Goal: Task Accomplishment & Management: Use online tool/utility

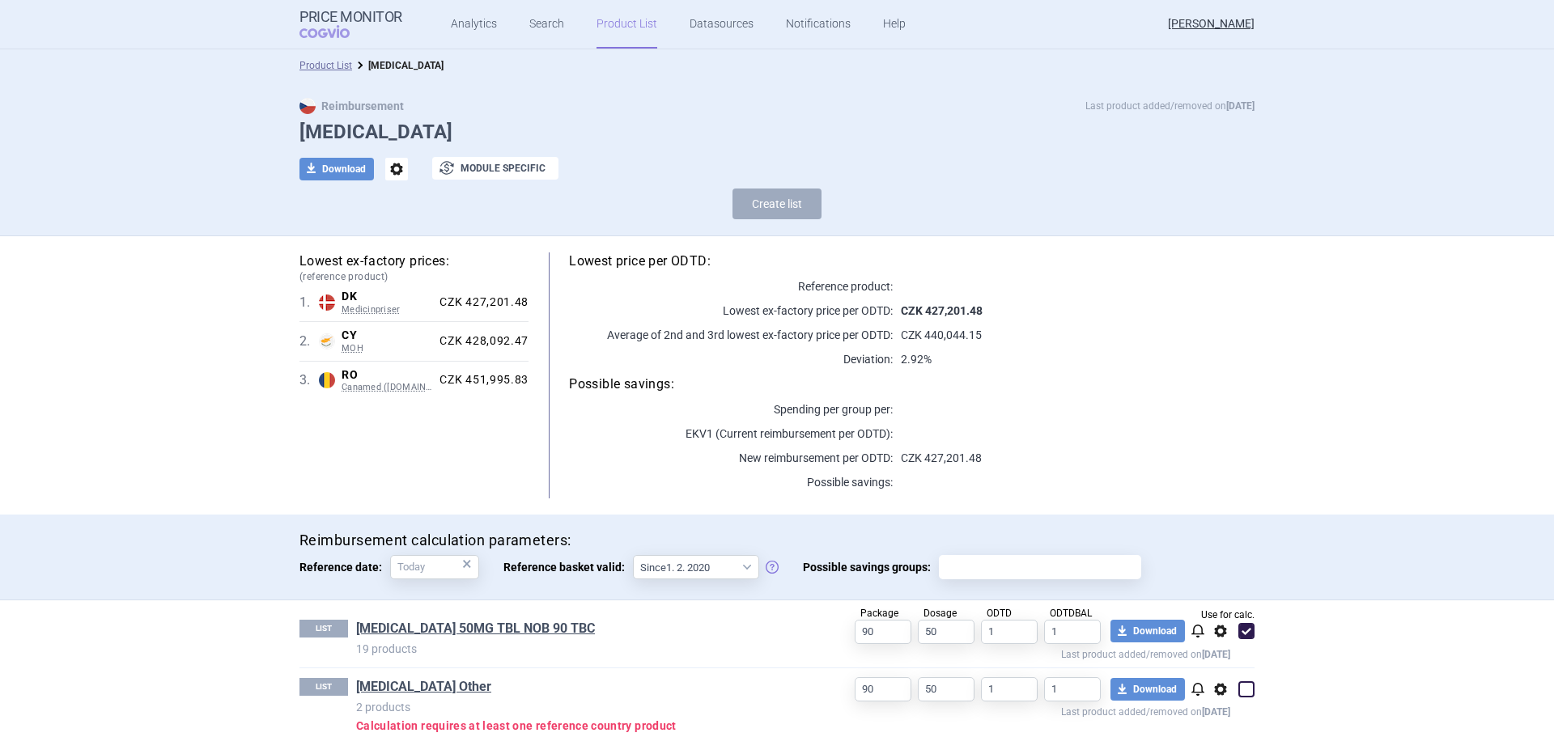
click at [639, 31] on link "Product List" at bounding box center [626, 24] width 61 height 49
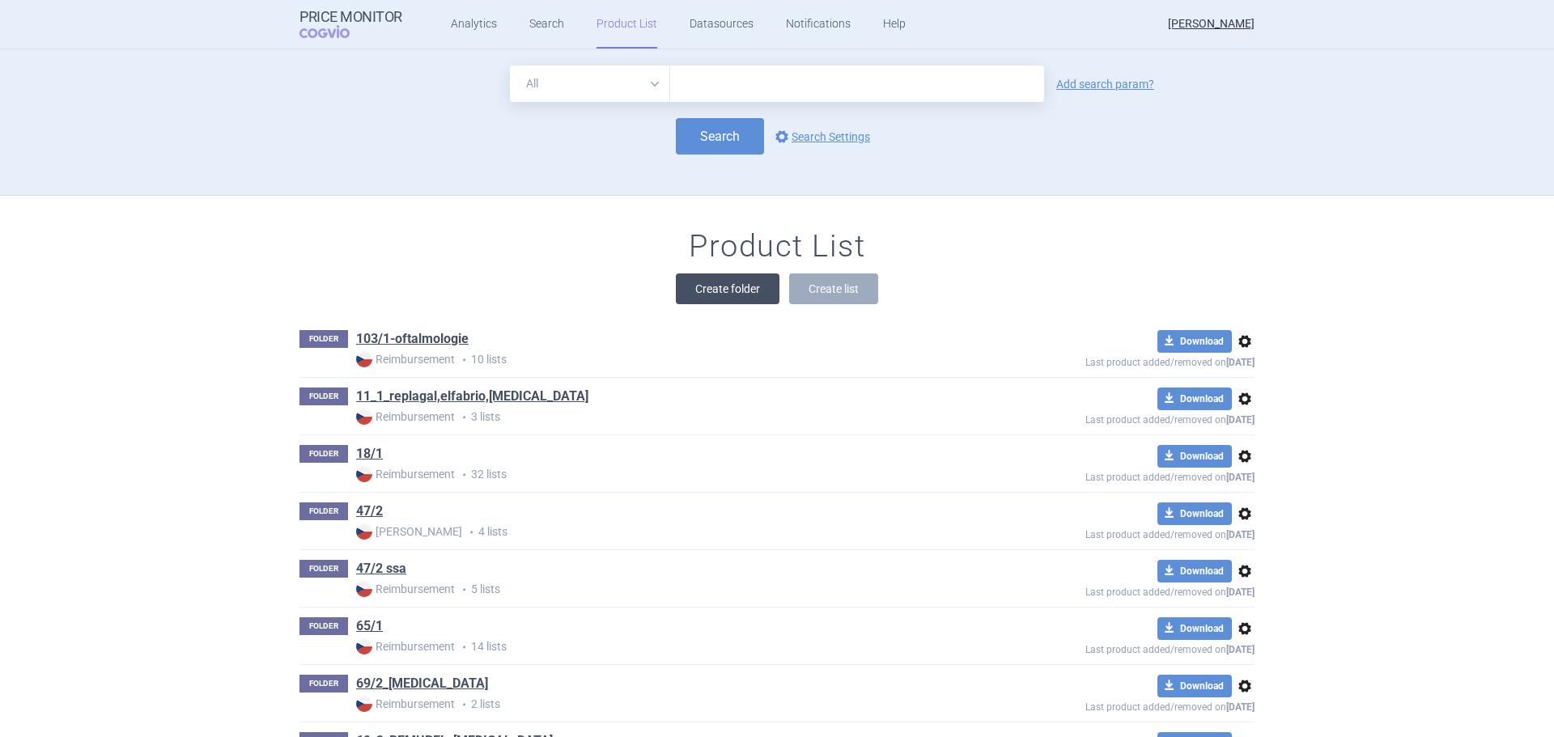
click at [712, 295] on button "Create folder" at bounding box center [728, 289] width 104 height 31
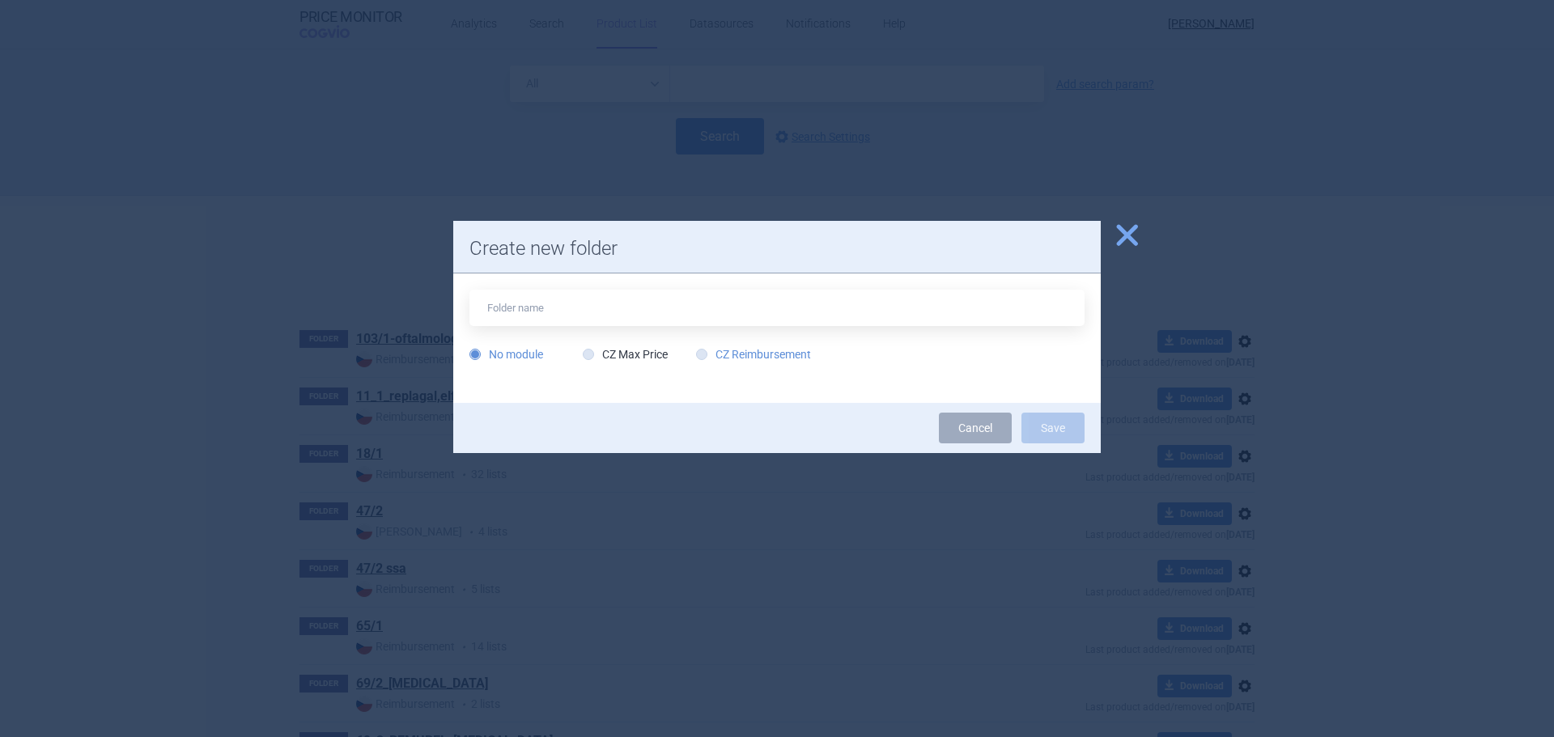
click at [778, 353] on label "CZ Reimbursement" at bounding box center [753, 354] width 115 height 16
click at [713, 353] on input "CZ Reimbursement" at bounding box center [705, 355] width 16 height 16
radio input "true"
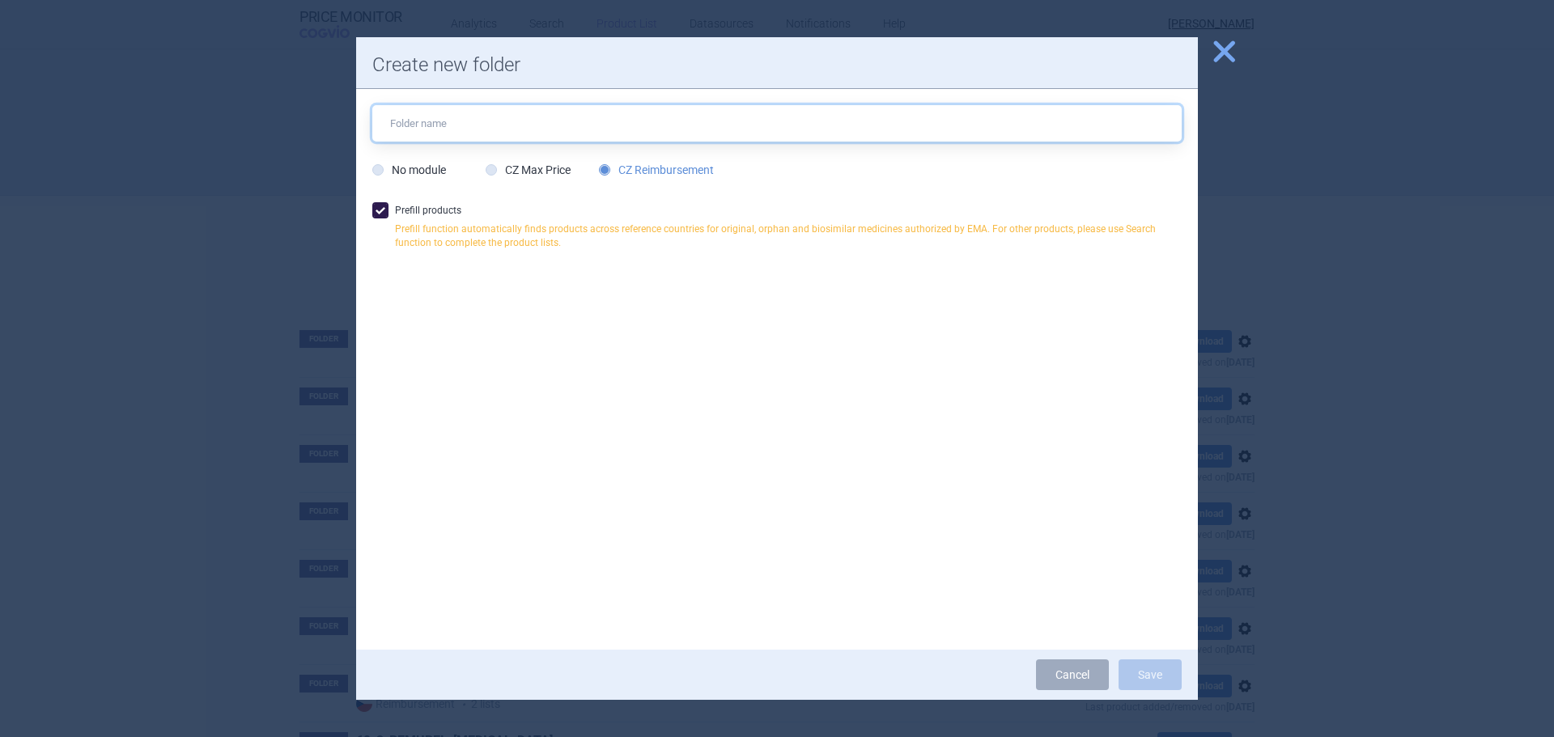
click at [476, 132] on input "text" at bounding box center [776, 123] width 809 height 36
type input "[MEDICAL_DATA]"
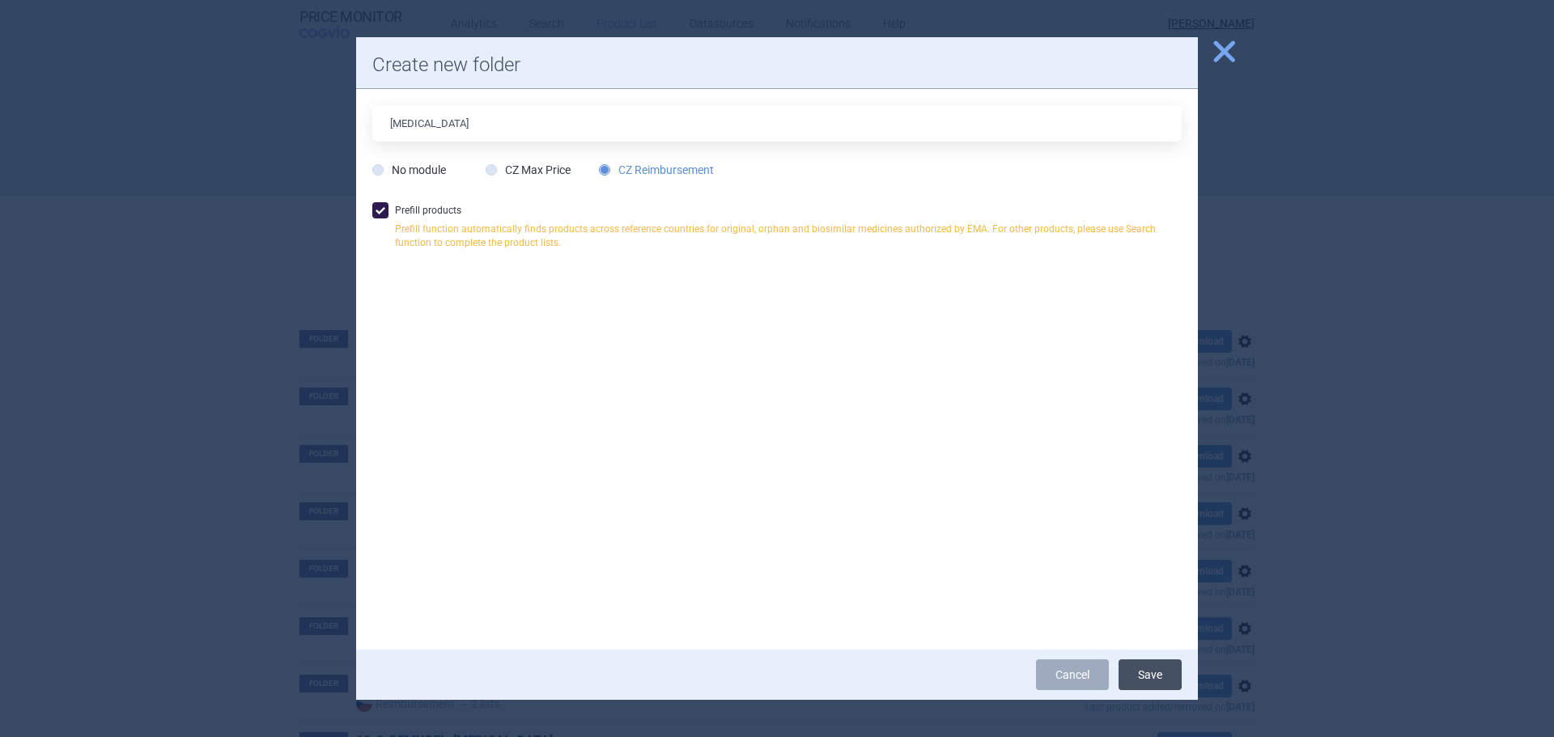
click at [1156, 669] on button "Save" at bounding box center [1149, 675] width 63 height 31
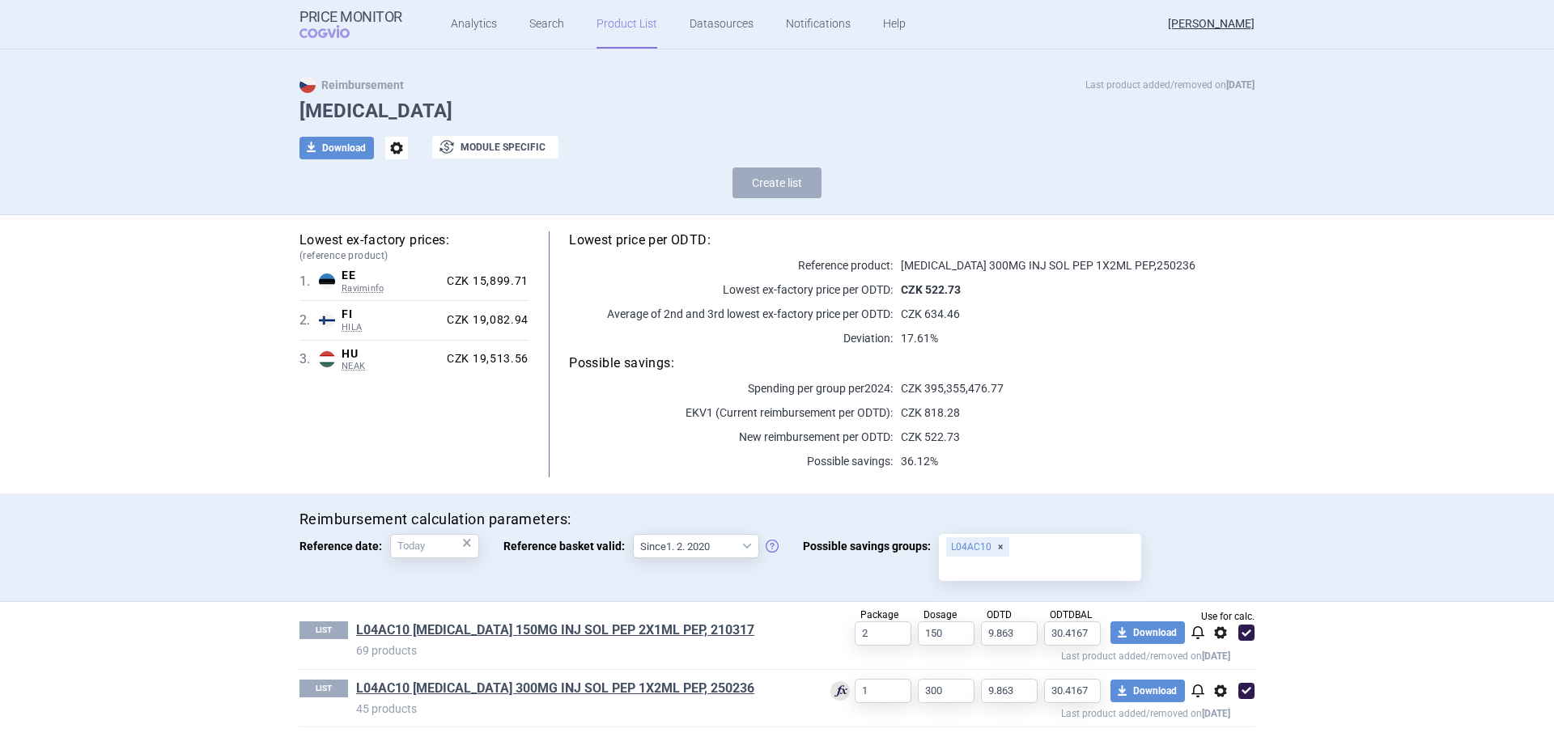
scroll to position [28, 0]
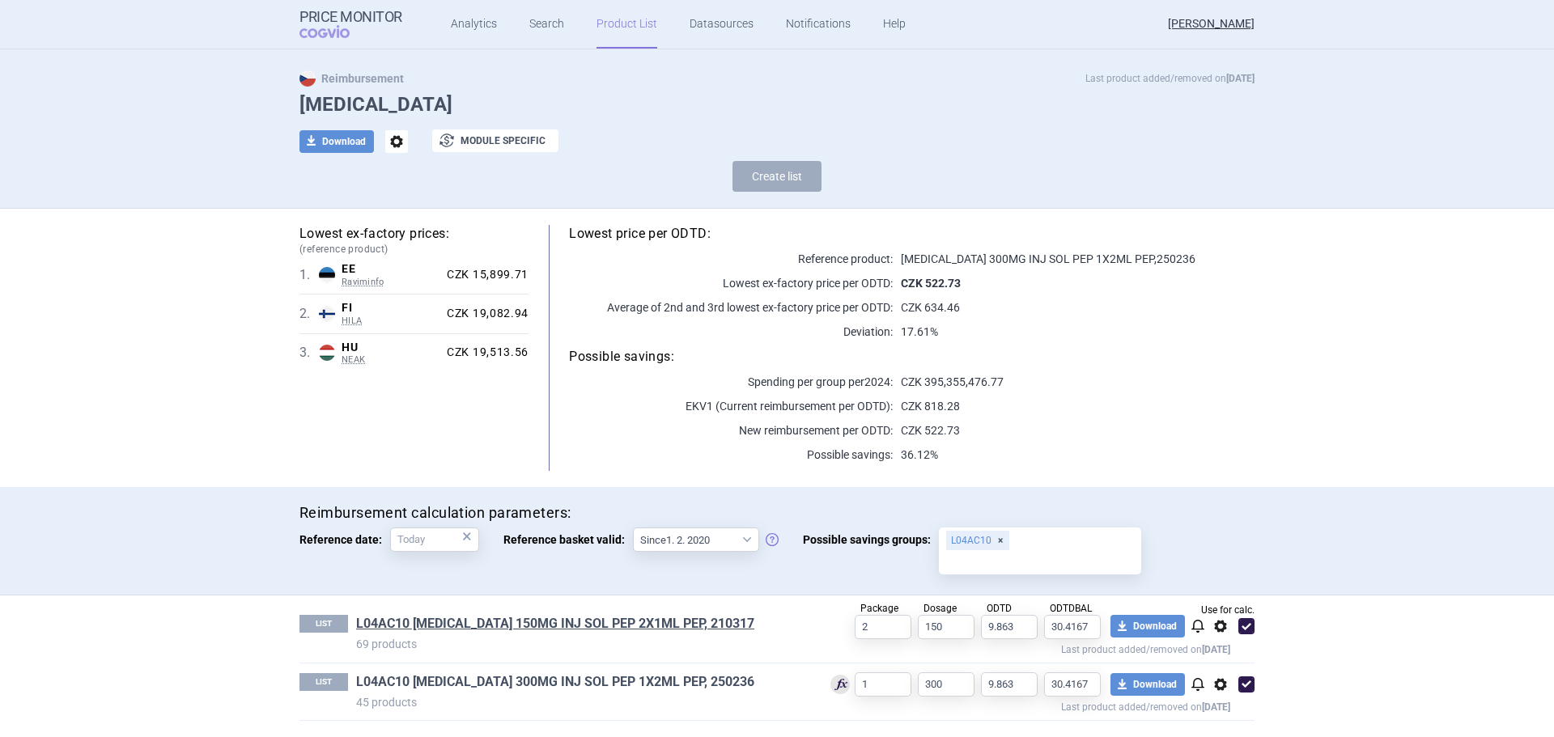
click at [570, 686] on link "L04AC10 COSENTYX 300MG INJ SOL PEP 1X2ML PEP, 250236" at bounding box center [555, 682] width 398 height 18
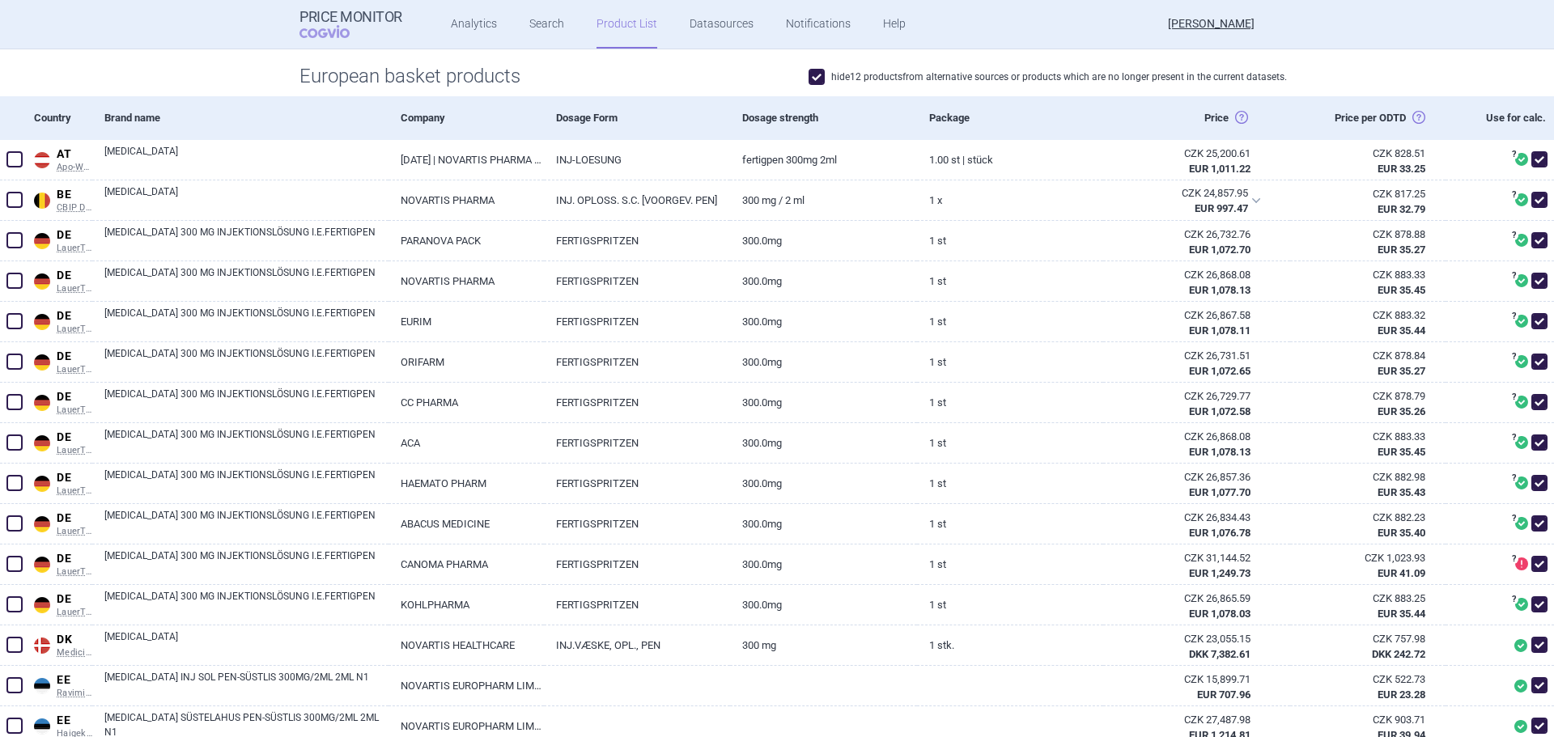
scroll to position [142, 0]
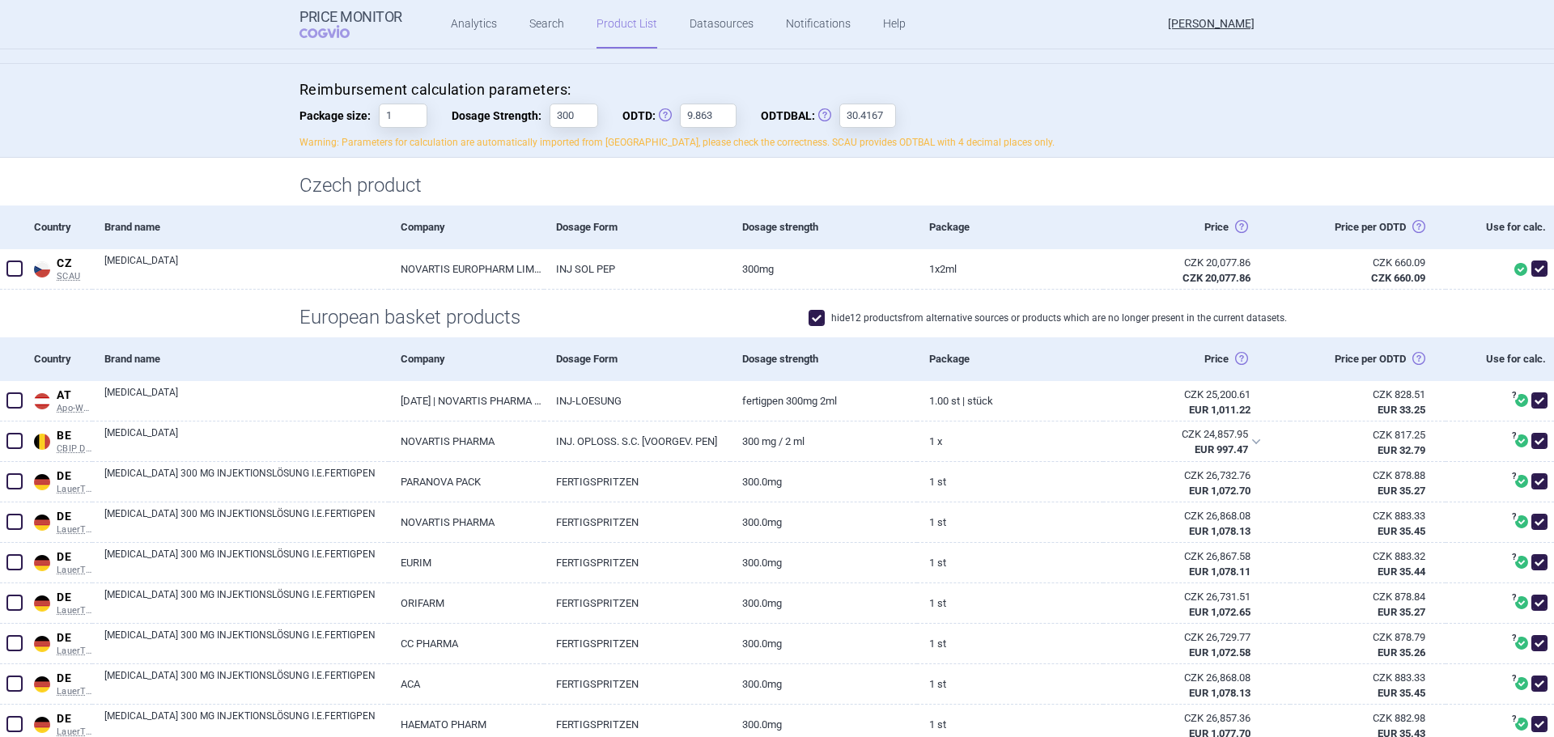
click at [614, 33] on link "Product List" at bounding box center [626, 24] width 61 height 49
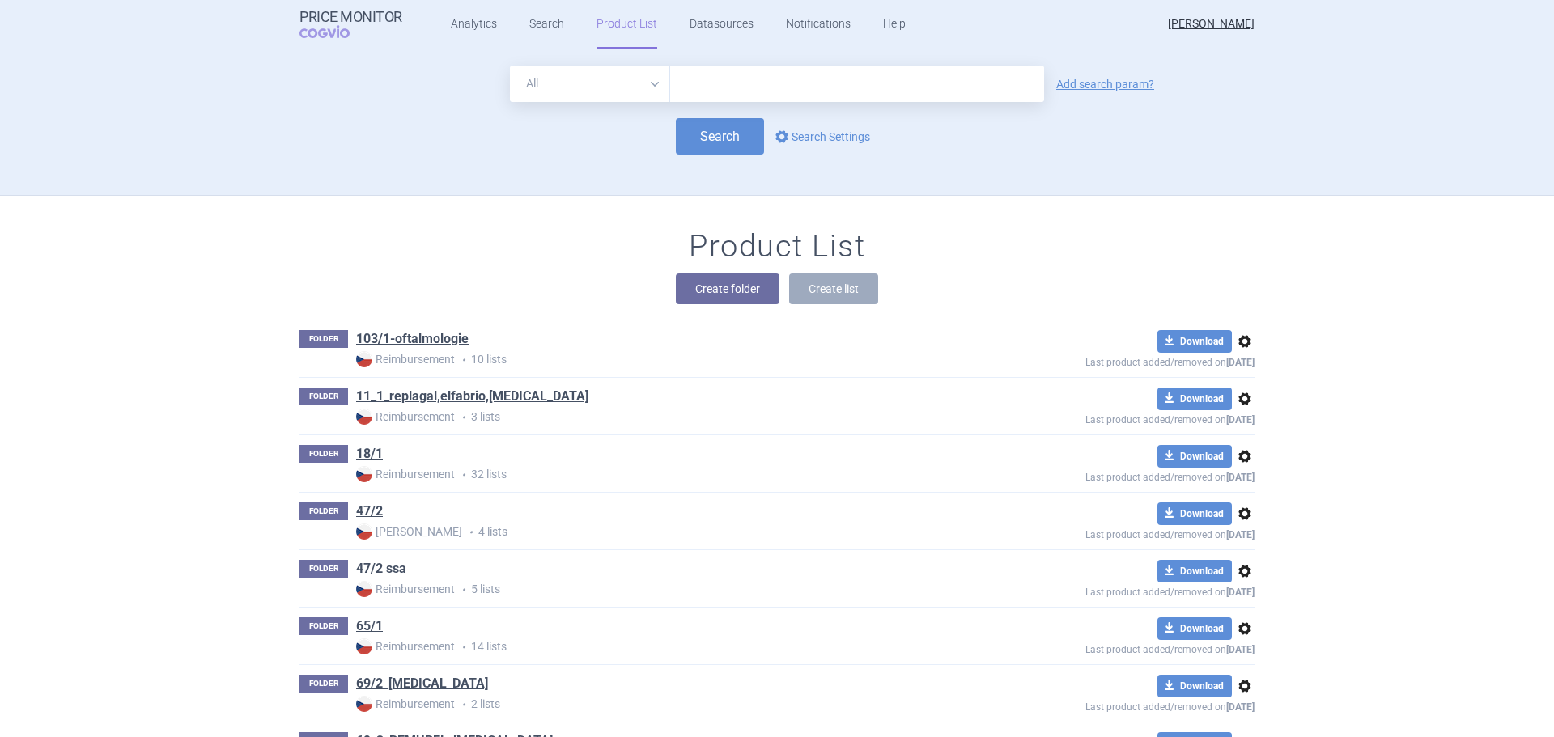
scroll to position [146, 0]
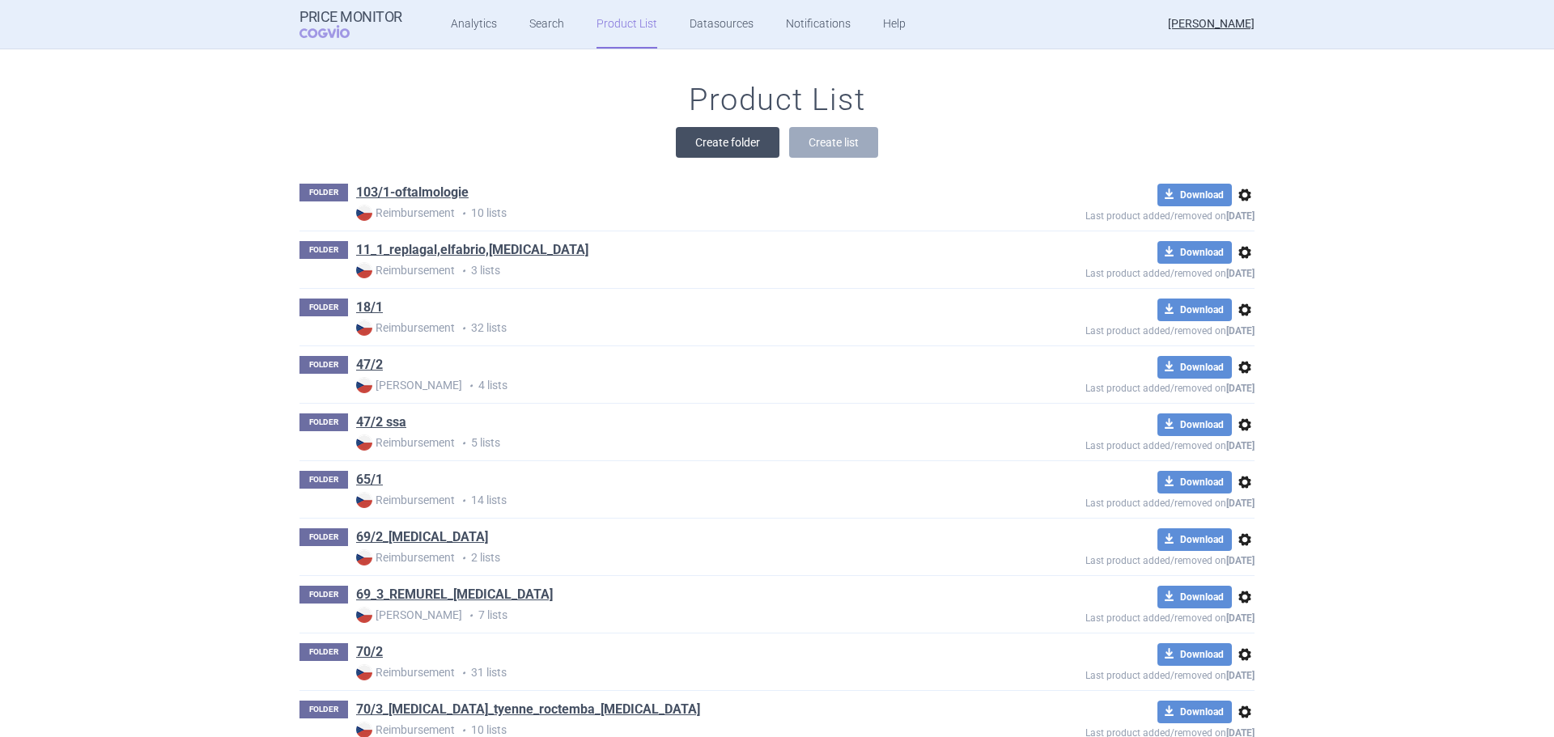
click at [707, 138] on button "Create folder" at bounding box center [728, 142] width 104 height 31
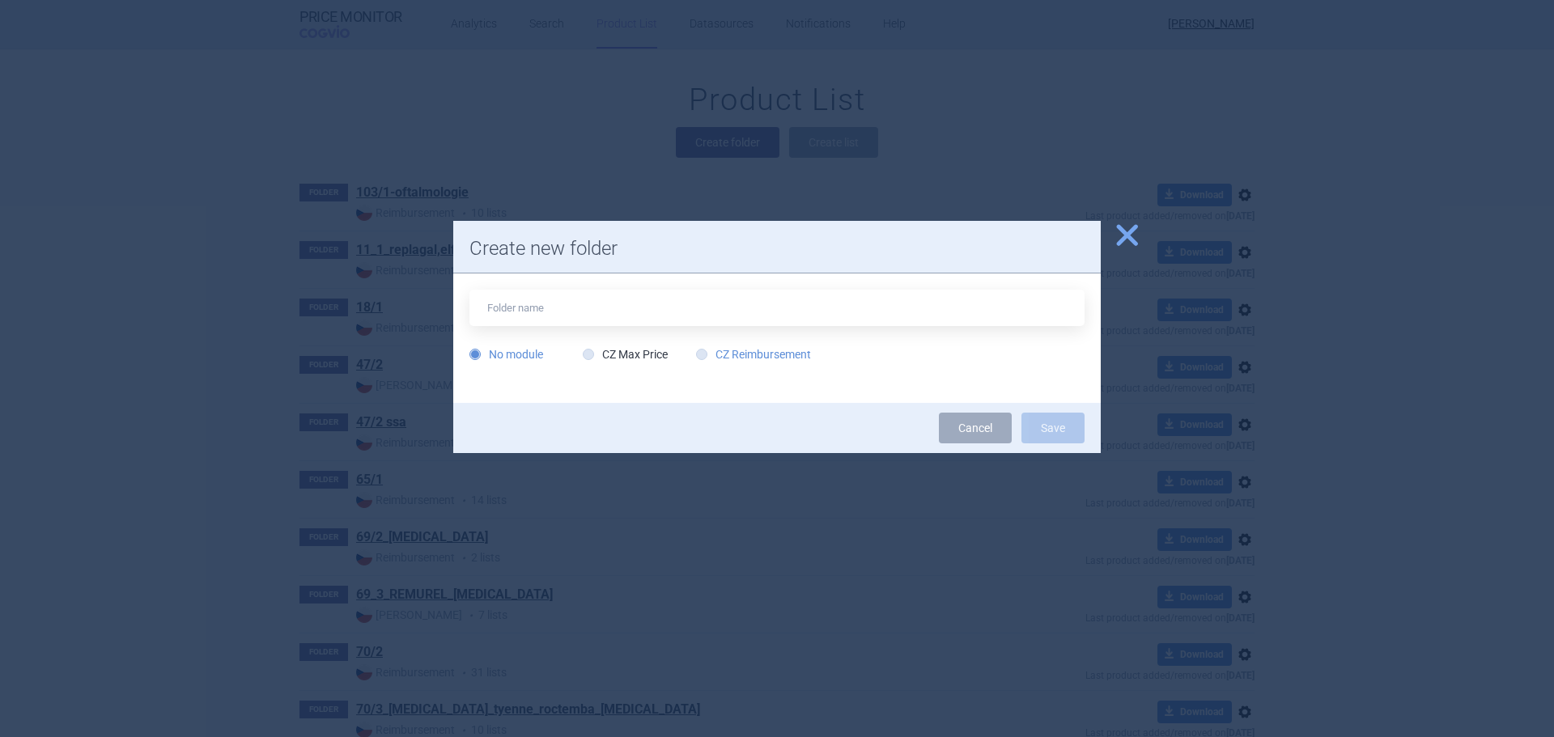
click at [741, 356] on label "CZ Reimbursement" at bounding box center [753, 354] width 115 height 16
click at [713, 356] on input "CZ Reimbursement" at bounding box center [705, 355] width 16 height 16
radio input "true"
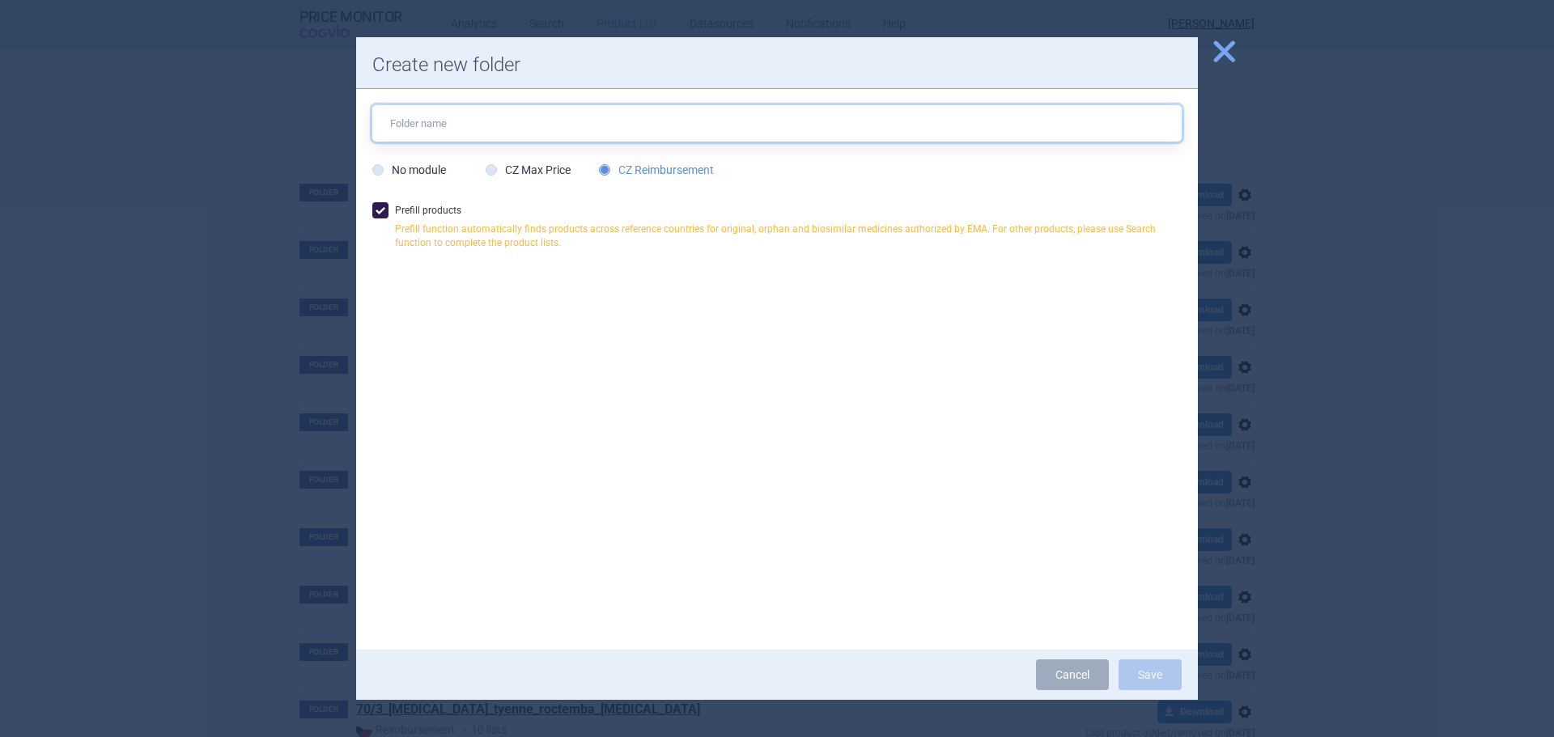
click at [448, 127] on input "text" at bounding box center [776, 123] width 809 height 36
type input "[MEDICAL_DATA]"
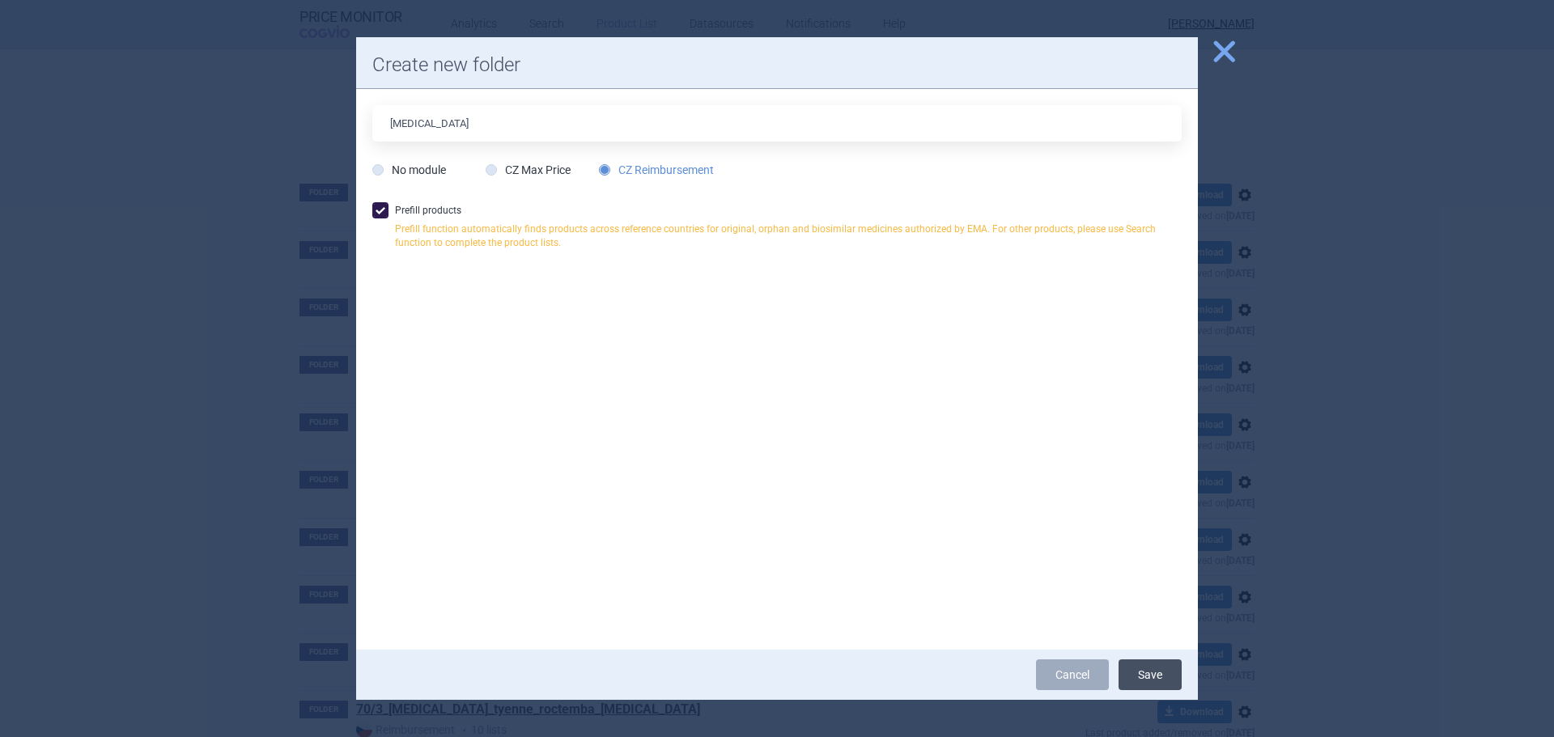
click at [1156, 673] on button "Save" at bounding box center [1149, 675] width 63 height 31
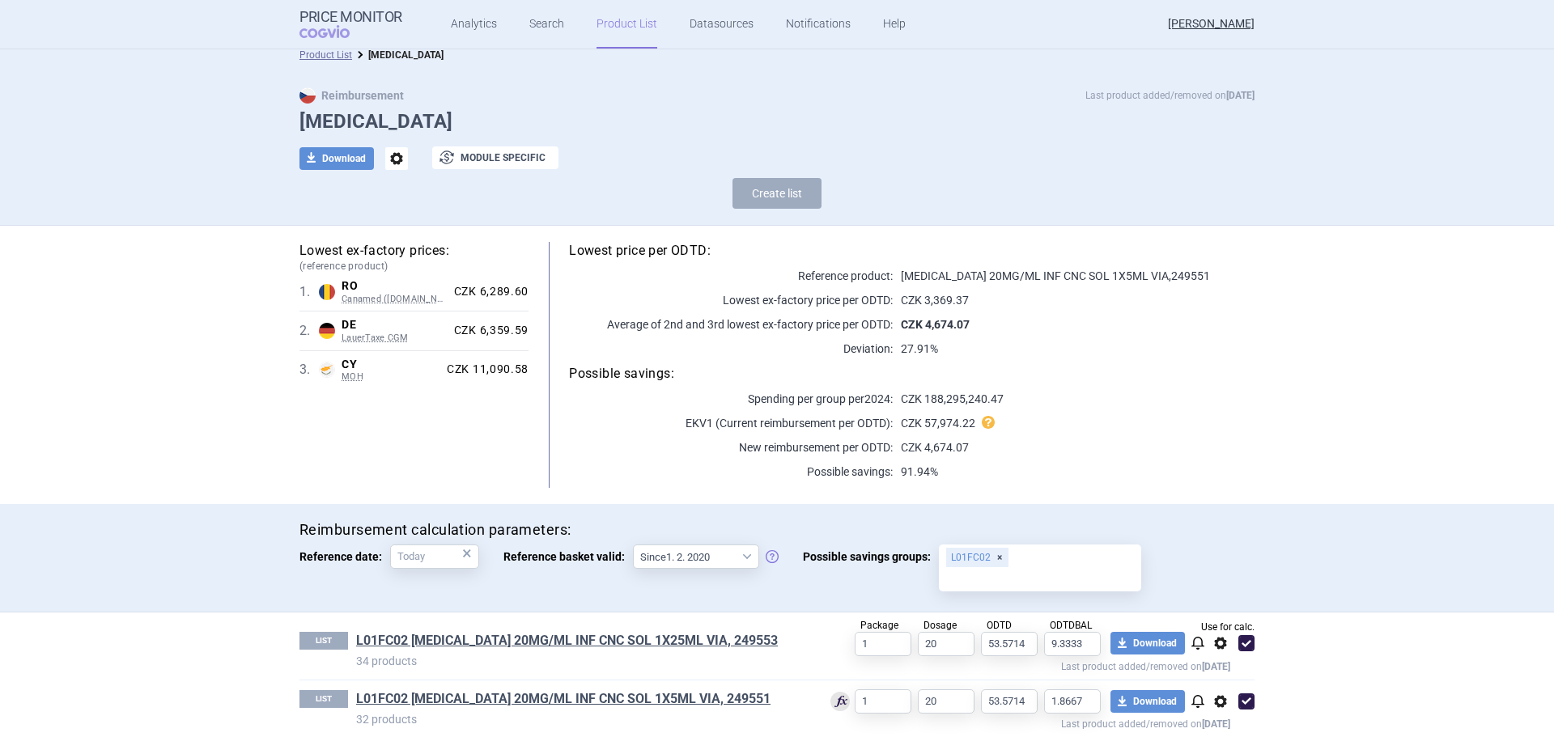
scroll to position [28, 0]
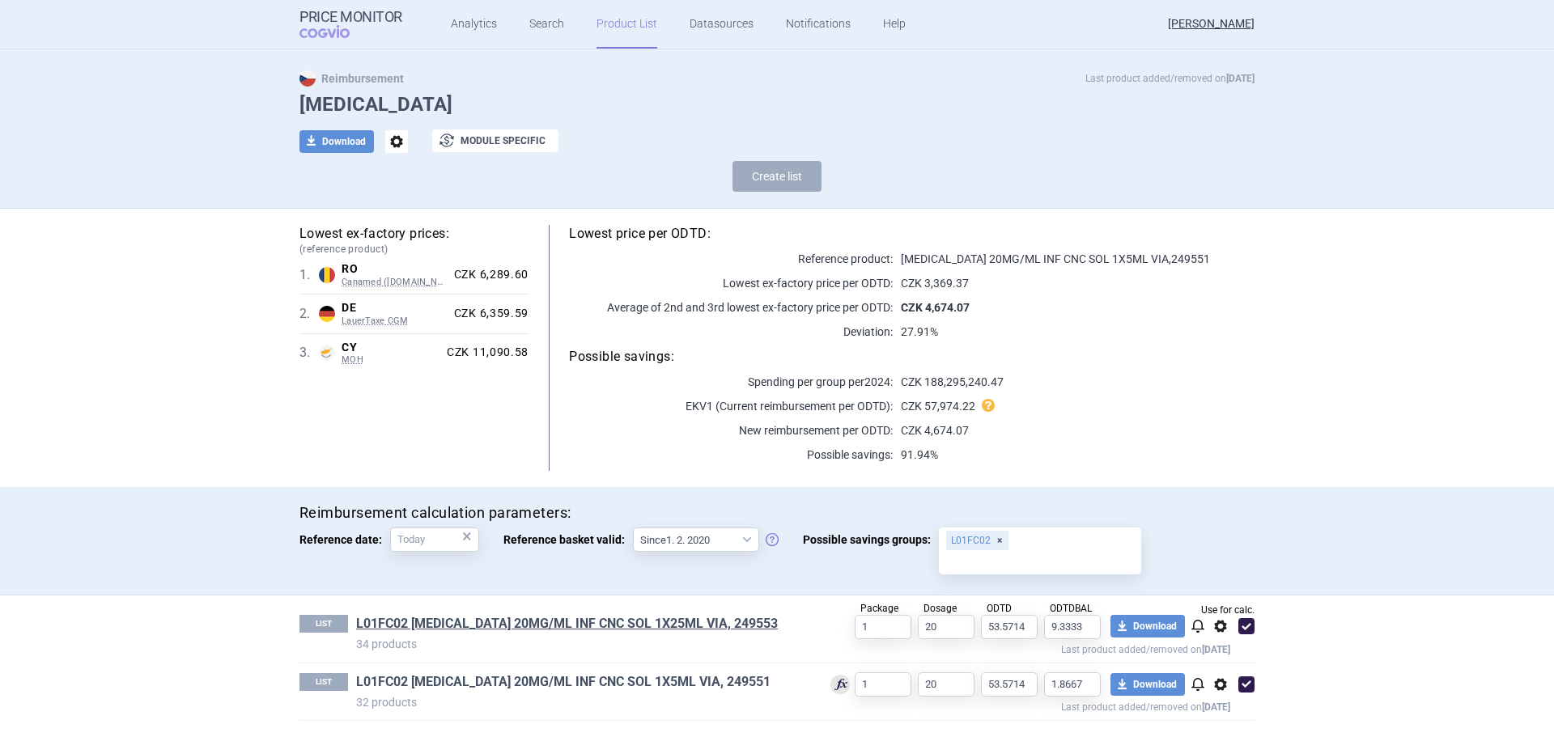
click at [598, 687] on link "L01FC02 SARCLISA 20MG/ML INF CNC SOL 1X5ML VIA, 249551" at bounding box center [563, 682] width 414 height 18
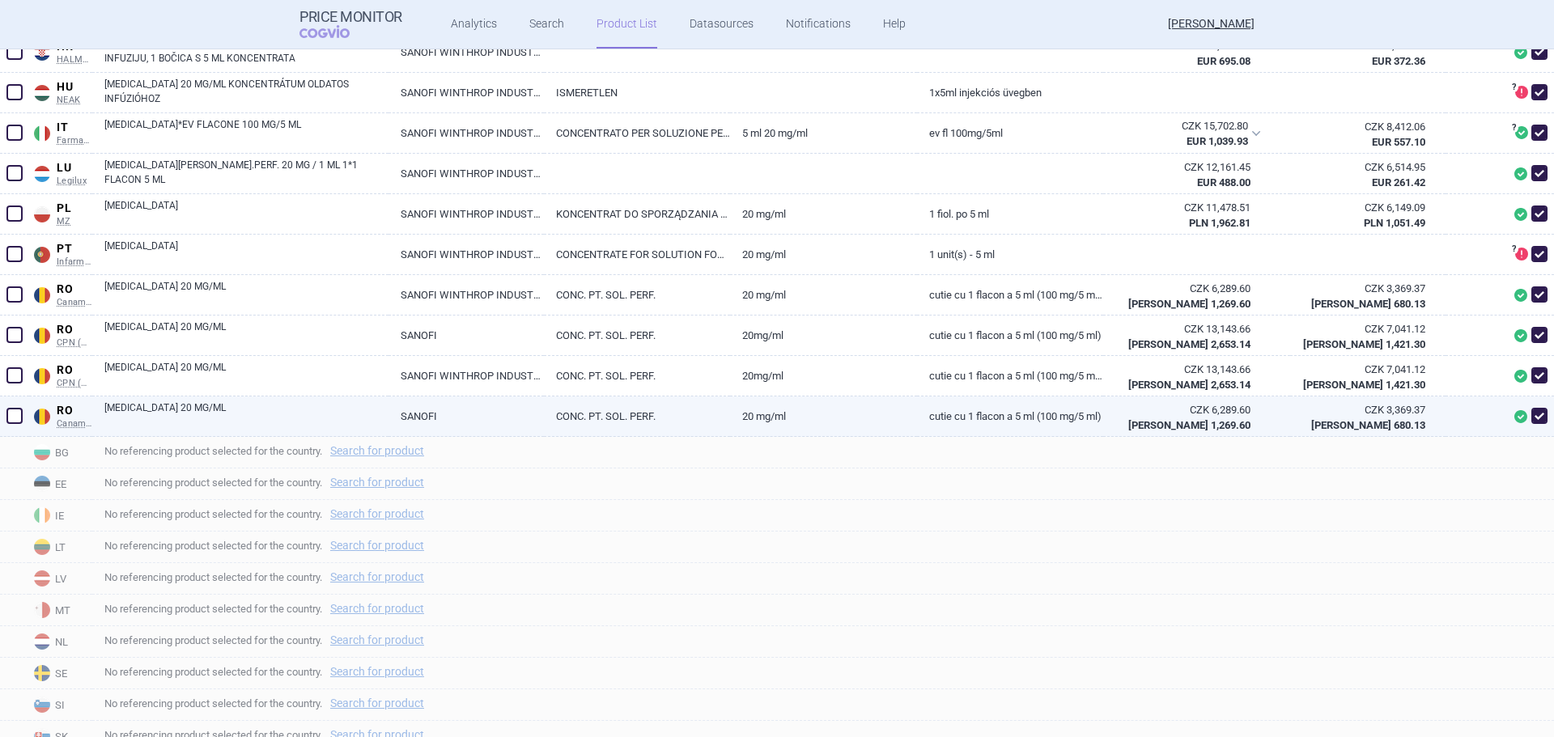
scroll to position [952, 0]
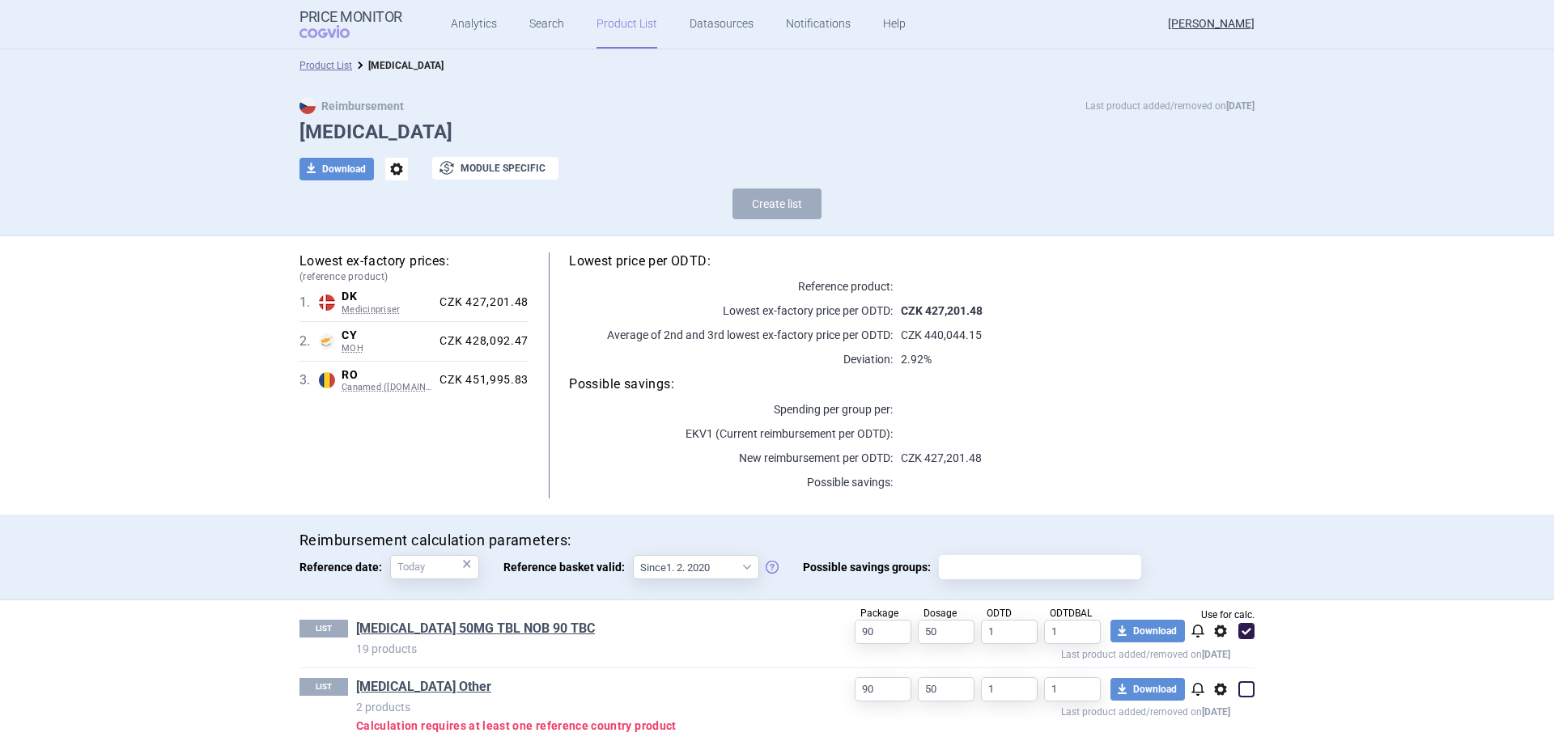
click at [616, 21] on link "Product List" at bounding box center [626, 24] width 61 height 49
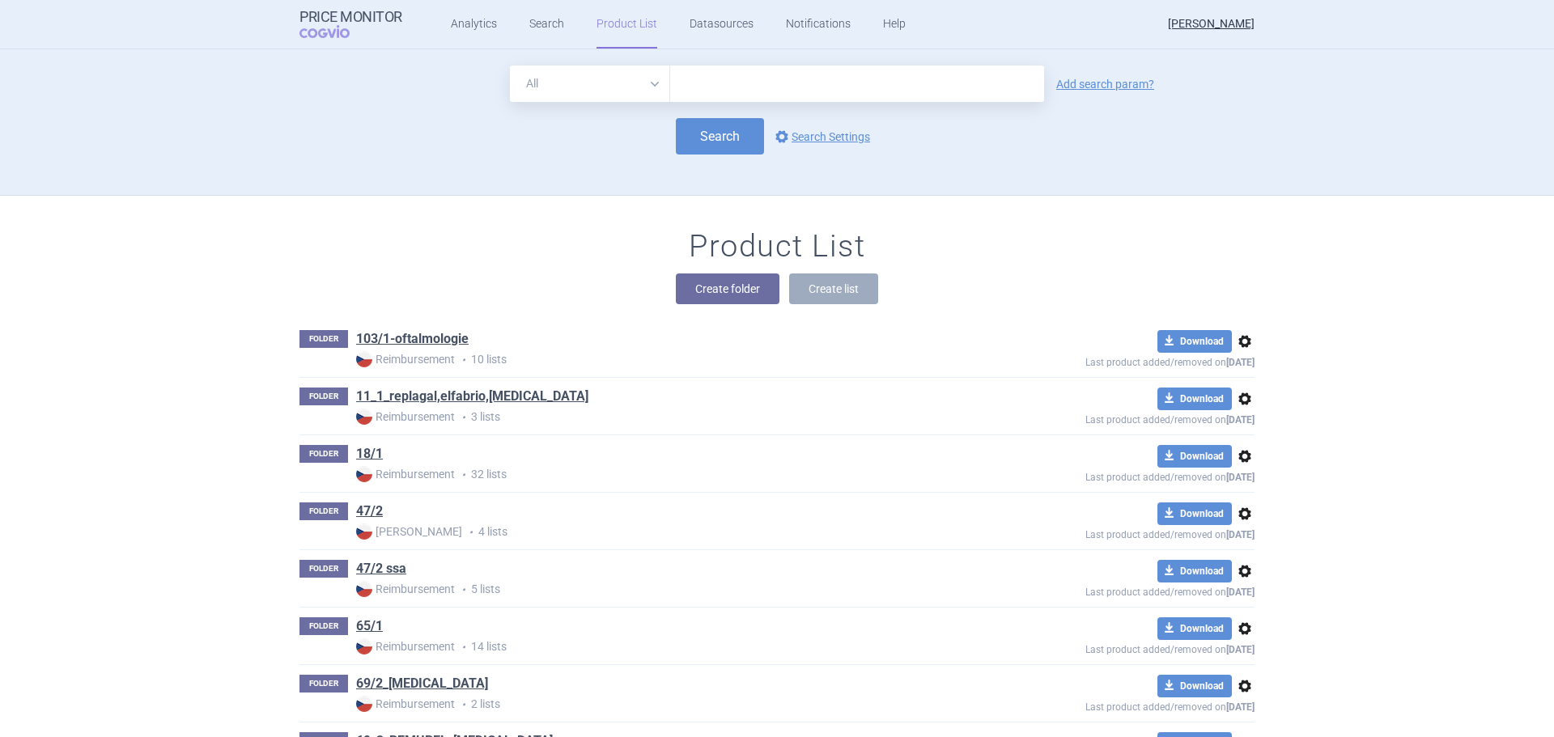
scroll to position [146, 0]
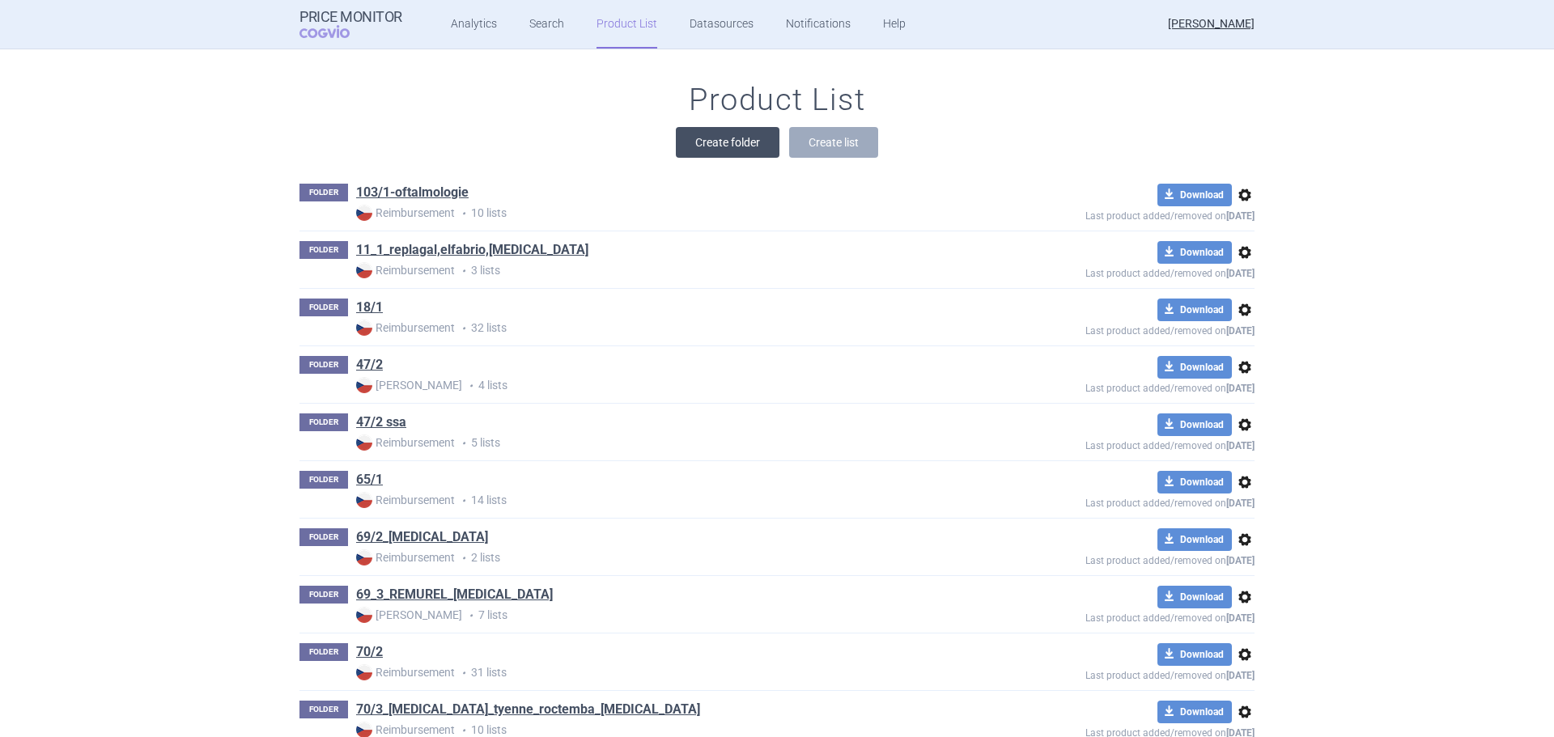
click at [738, 145] on button "Create folder" at bounding box center [728, 142] width 104 height 31
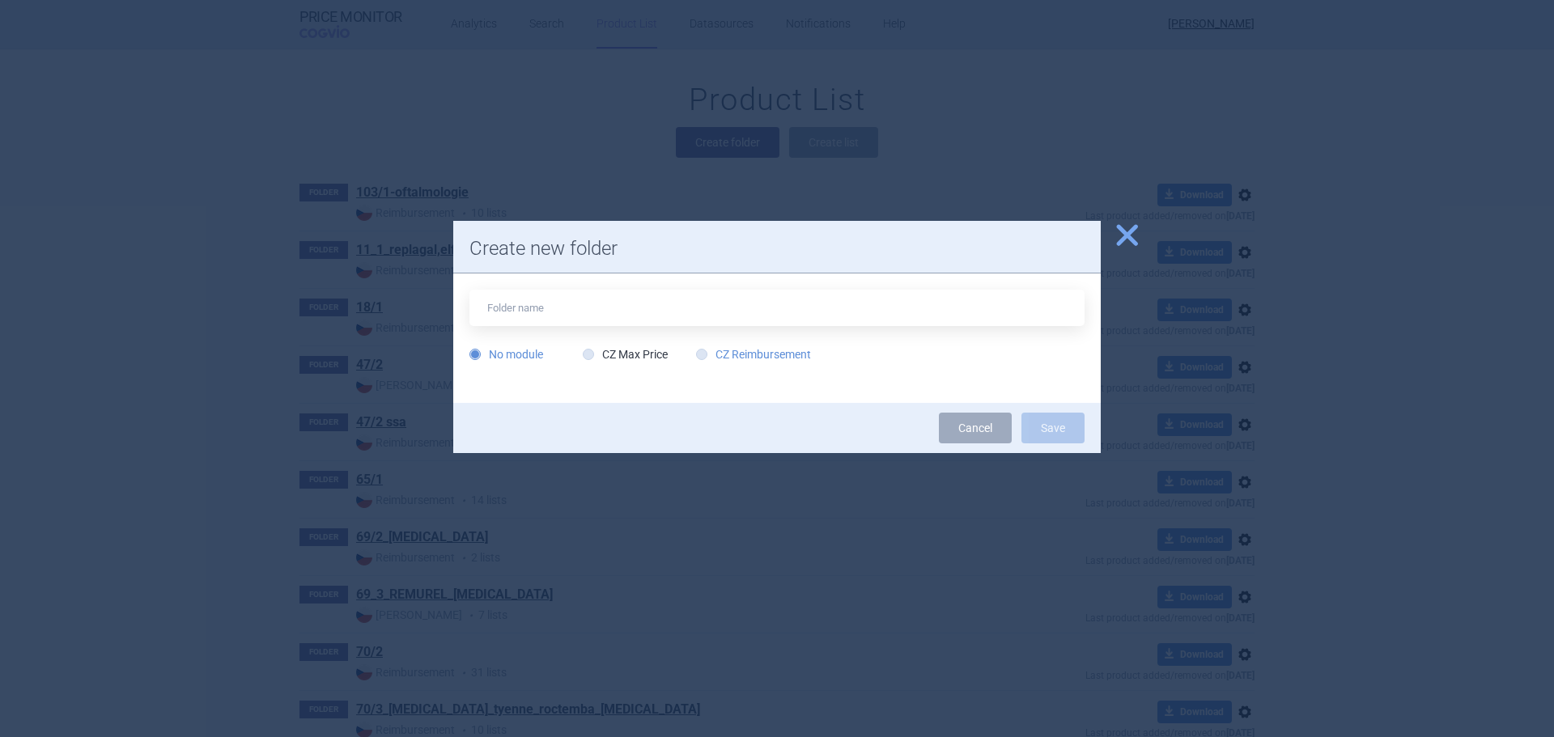
click at [745, 347] on label "CZ Reimbursement" at bounding box center [753, 354] width 115 height 16
click at [713, 347] on input "CZ Reimbursement" at bounding box center [705, 355] width 16 height 16
radio input "true"
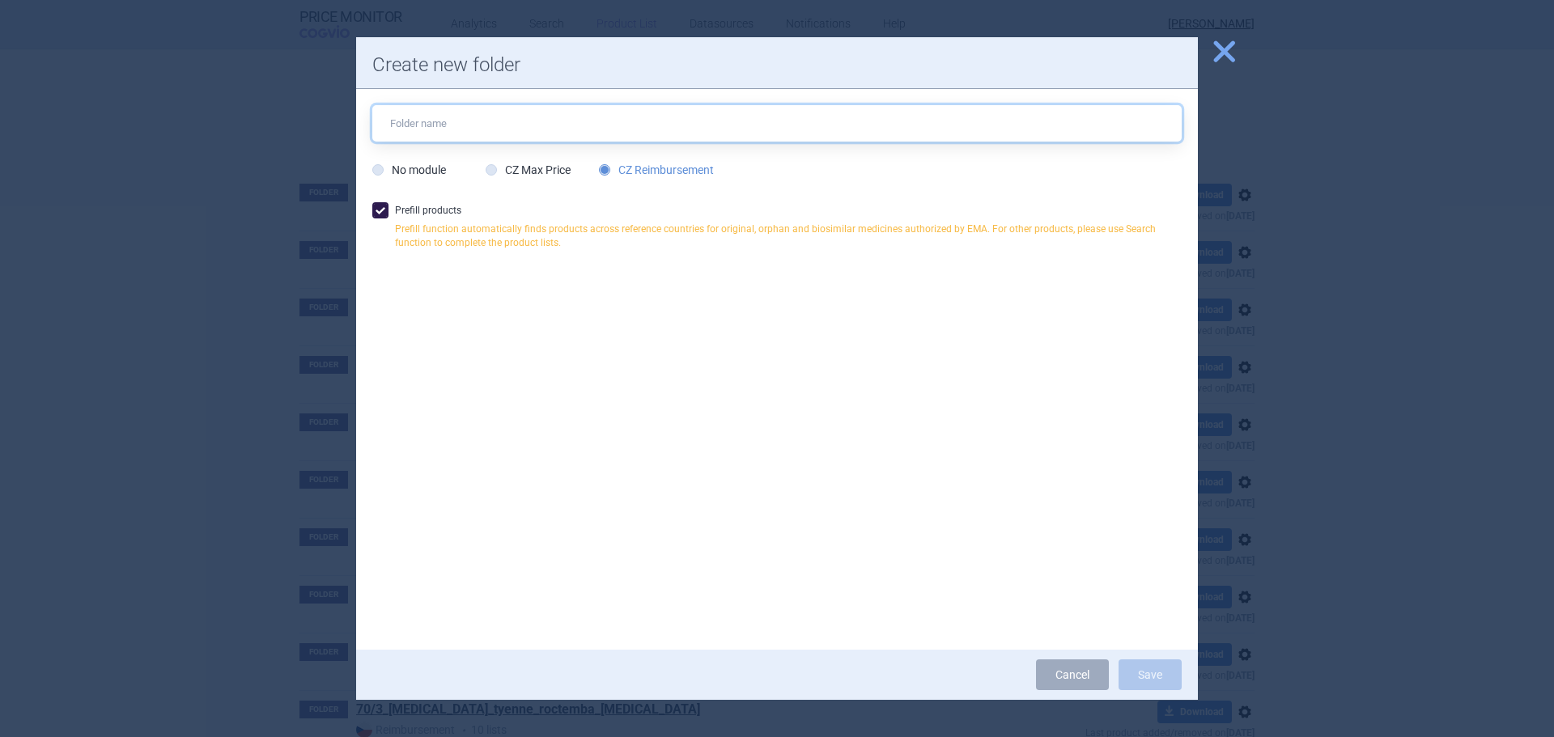
click at [541, 138] on input "text" at bounding box center [776, 123] width 809 height 36
type input "[MEDICAL_DATA]"
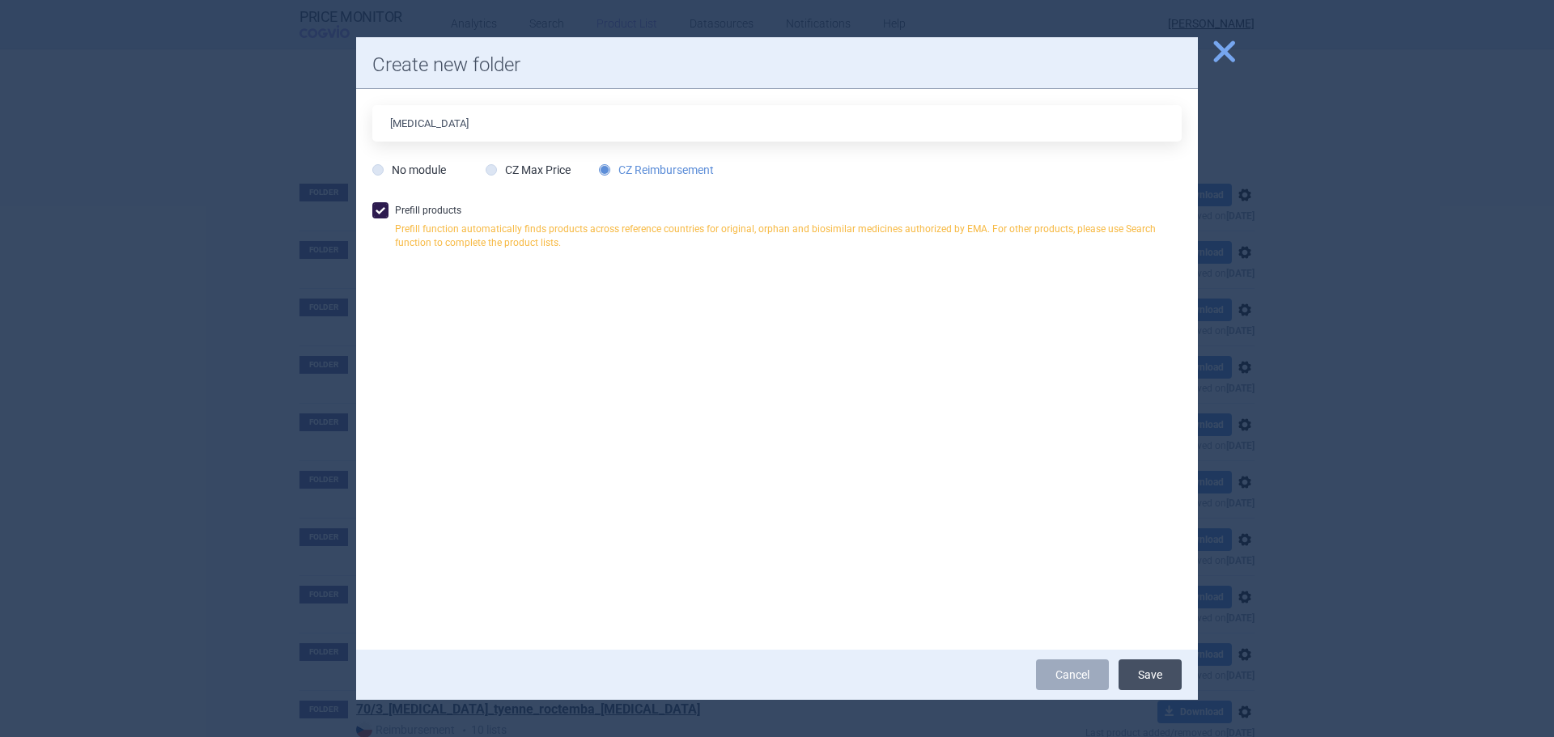
click at [1162, 675] on button "Save" at bounding box center [1149, 675] width 63 height 31
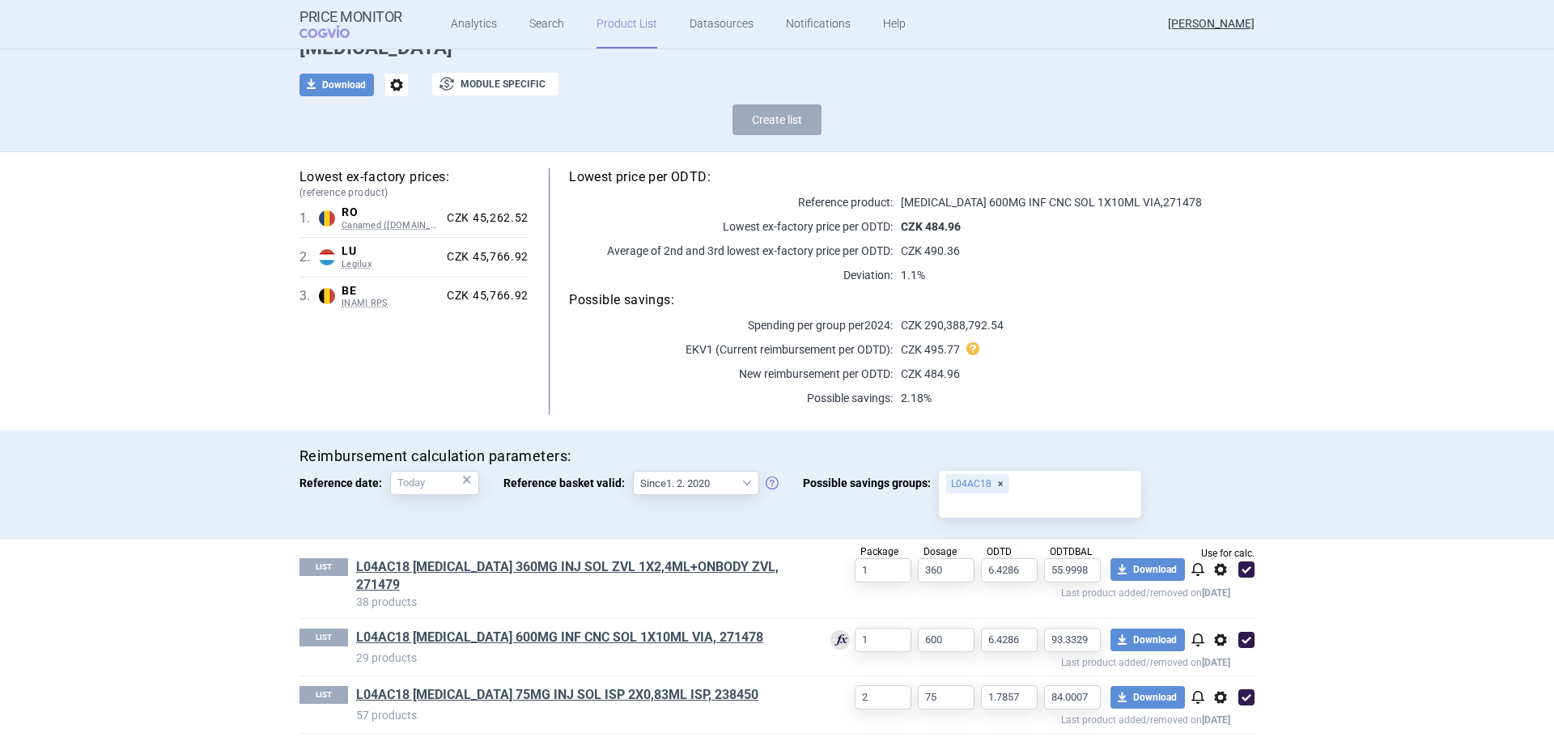
scroll to position [85, 0]
click at [614, 628] on link "L04AC18 SKYRIZI 600MG INF CNC SOL 1X10ML VIA, 271478" at bounding box center [559, 637] width 407 height 18
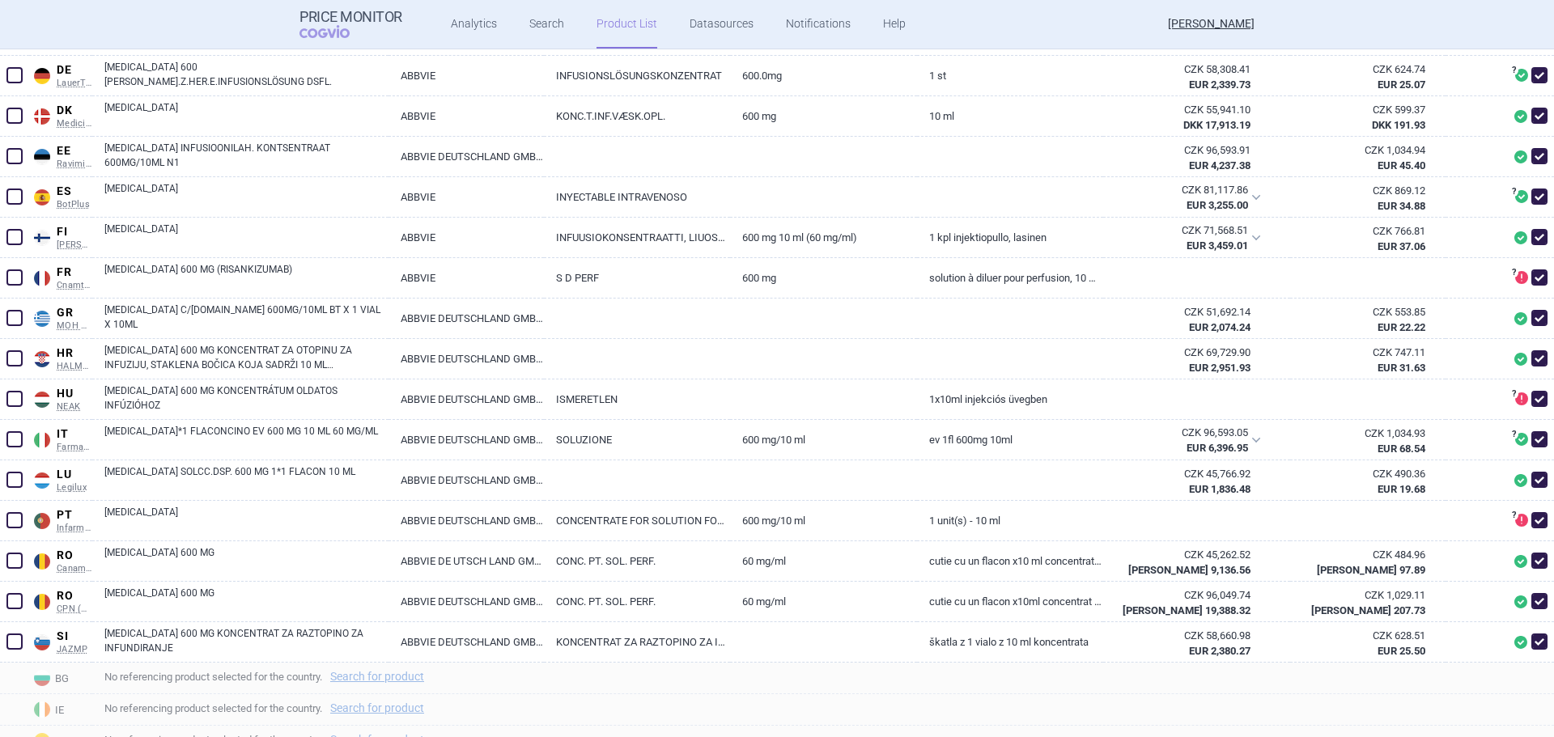
scroll to position [634, 0]
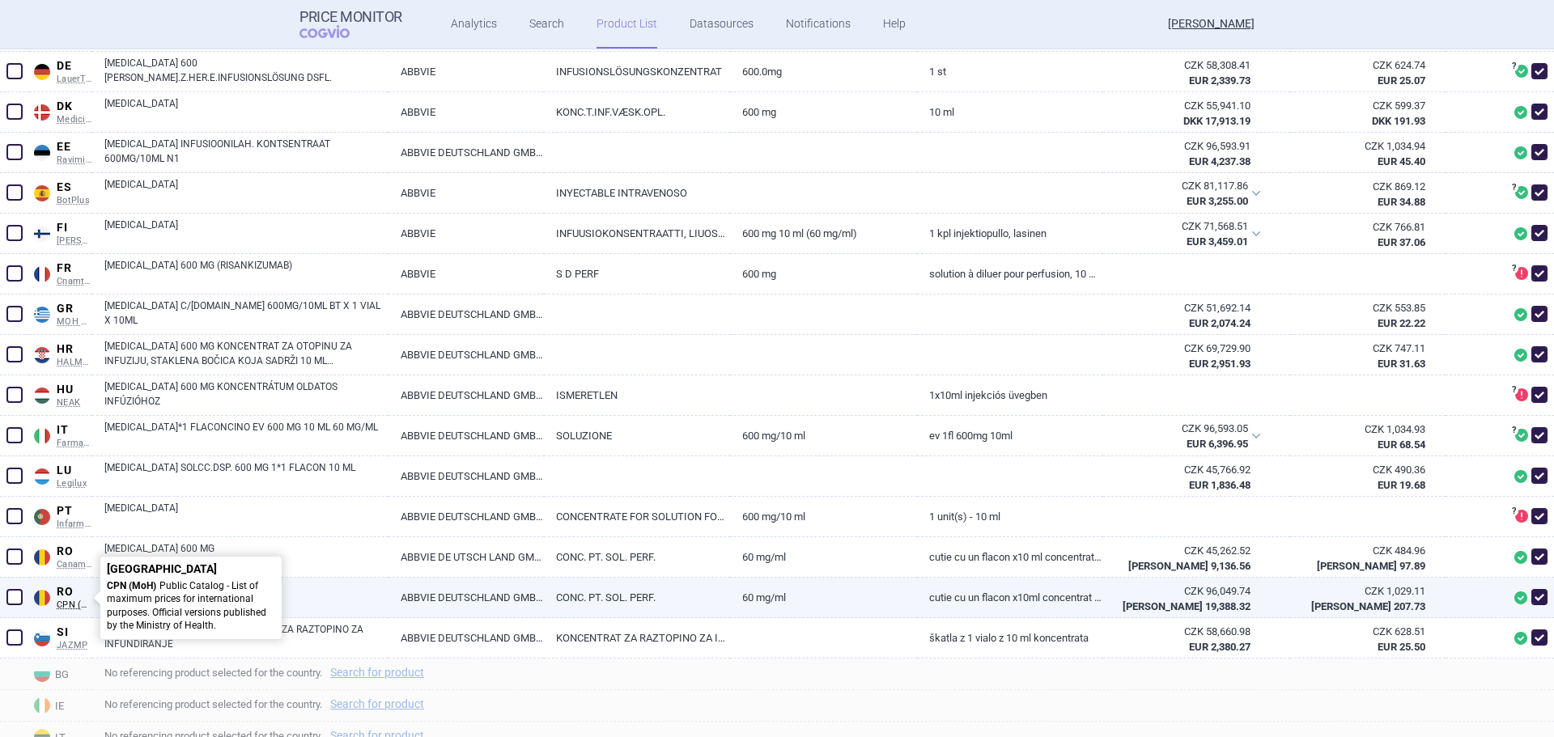
click at [63, 593] on span "RO" at bounding box center [75, 592] width 36 height 15
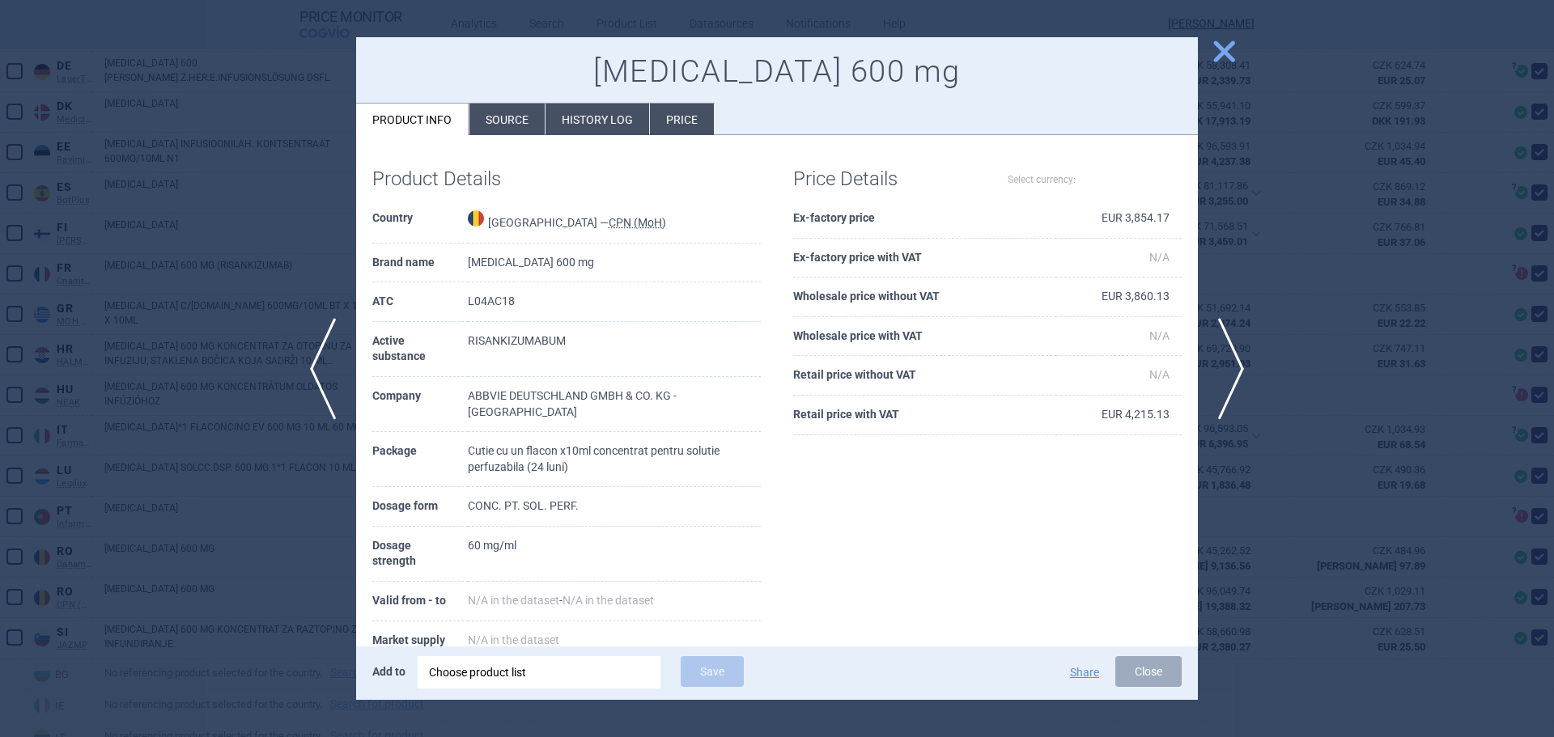
select select "EUR"
click at [516, 112] on li "Source" at bounding box center [506, 120] width 75 height 32
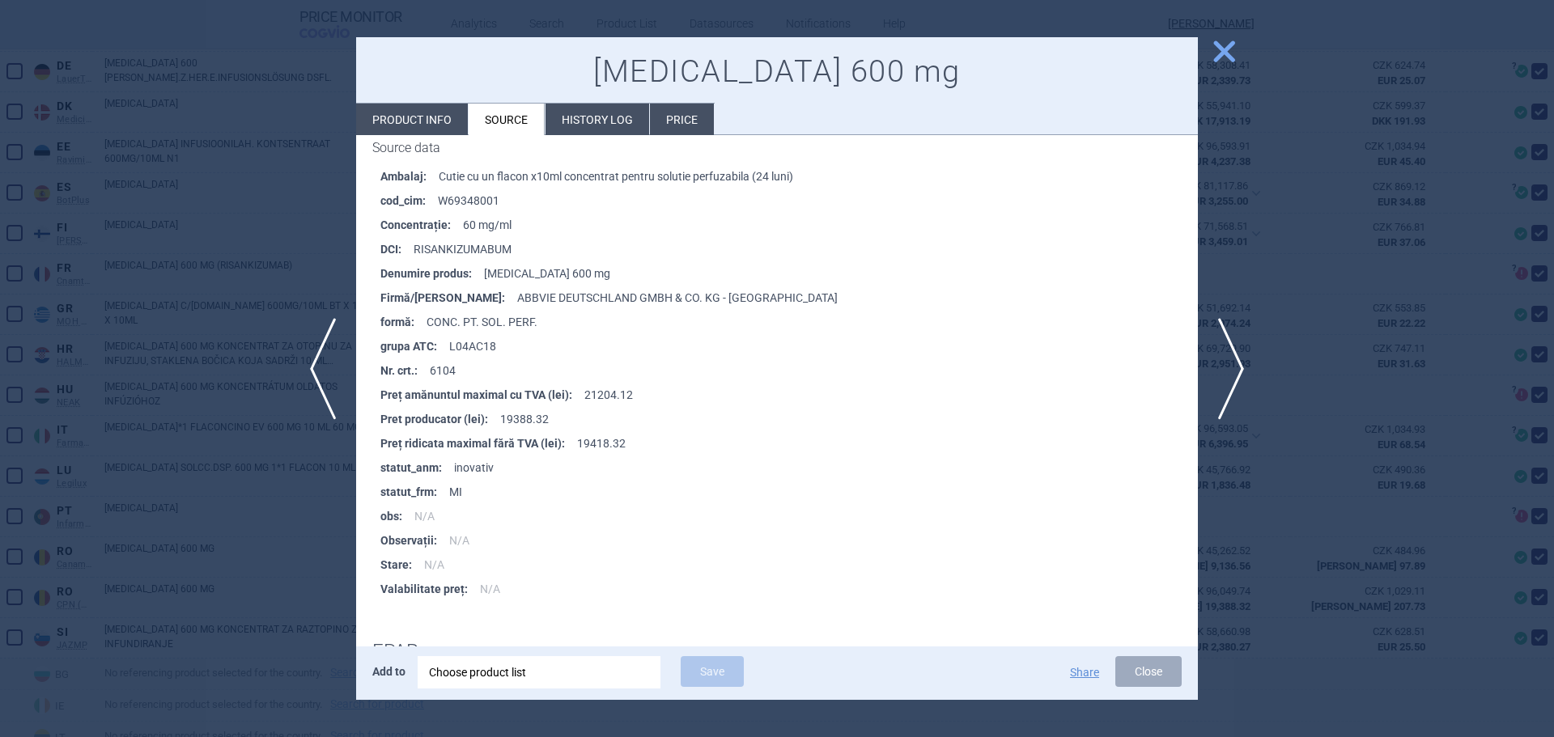
scroll to position [243, 0]
click at [1340, 503] on div at bounding box center [777, 368] width 1554 height 737
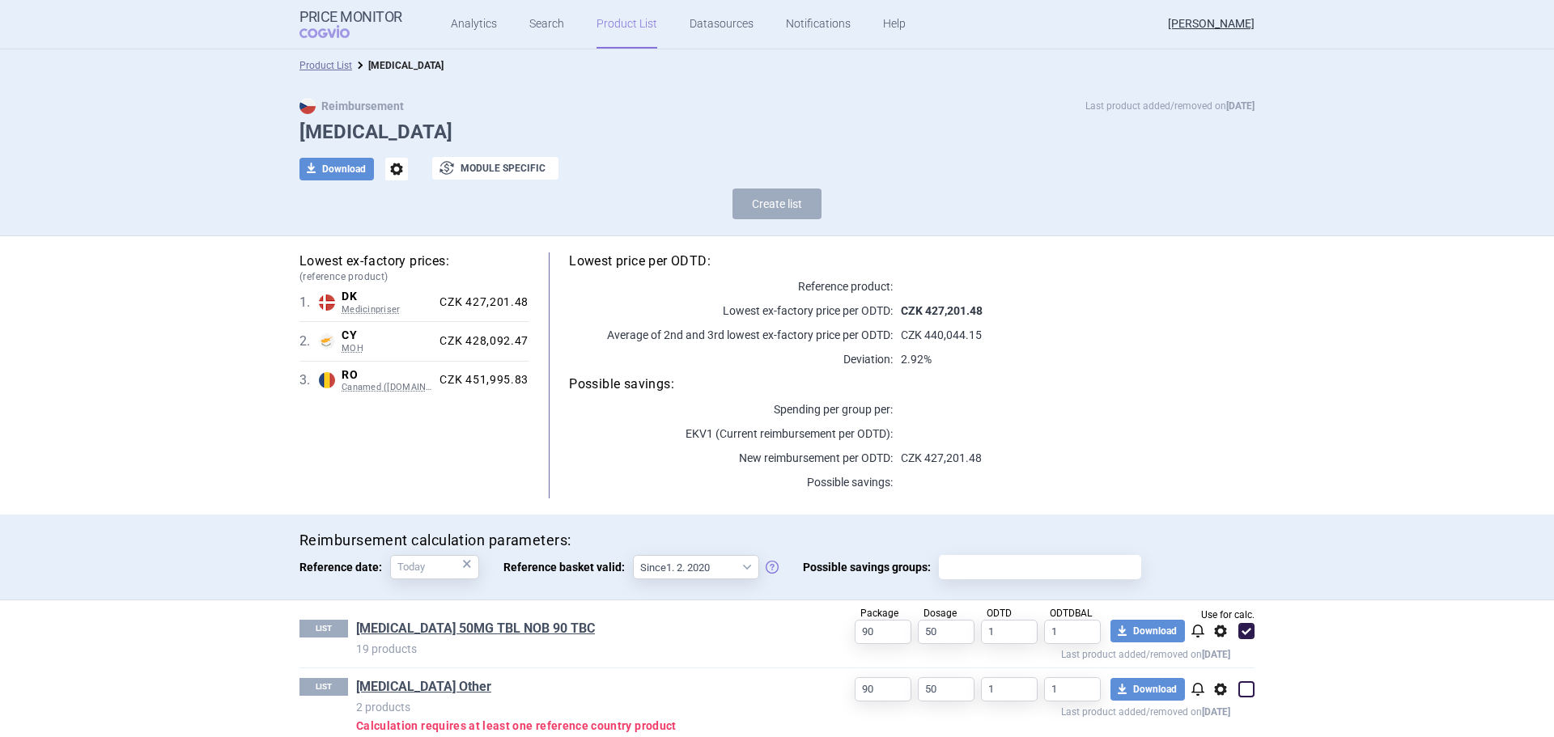
click at [624, 28] on link "Product List" at bounding box center [626, 24] width 61 height 49
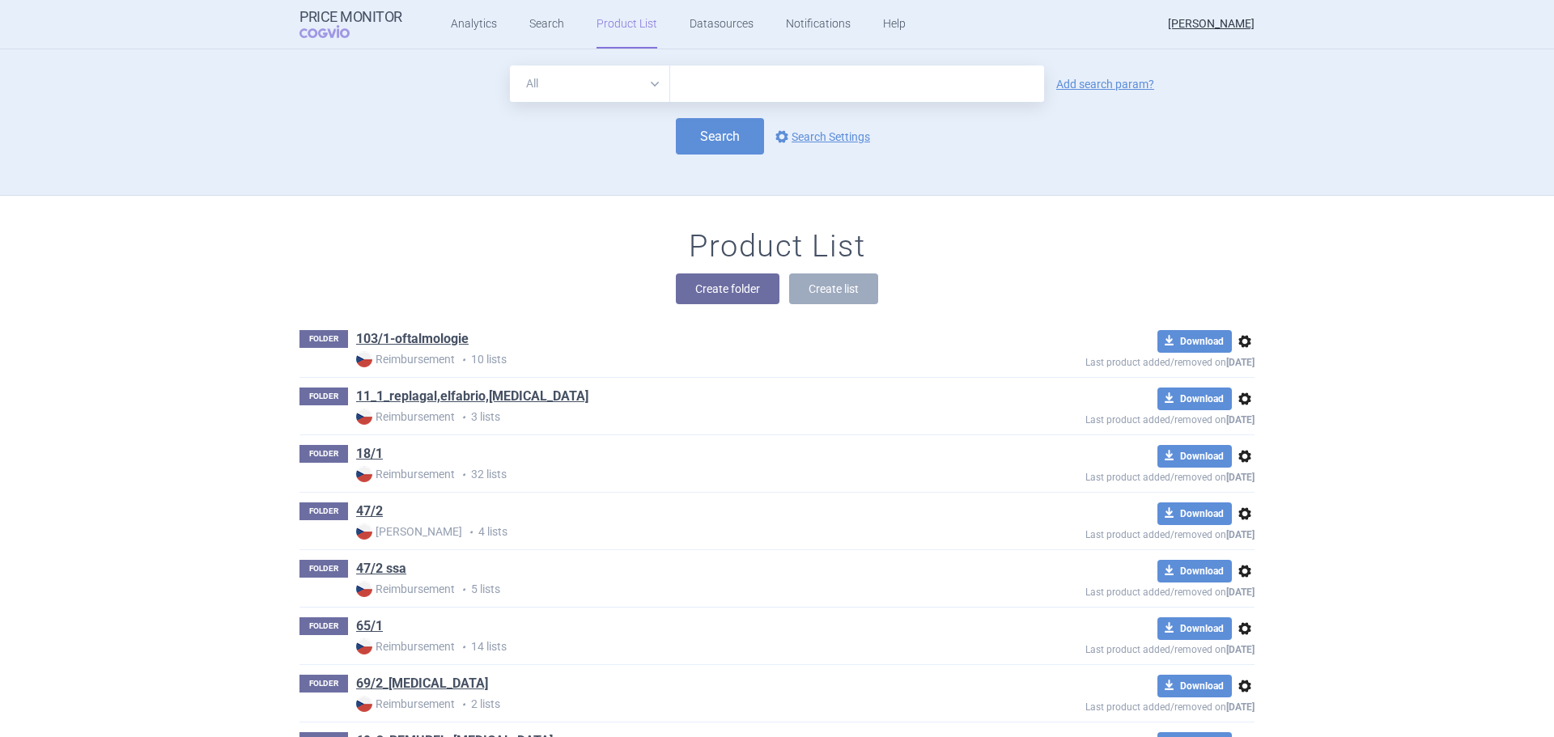
scroll to position [146, 0]
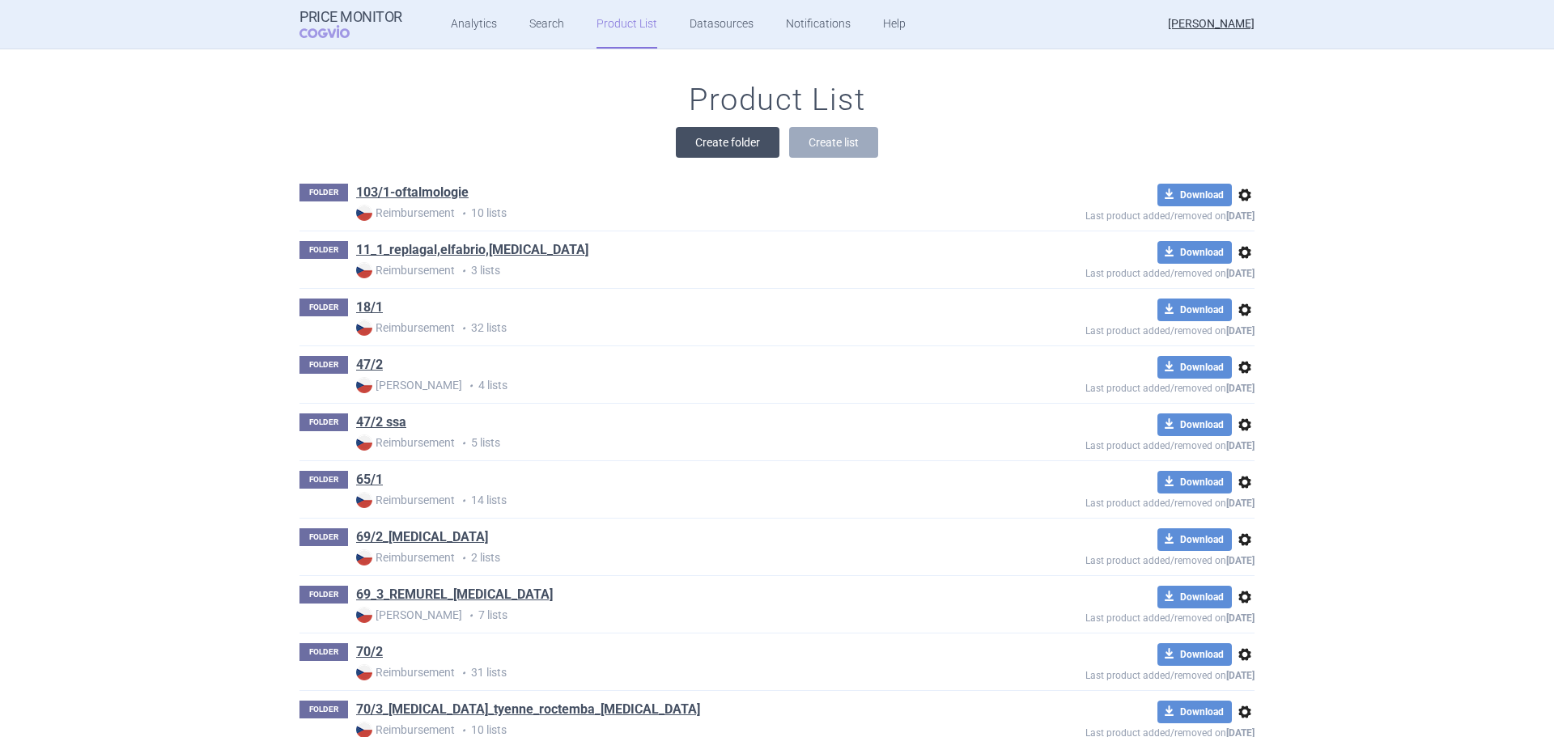
click at [723, 147] on button "Create folder" at bounding box center [728, 142] width 104 height 31
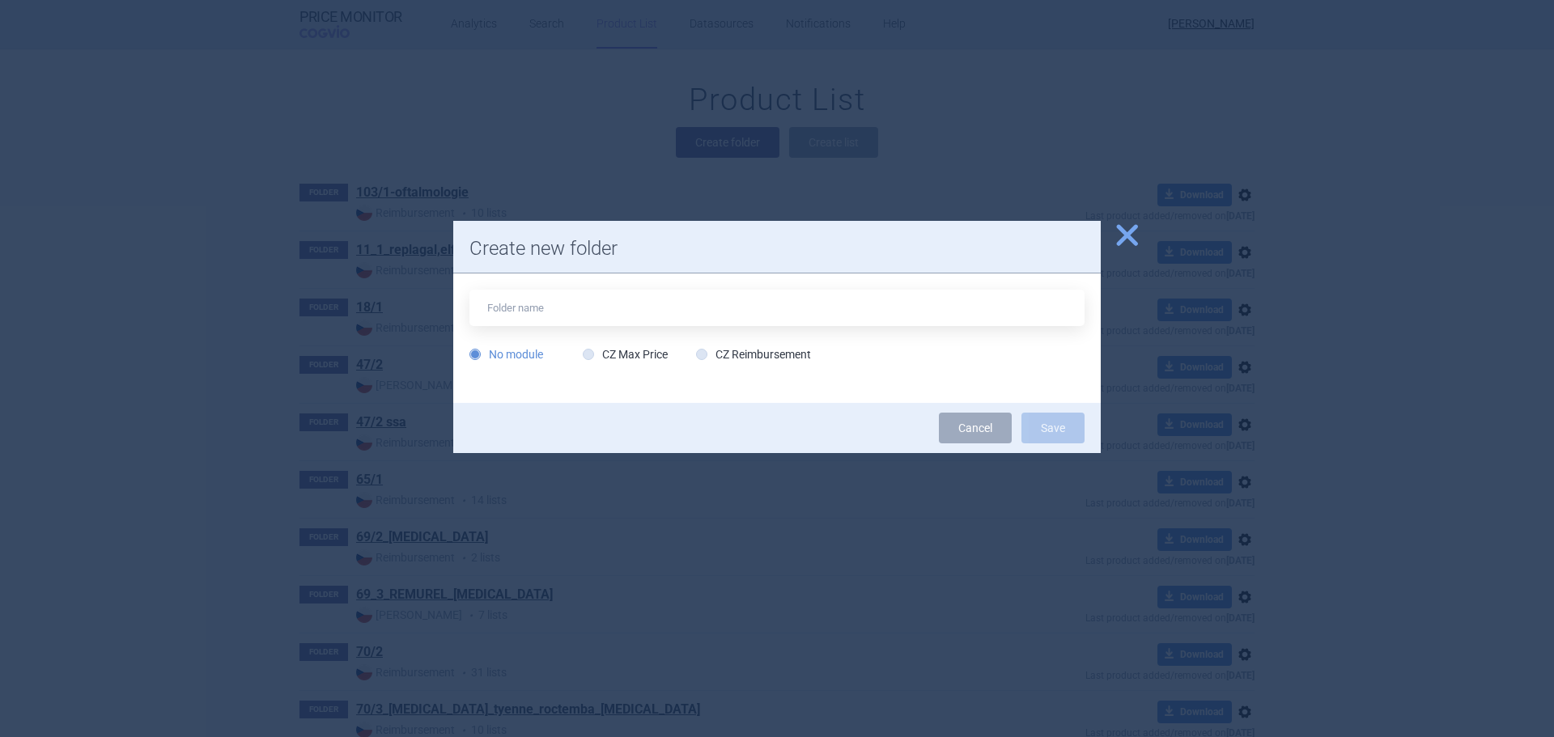
click at [735, 344] on div "No module CZ Max Price CZ Reimbursement" at bounding box center [776, 330] width 615 height 81
click at [732, 344] on div "No module CZ Max Price CZ Reimbursement" at bounding box center [776, 330] width 615 height 81
click at [732, 350] on label "CZ Reimbursement" at bounding box center [753, 354] width 115 height 16
click at [713, 350] on input "CZ Reimbursement" at bounding box center [705, 355] width 16 height 16
radio input "true"
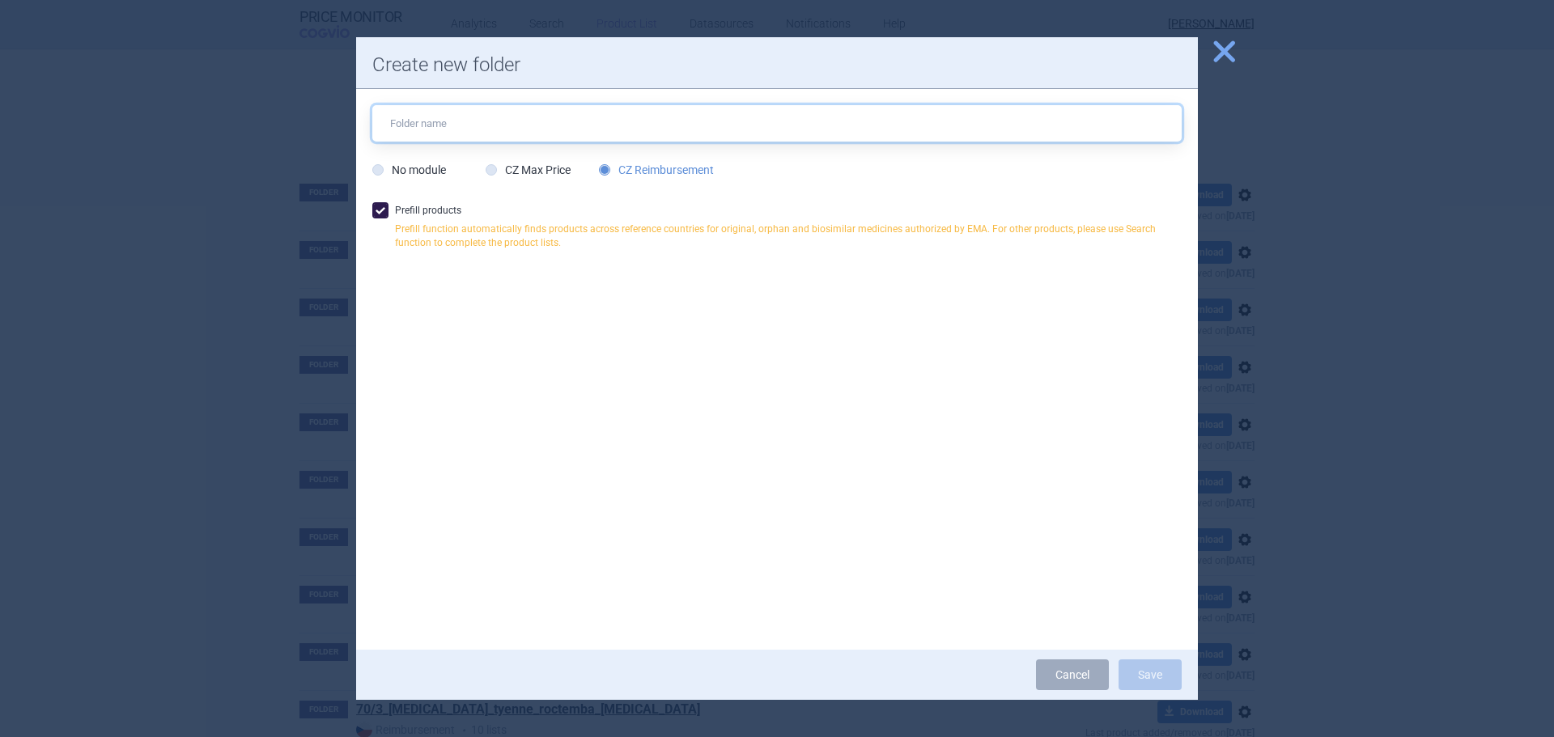
click at [605, 122] on input "text" at bounding box center [776, 123] width 809 height 36
type input "[MEDICAL_DATA] ACCORD"
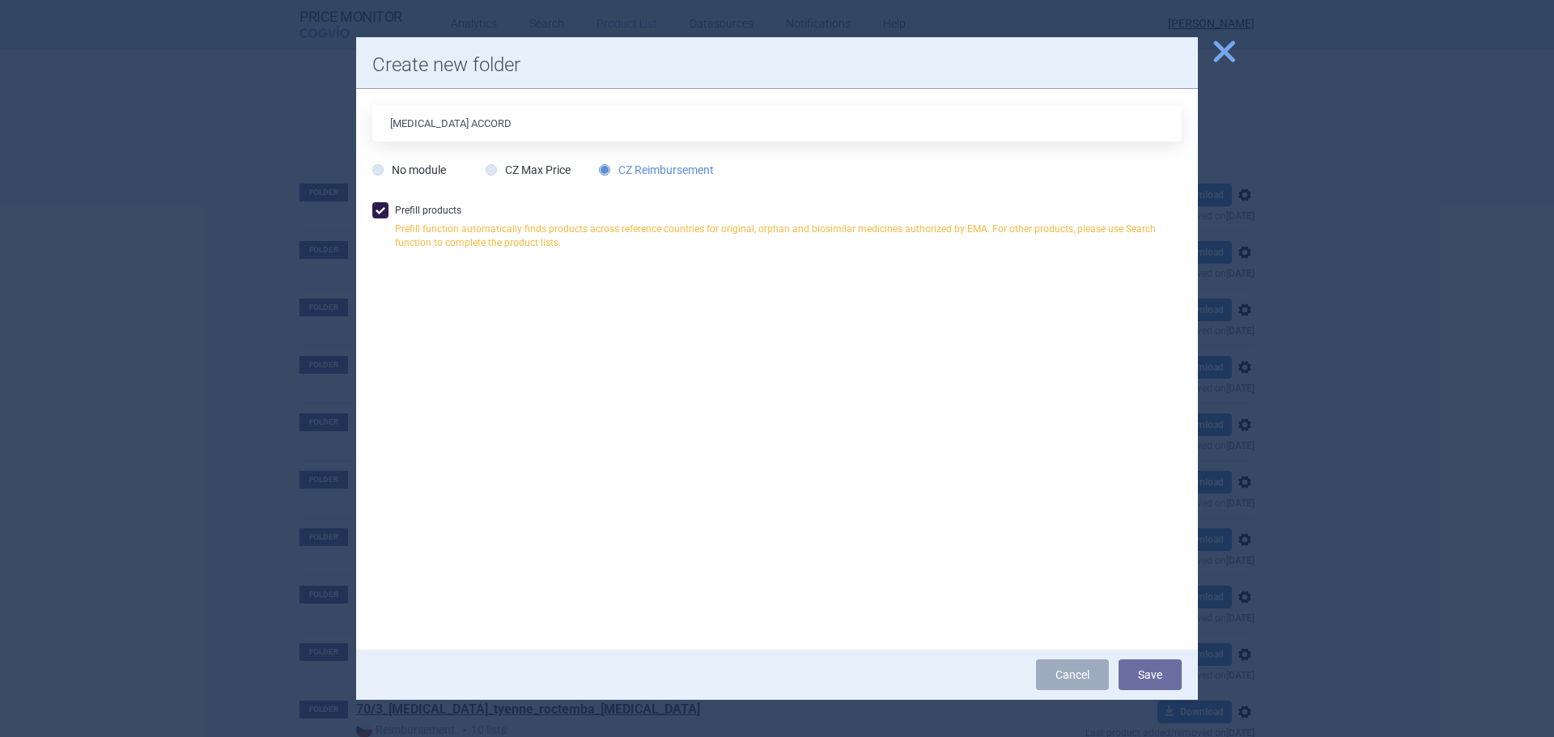
click at [420, 214] on label "Prefill products Prefill function automatically finds products across reference…" at bounding box center [776, 230] width 809 height 56
checkbox input "false"
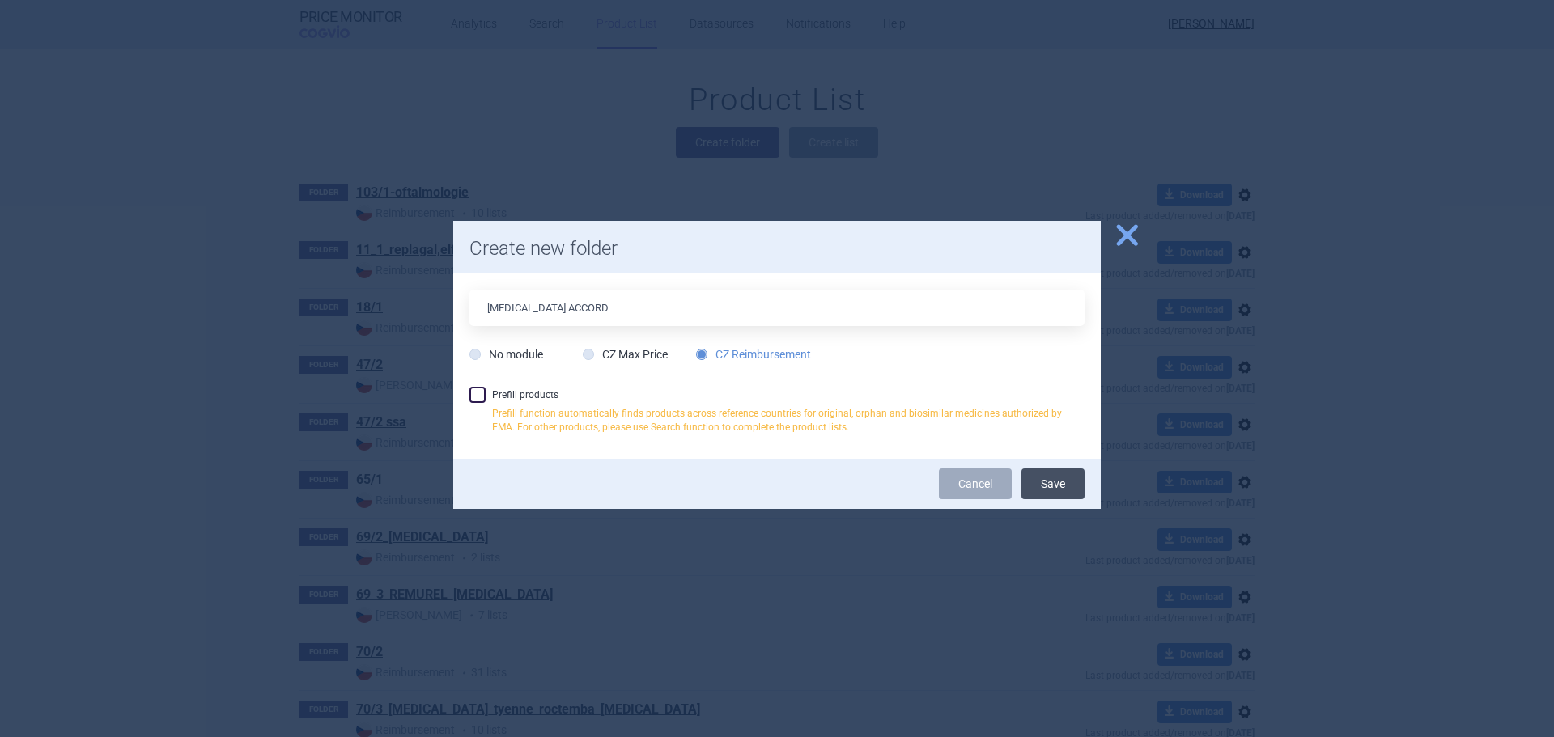
click at [1032, 482] on button "Save" at bounding box center [1052, 484] width 63 height 31
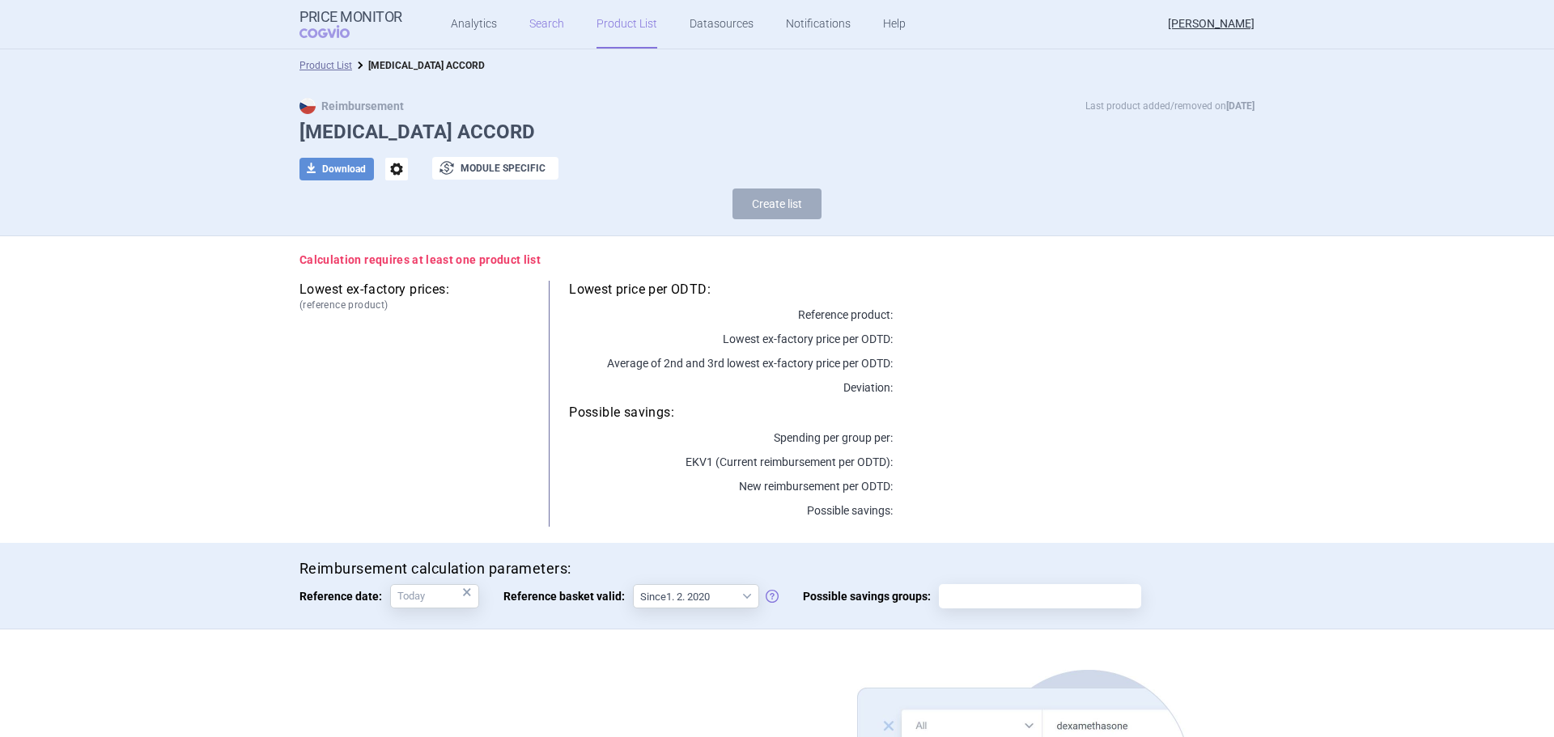
click at [545, 24] on link "Search" at bounding box center [546, 24] width 35 height 49
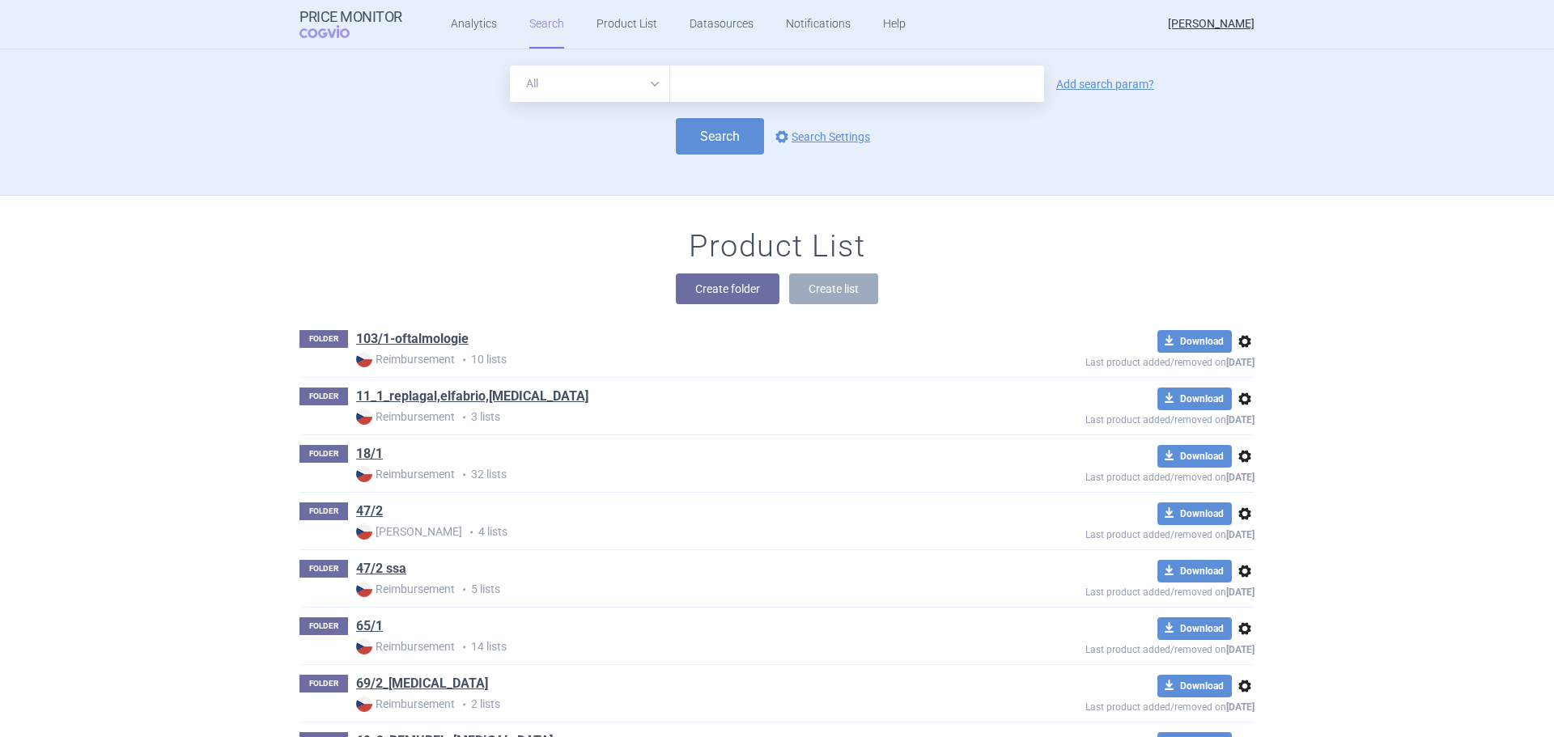
click at [619, 78] on select "All Brand Name ATC Company Active Substance Country Newer than" at bounding box center [590, 84] width 160 height 36
select select "atc"
click at [510, 66] on select "All Brand Name ATC Company Active Substance Country Newer than" at bounding box center [590, 84] width 160 height 36
click at [740, 92] on input "text" at bounding box center [857, 84] width 374 height 36
type input "l04aa32"
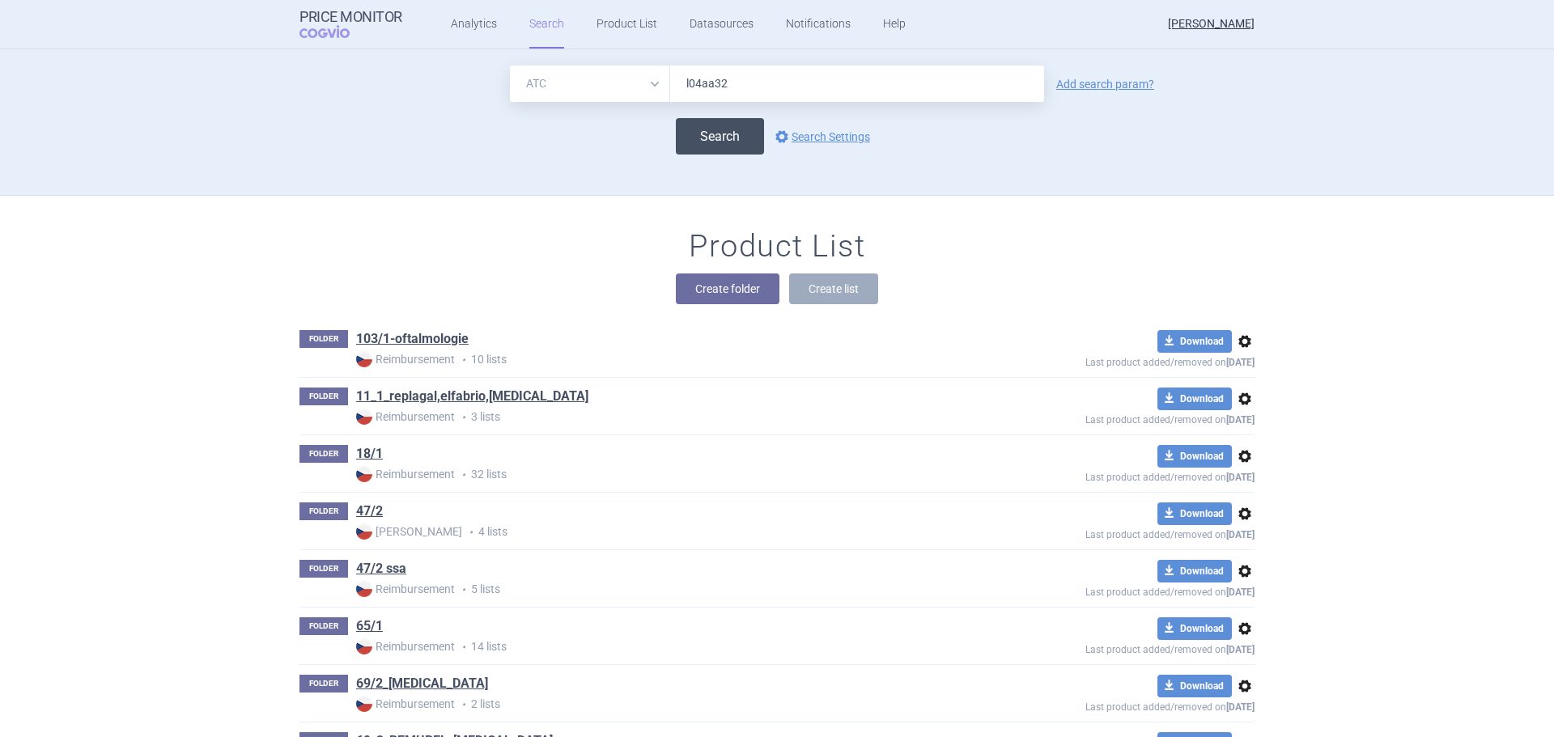
click at [712, 138] on button "Search" at bounding box center [720, 136] width 88 height 36
select select "atc"
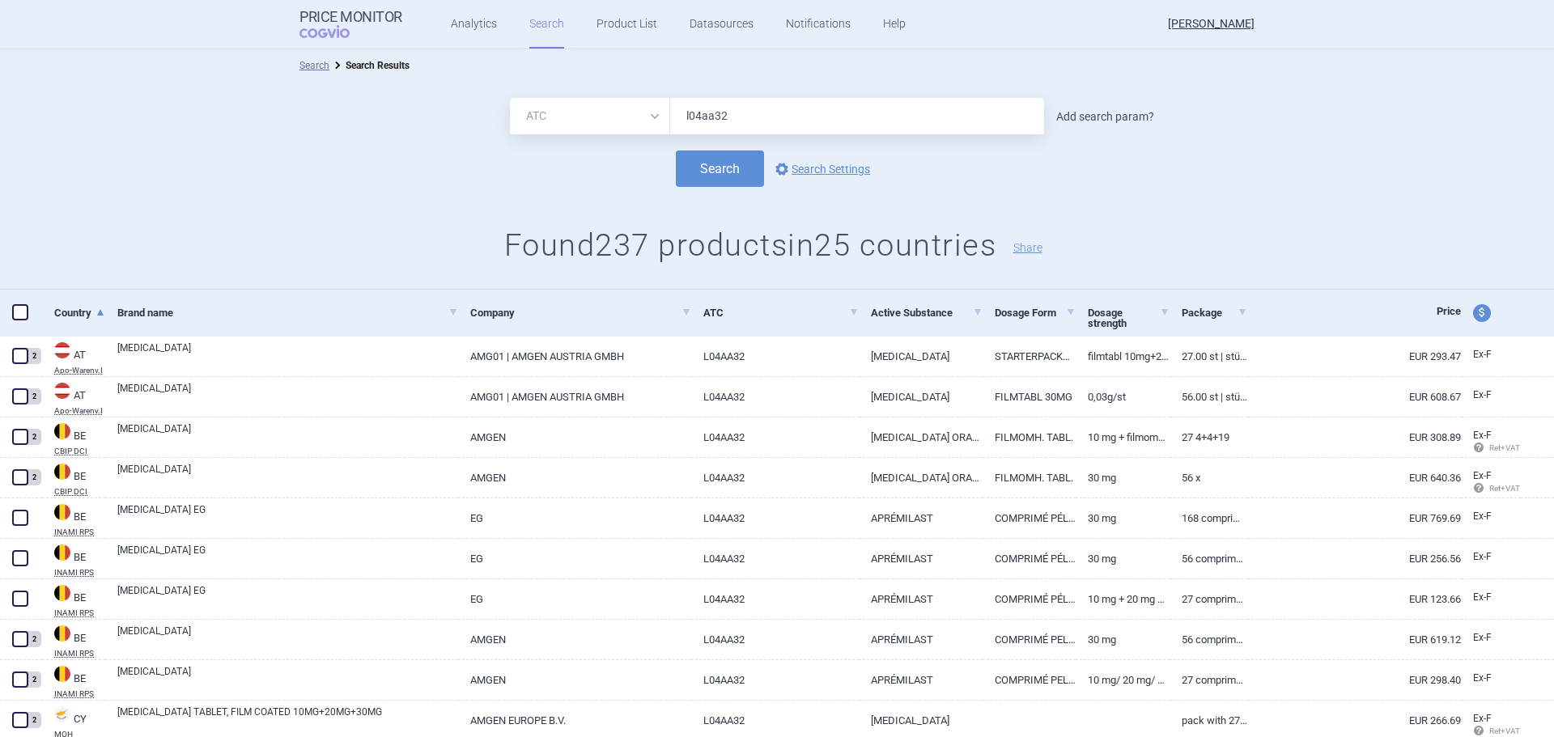
click at [1127, 118] on link "Add search param?" at bounding box center [1105, 116] width 98 height 11
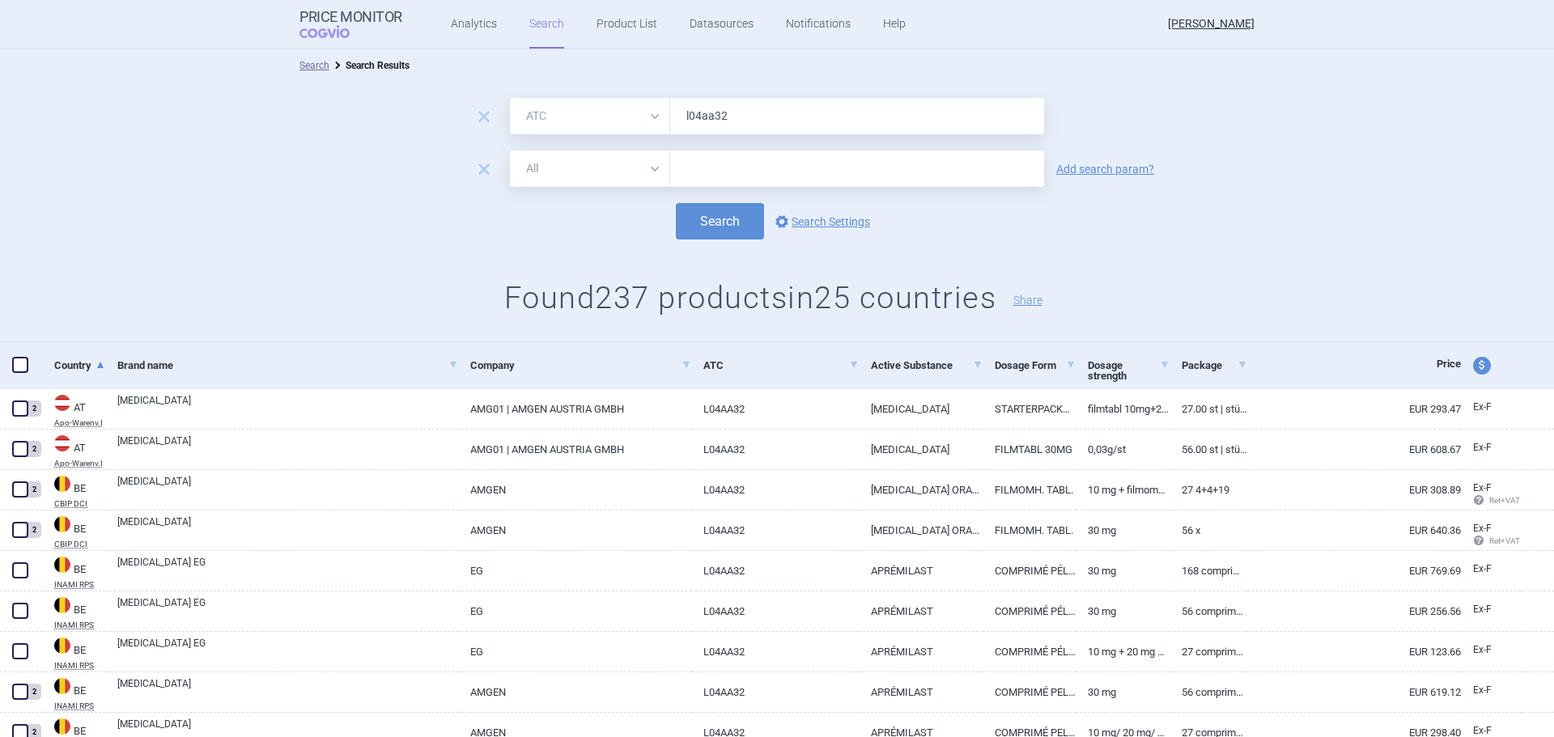
click at [606, 172] on select "All Brand Name ATC Company Active Substance Country Newer than" at bounding box center [590, 169] width 160 height 36
select select "mah"
click at [510, 151] on select "All Brand Name ATC Company Active Substance Country Newer than" at bounding box center [590, 169] width 160 height 36
click at [714, 163] on input "text" at bounding box center [857, 169] width 374 height 36
type input "accord"
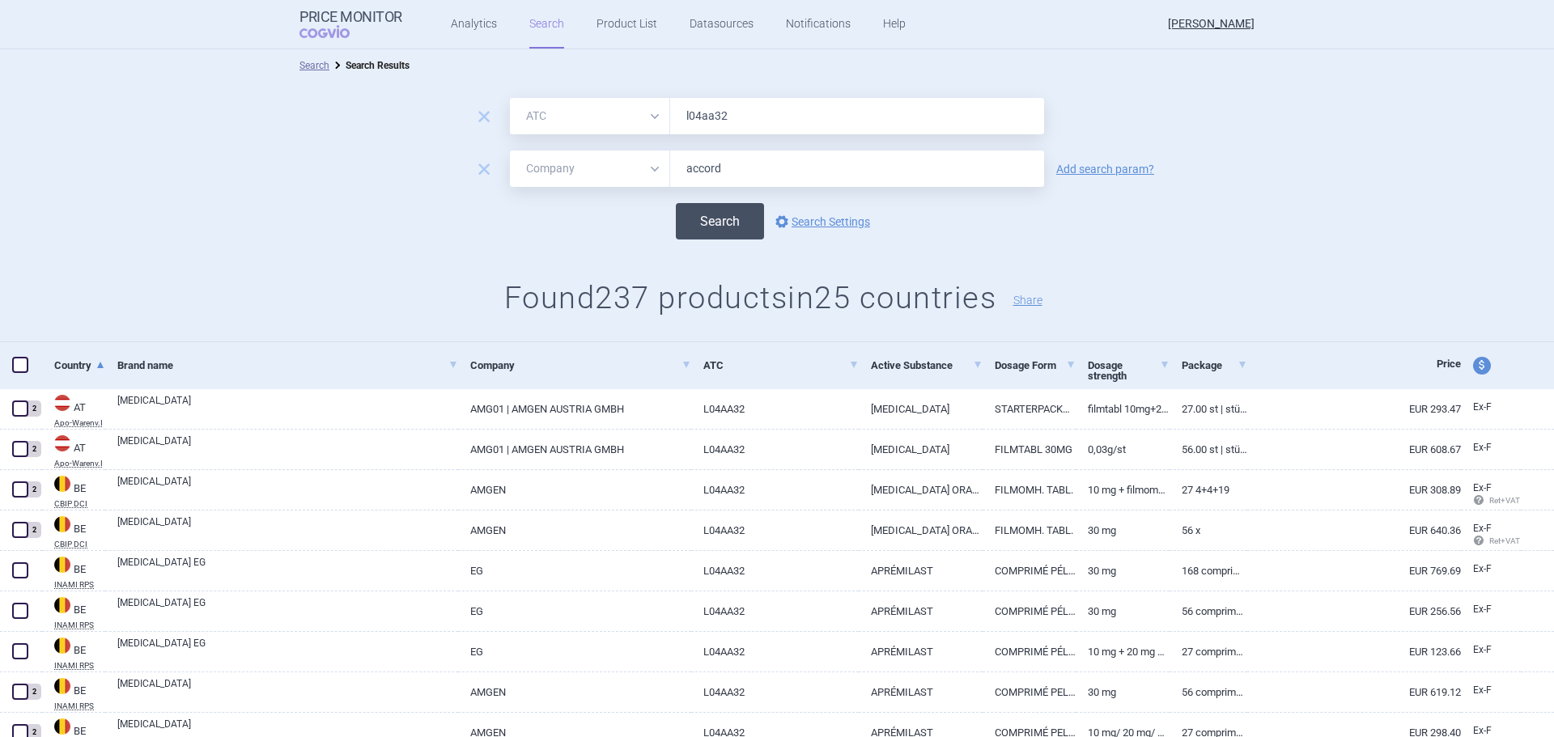
click at [712, 223] on button "Search" at bounding box center [720, 221] width 88 height 36
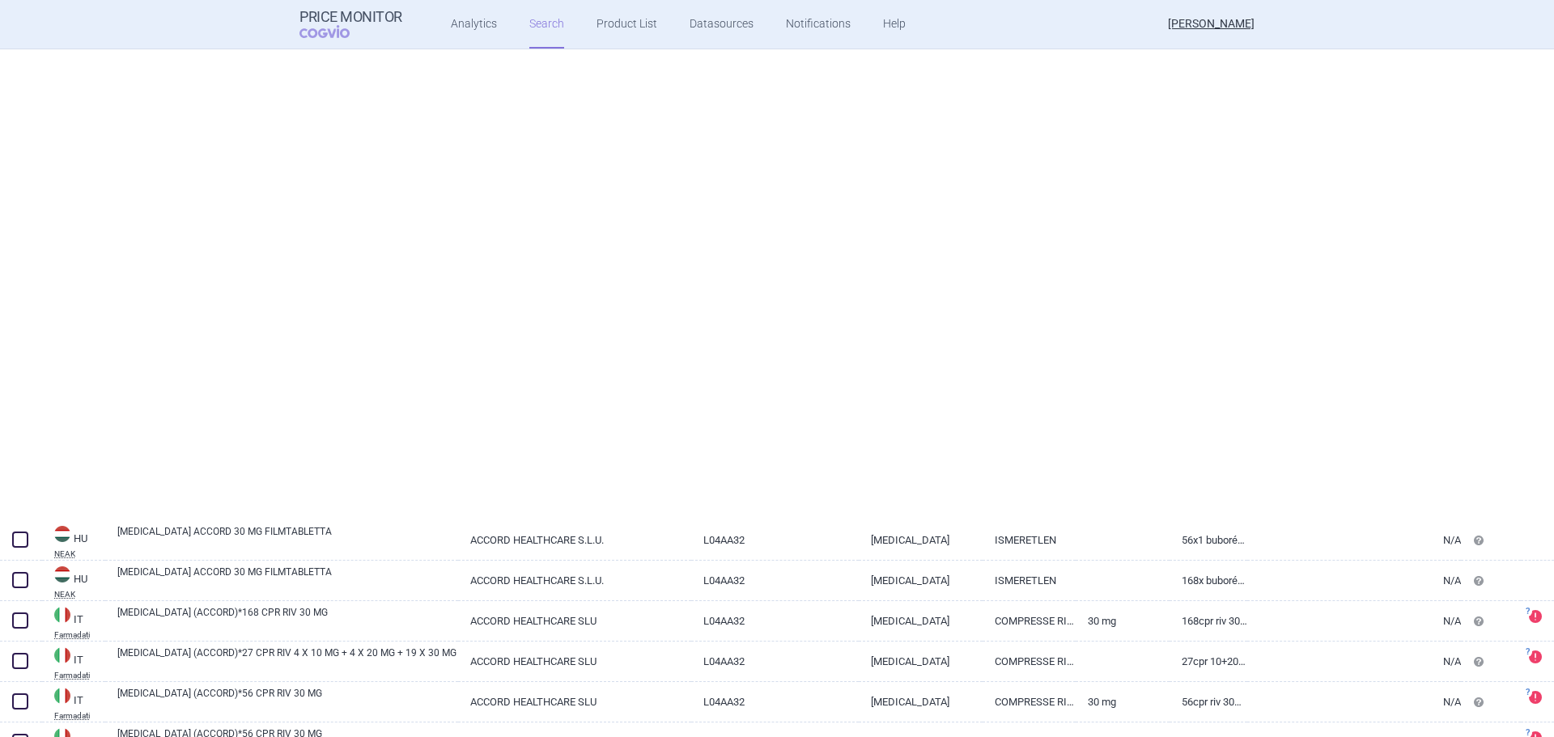
select select "atc"
select select "mah"
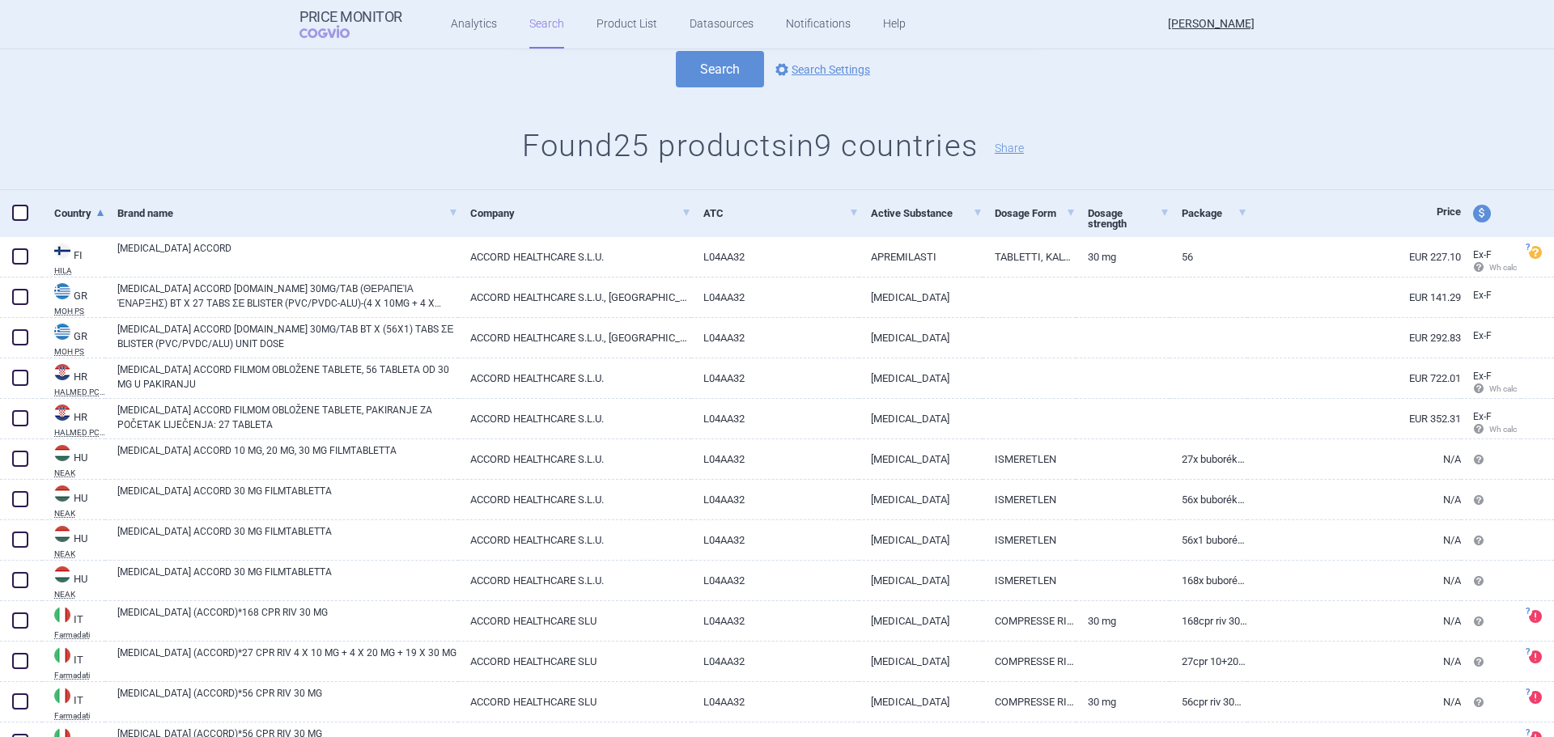
scroll to position [150, 0]
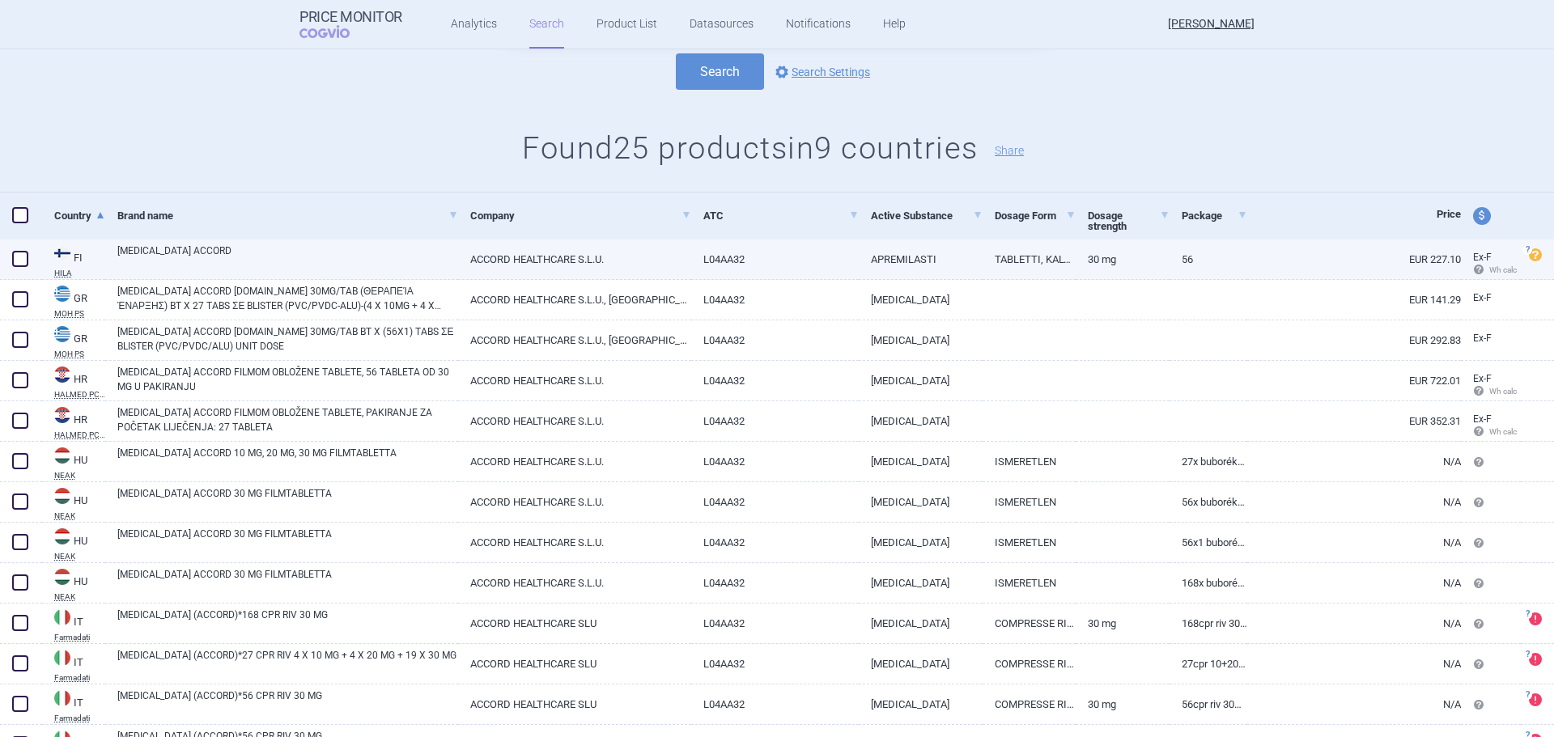
click at [20, 261] on span at bounding box center [20, 259] width 16 height 16
checkbox input "true"
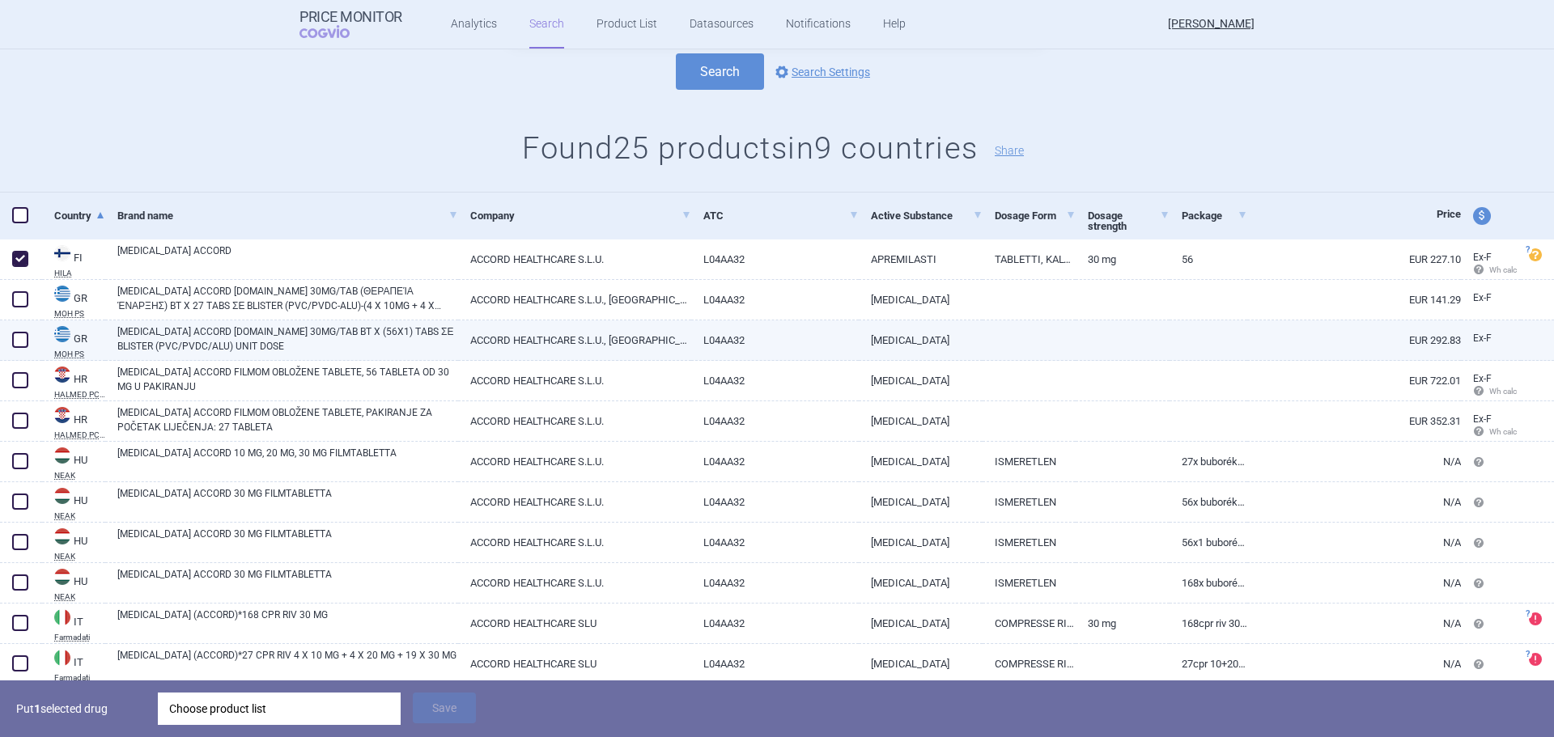
click at [18, 342] on span at bounding box center [20, 340] width 16 height 16
checkbox input "true"
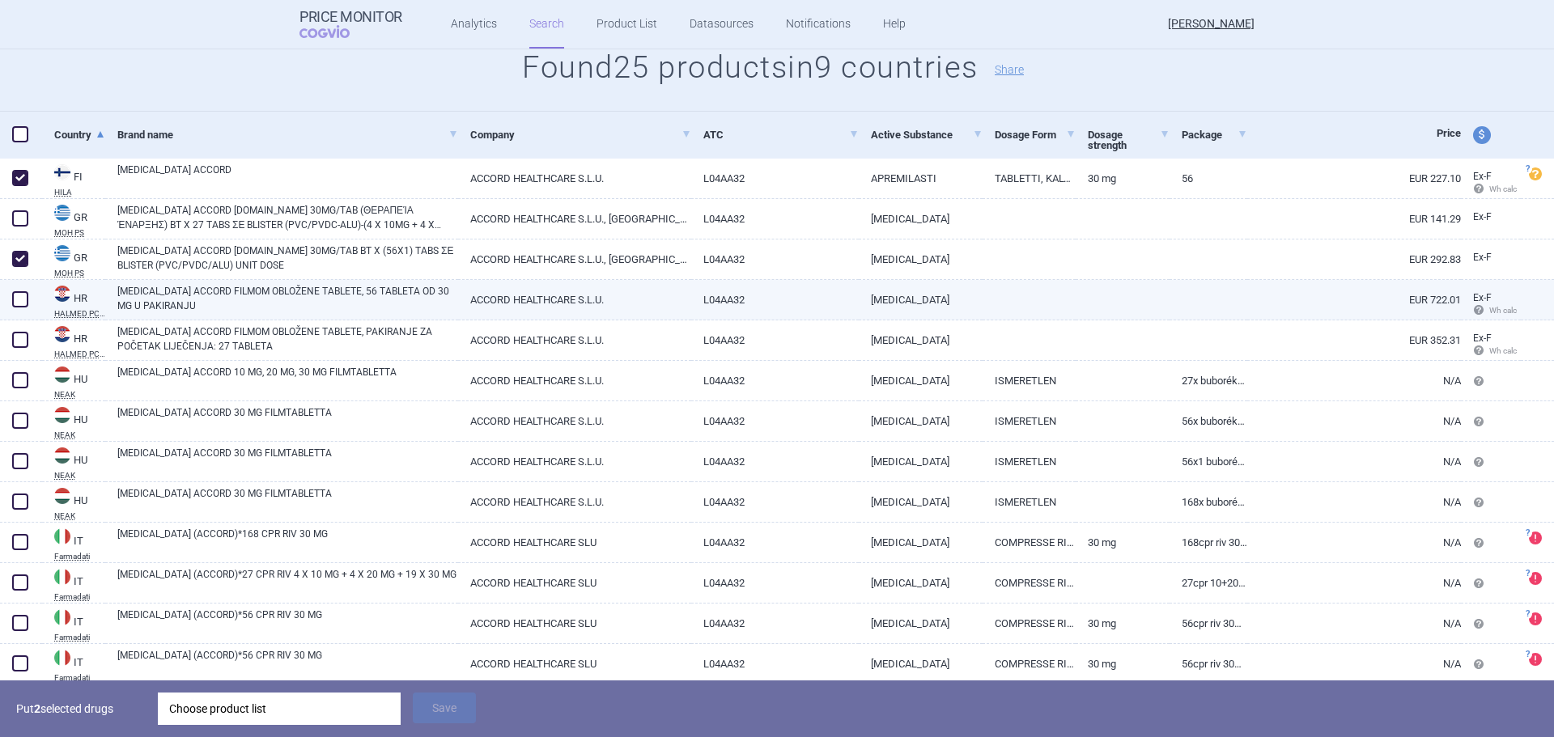
click at [23, 302] on span at bounding box center [20, 299] width 16 height 16
checkbox input "true"
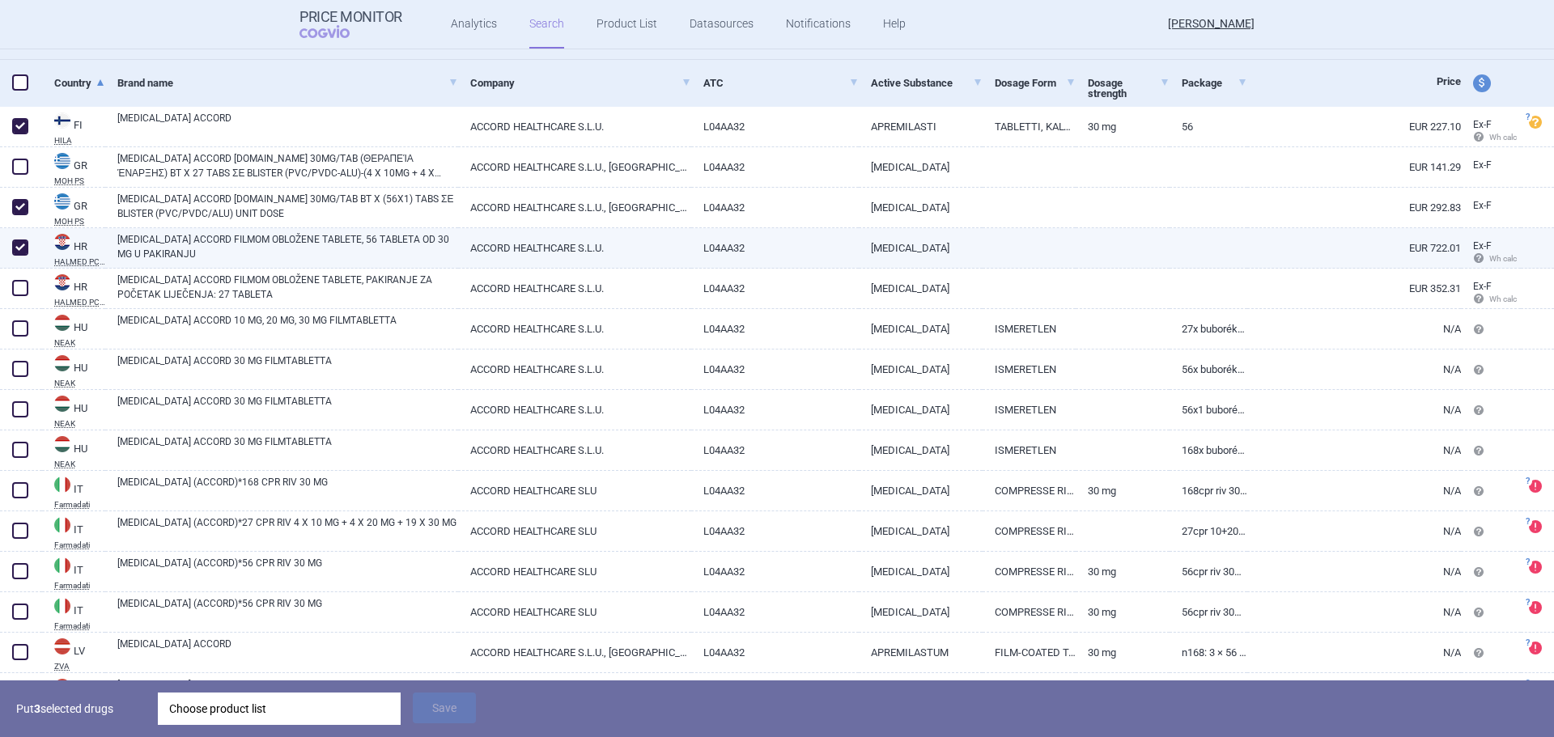
scroll to position [312, 0]
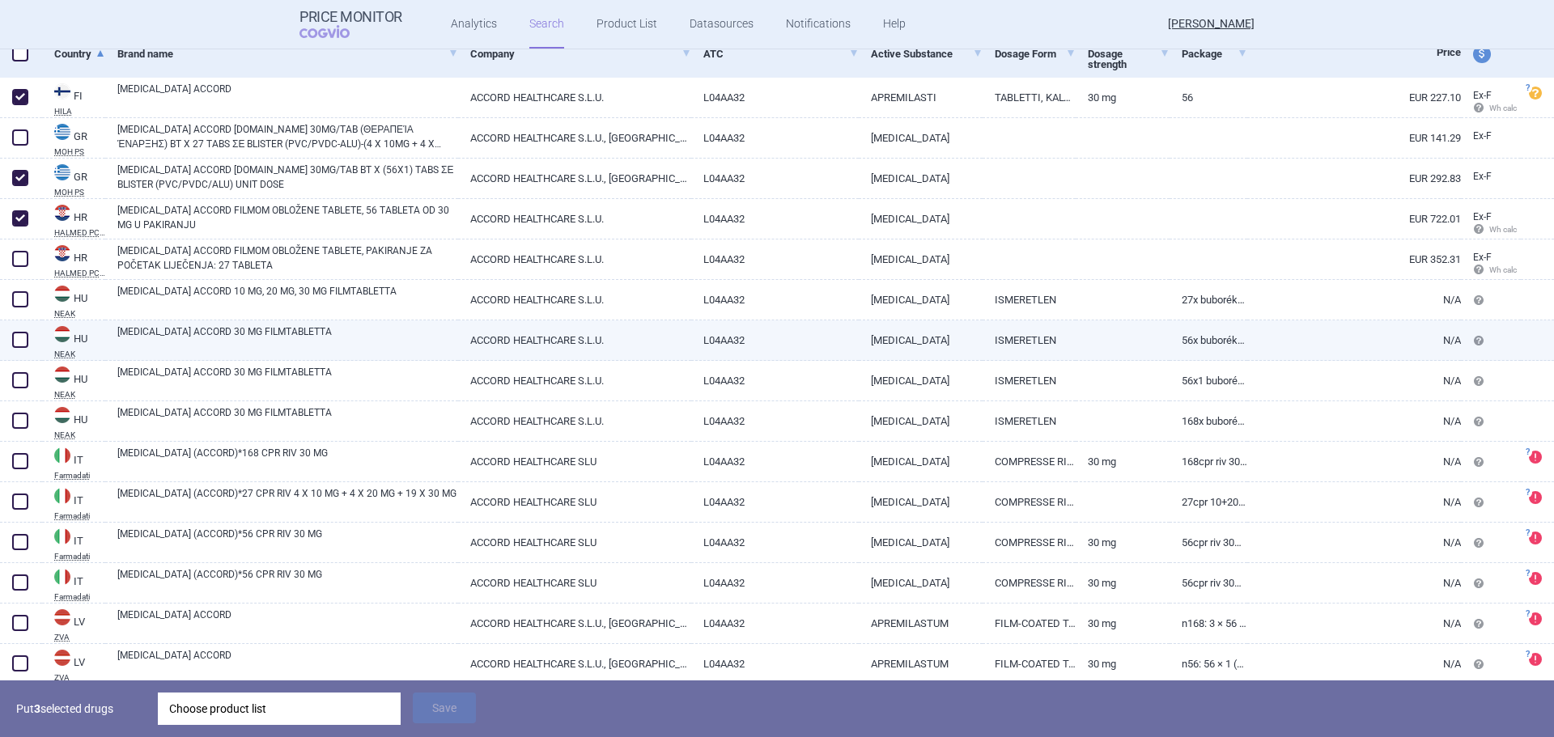
click at [12, 335] on span at bounding box center [20, 340] width 16 height 16
checkbox input "true"
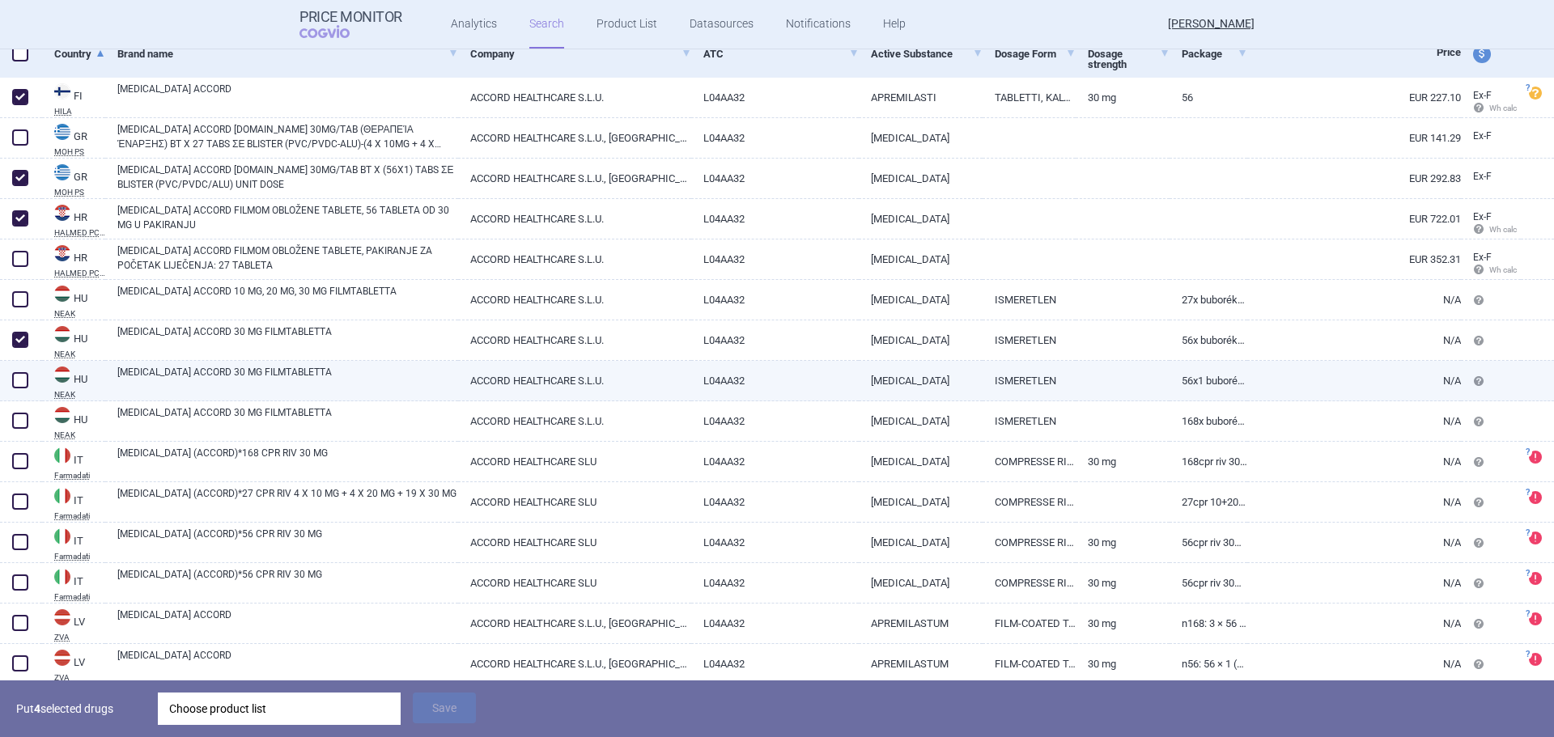
click at [0, 379] on div at bounding box center [21, 381] width 42 height 40
click at [18, 383] on span at bounding box center [20, 380] width 16 height 16
checkbox input "true"
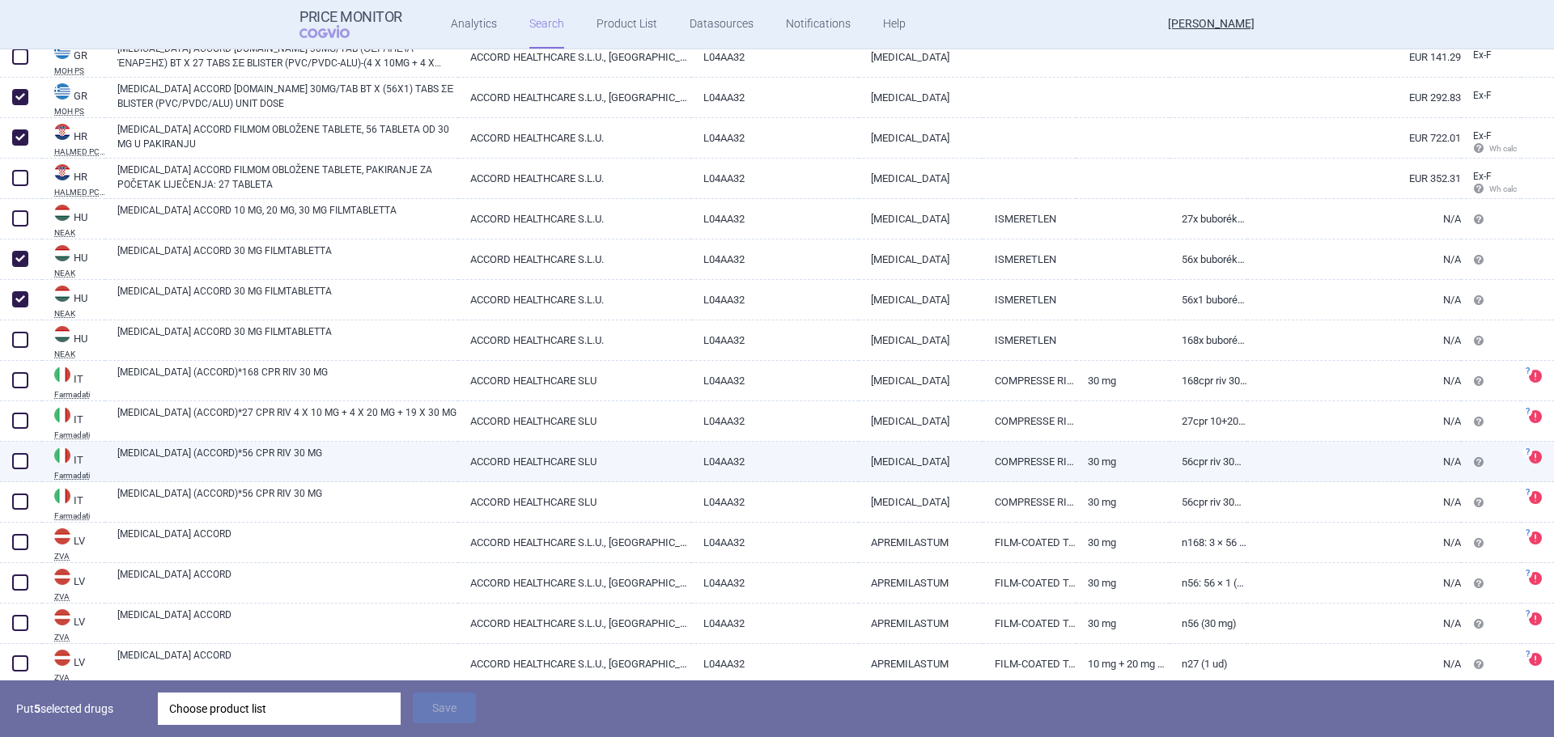
click at [19, 461] on span at bounding box center [20, 461] width 16 height 16
checkbox input "true"
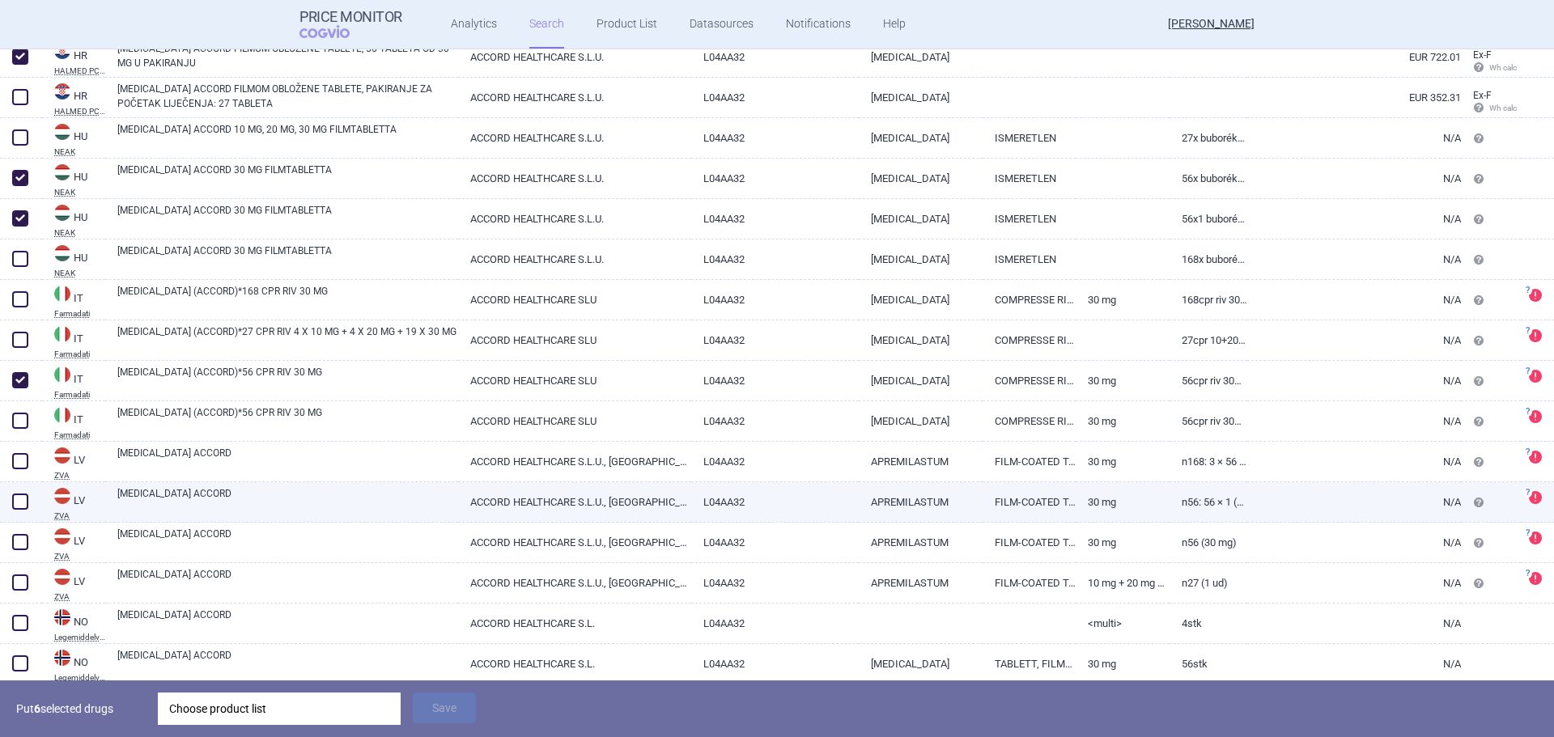
click at [4, 490] on div at bounding box center [21, 502] width 42 height 40
click at [15, 503] on span at bounding box center [20, 502] width 16 height 16
checkbox input "true"
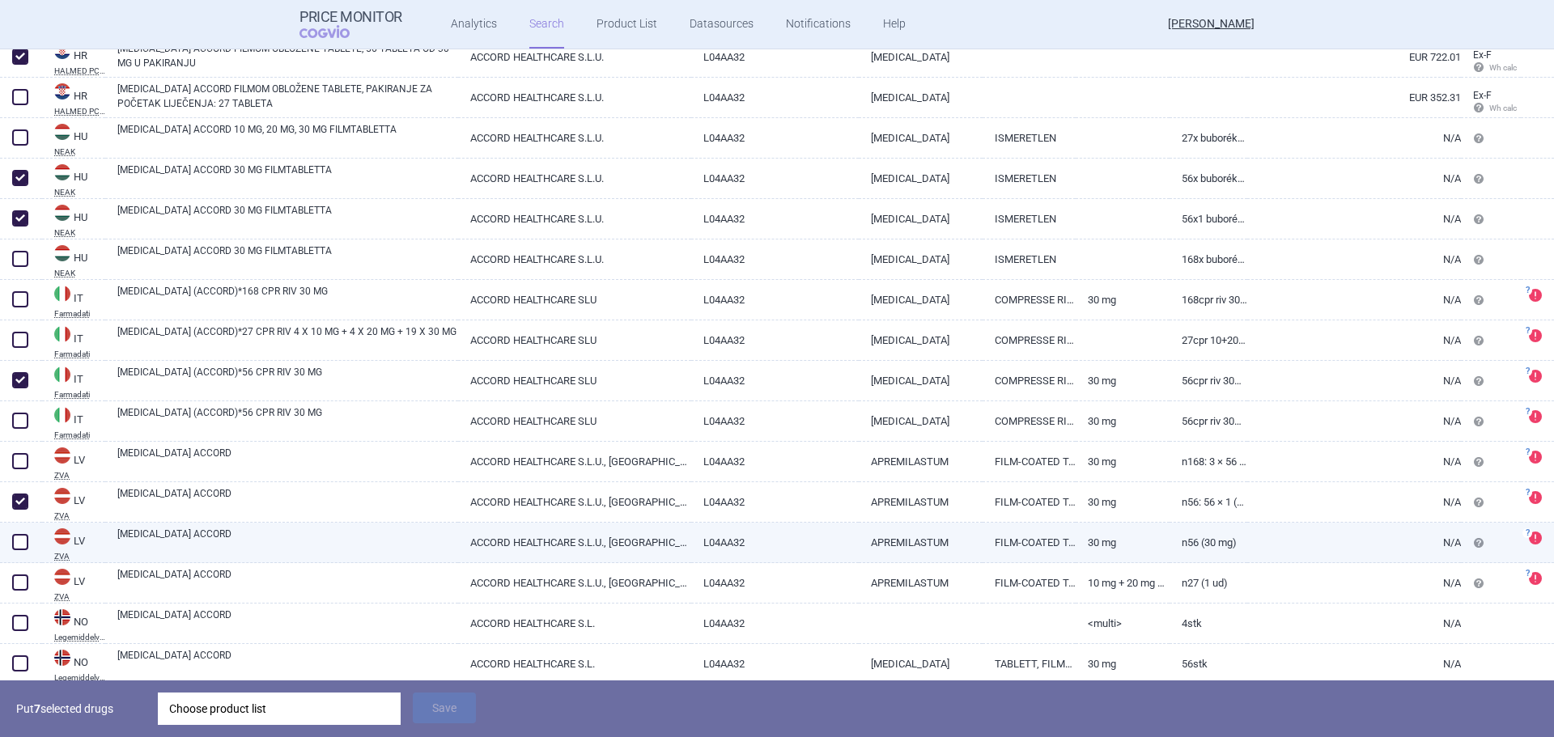
click at [11, 540] on span at bounding box center [20, 542] width 24 height 24
checkbox input "true"
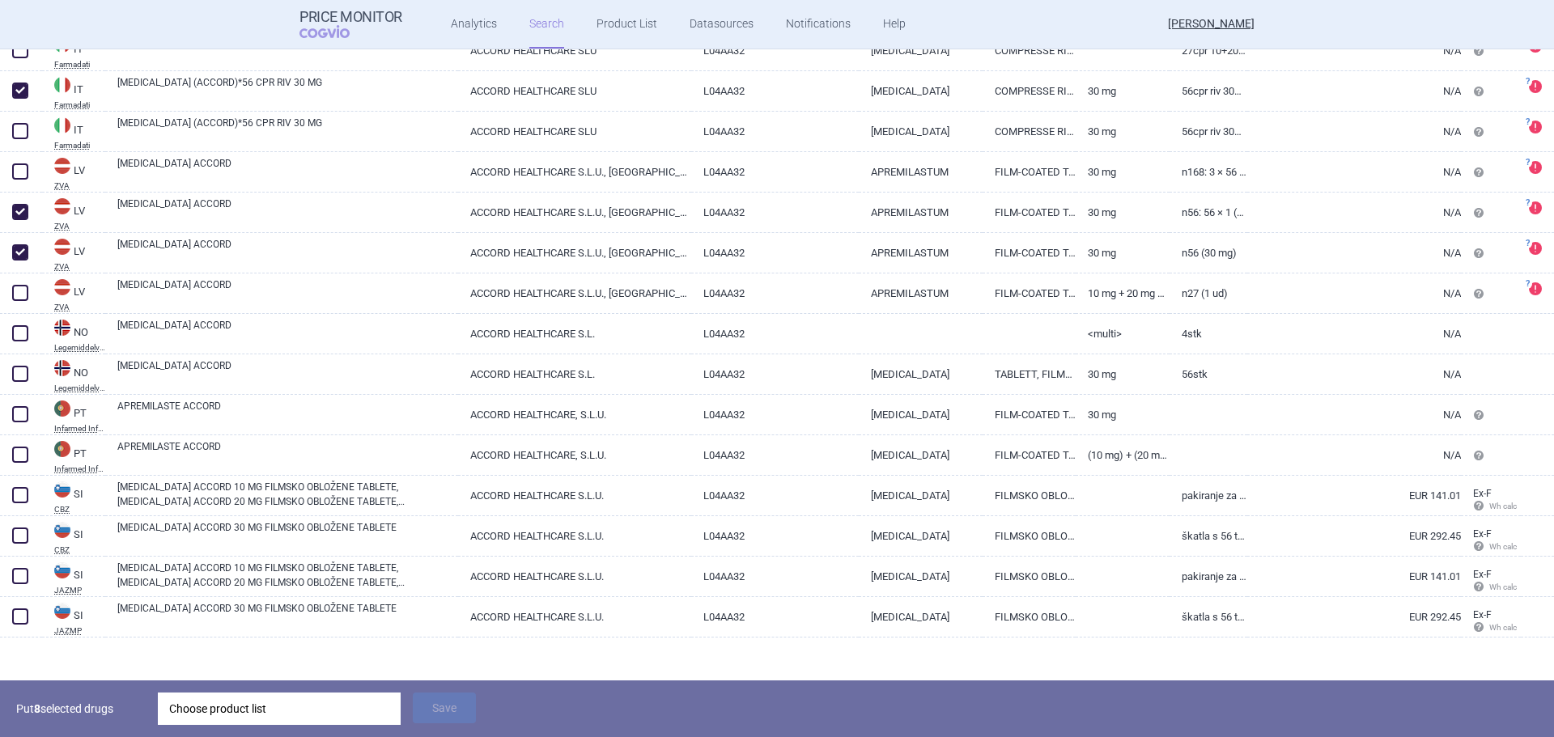
scroll to position [773, 0]
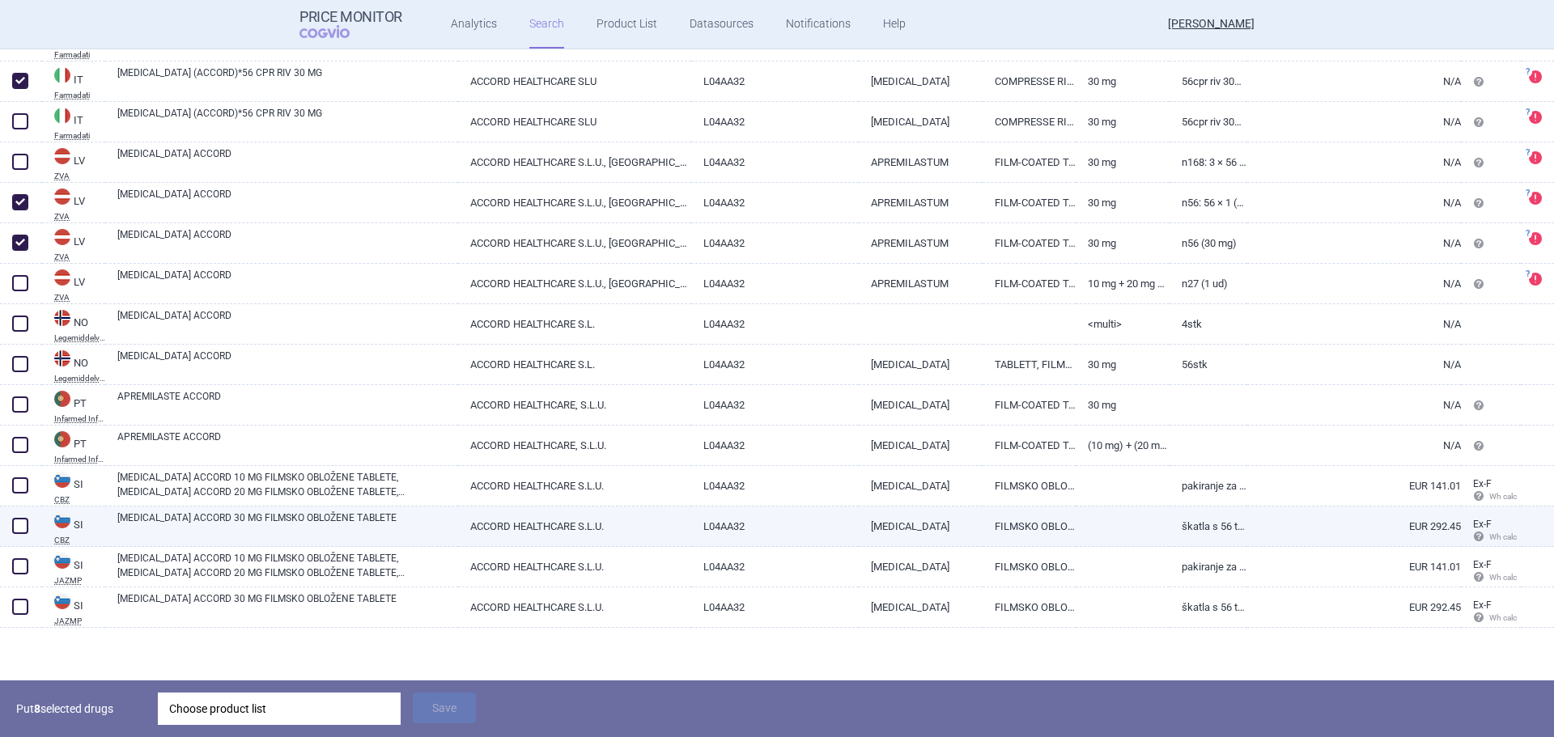
click at [15, 525] on span at bounding box center [20, 526] width 16 height 16
checkbox input "true"
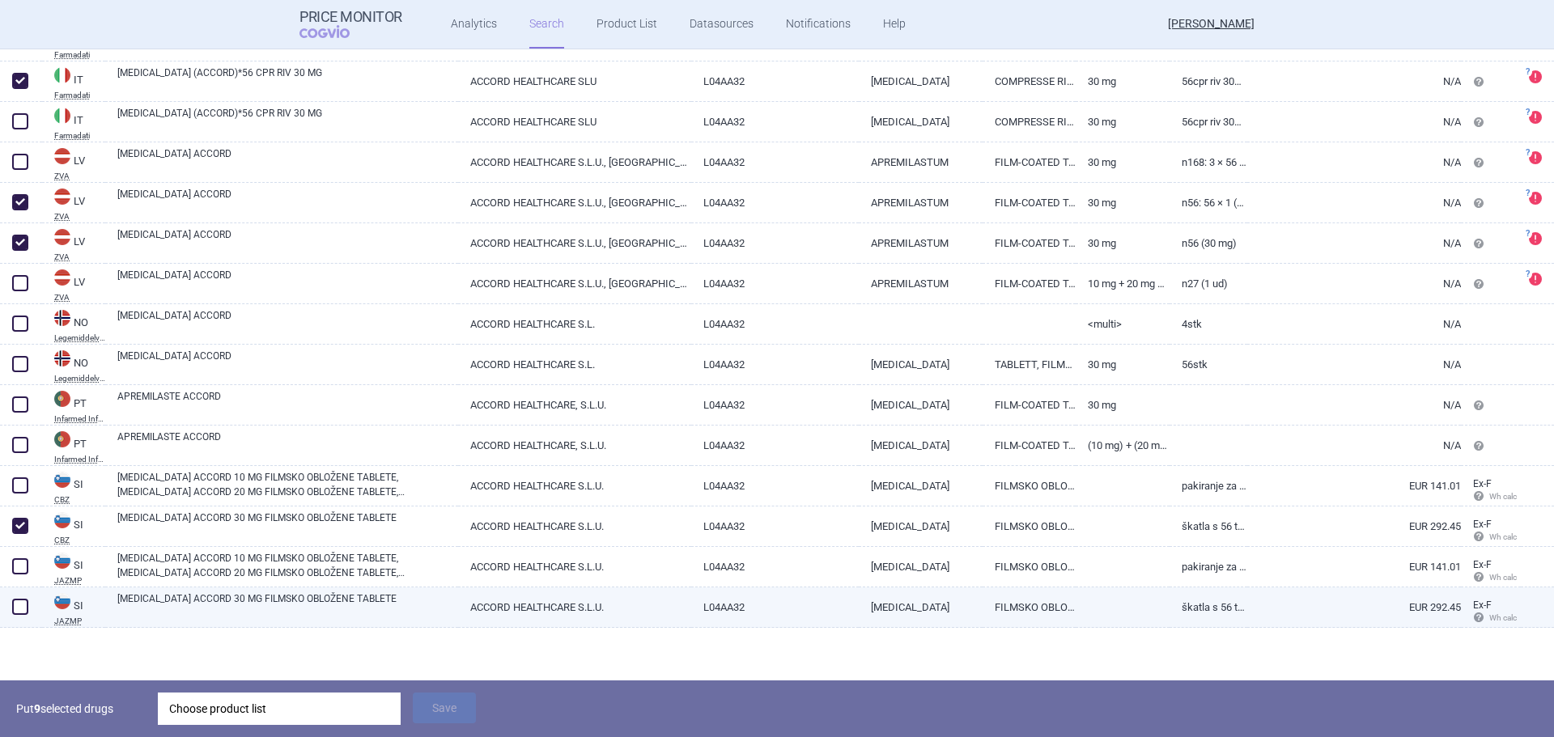
click at [16, 608] on span at bounding box center [20, 607] width 16 height 16
checkbox input "true"
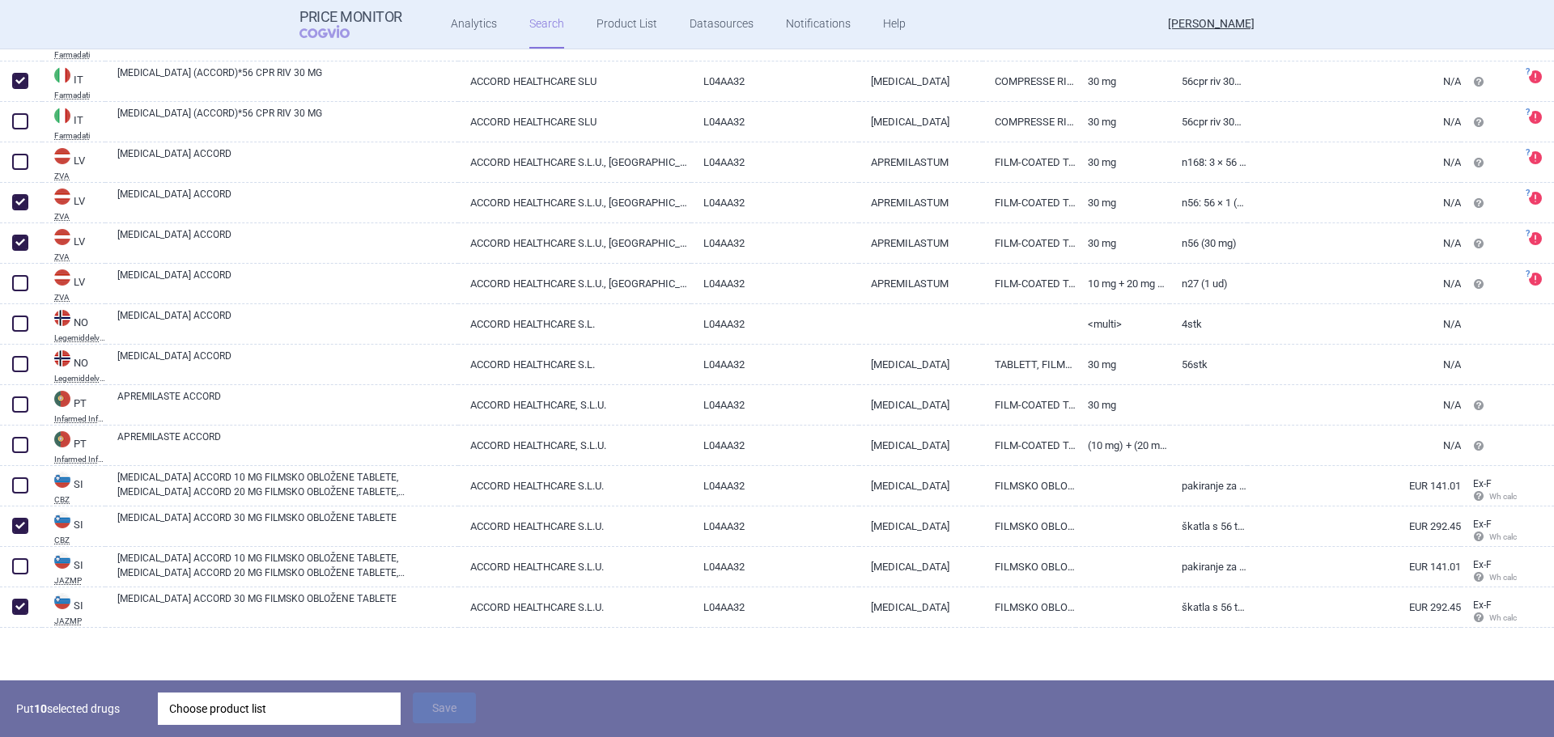
click at [240, 719] on div "Choose product list" at bounding box center [279, 709] width 220 height 32
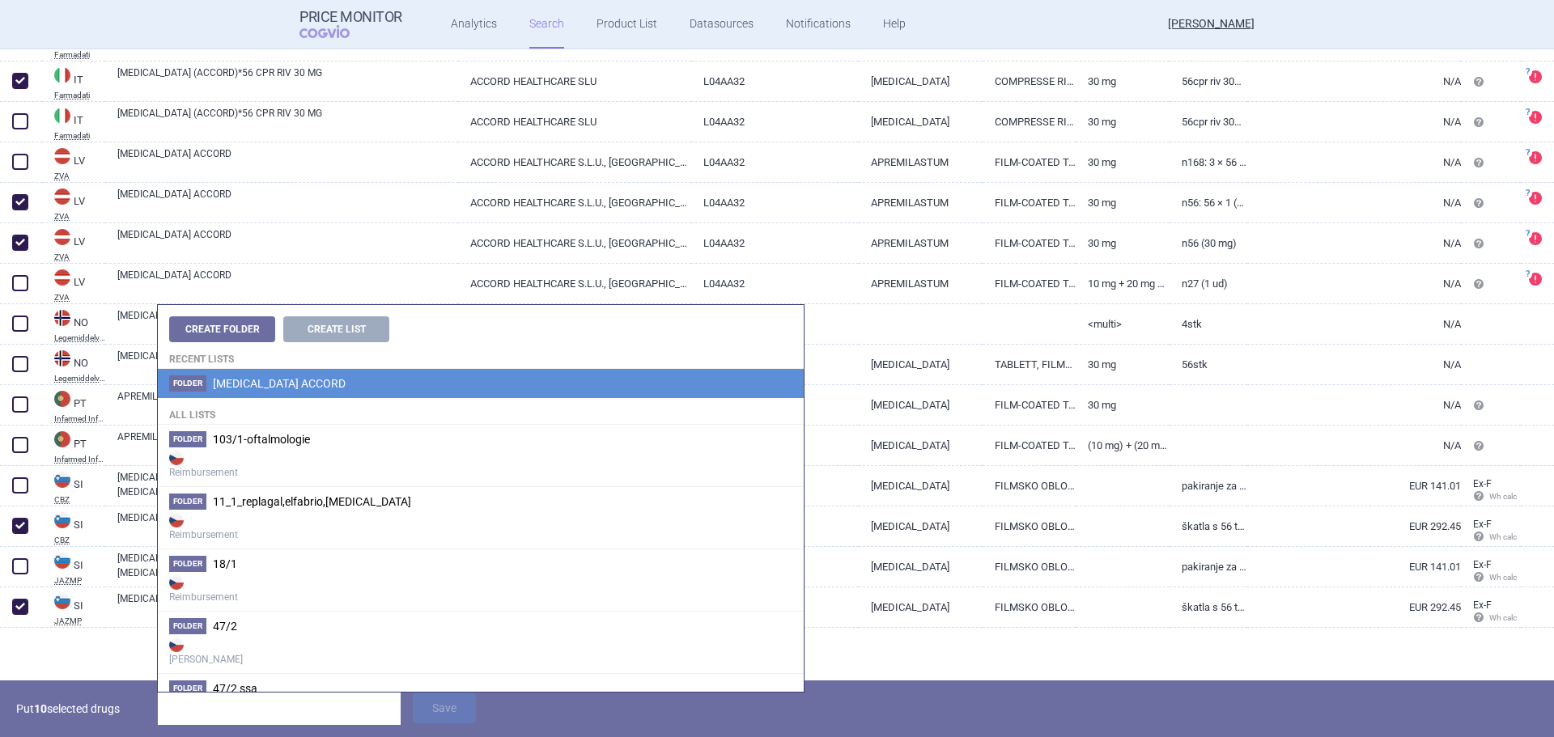
click at [232, 385] on span "[MEDICAL_DATA] ACCORD" at bounding box center [279, 383] width 133 height 13
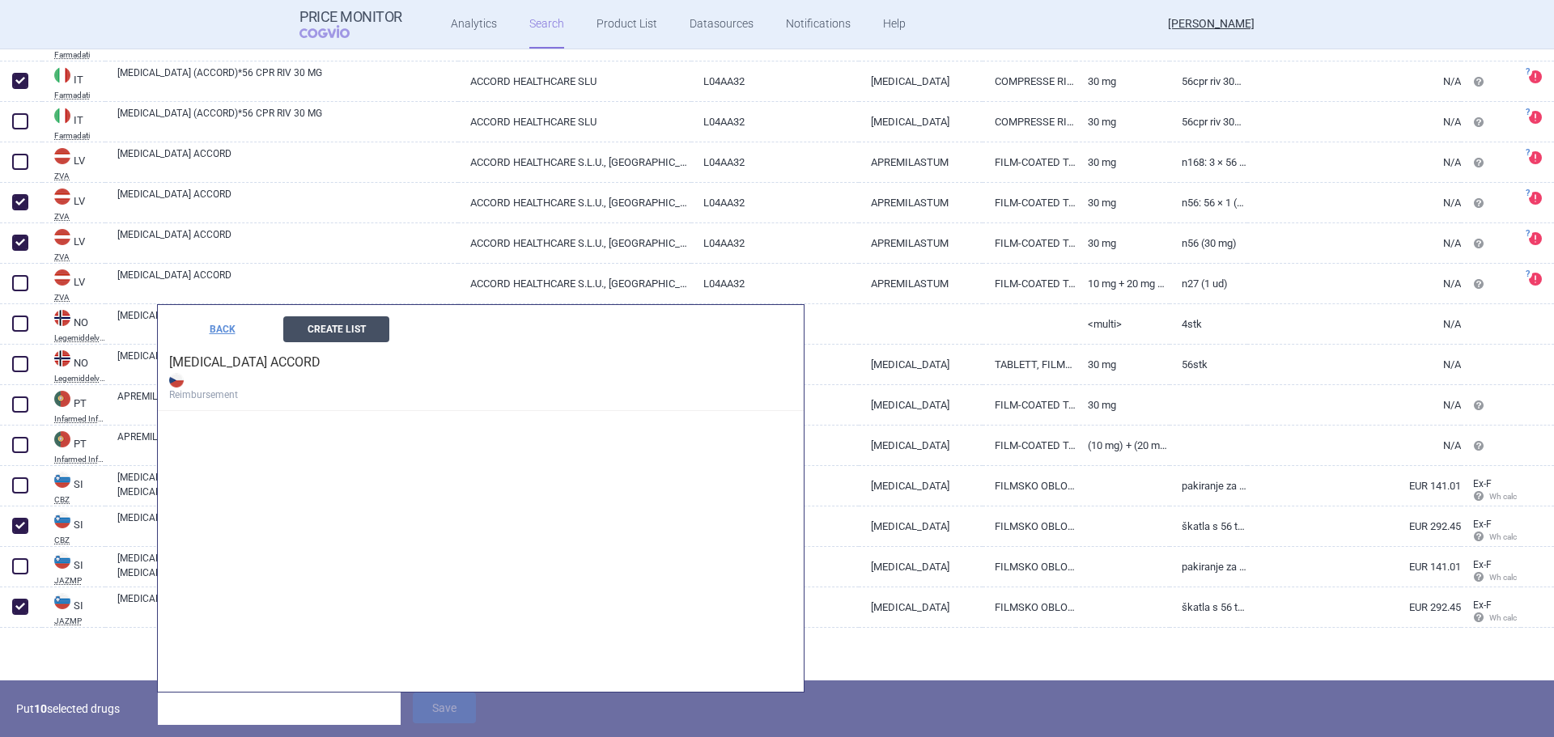
click at [328, 327] on button "Create List" at bounding box center [336, 329] width 106 height 26
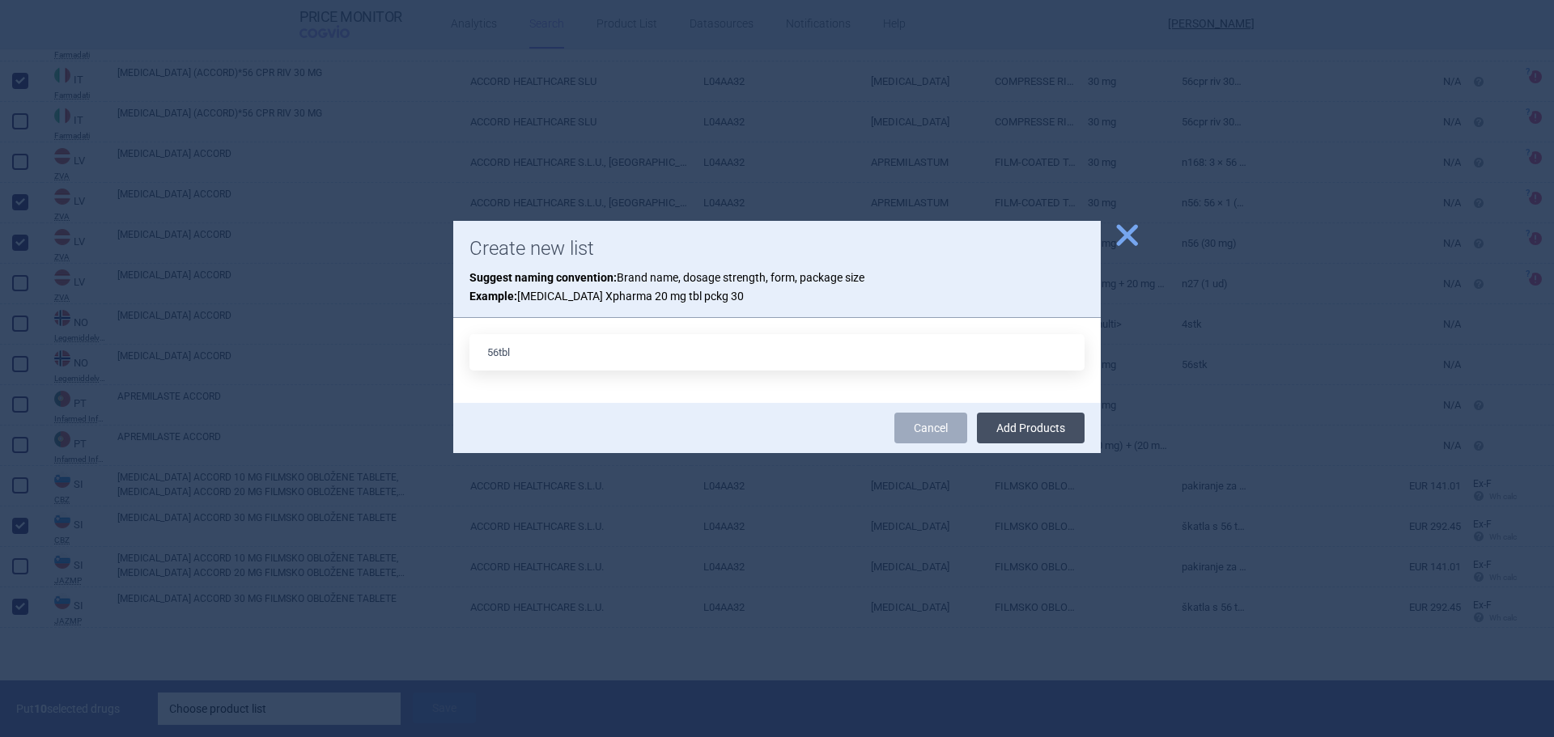
type input "56tbl"
click at [1021, 423] on button "Add Products" at bounding box center [1031, 428] width 108 height 31
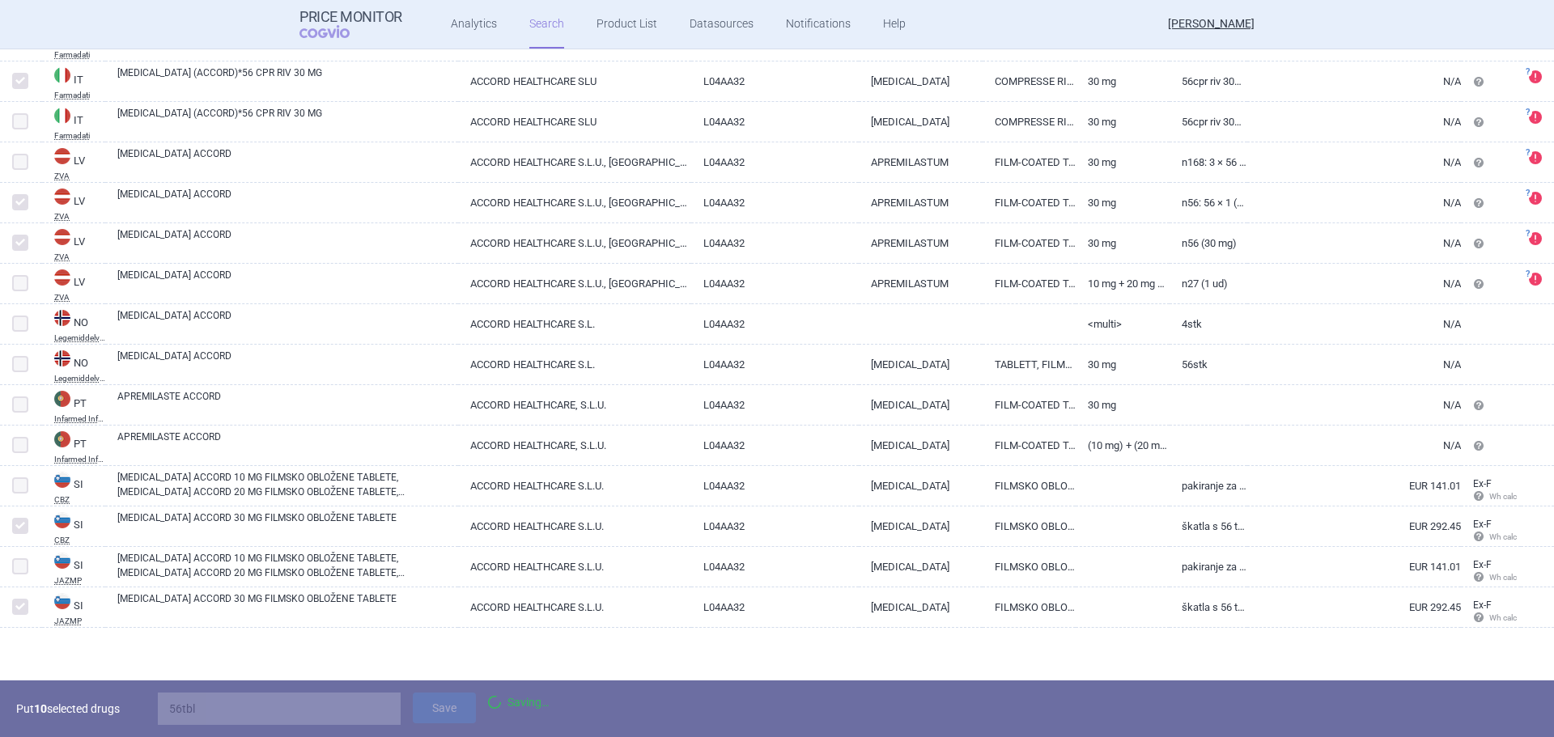
scroll to position [716, 0]
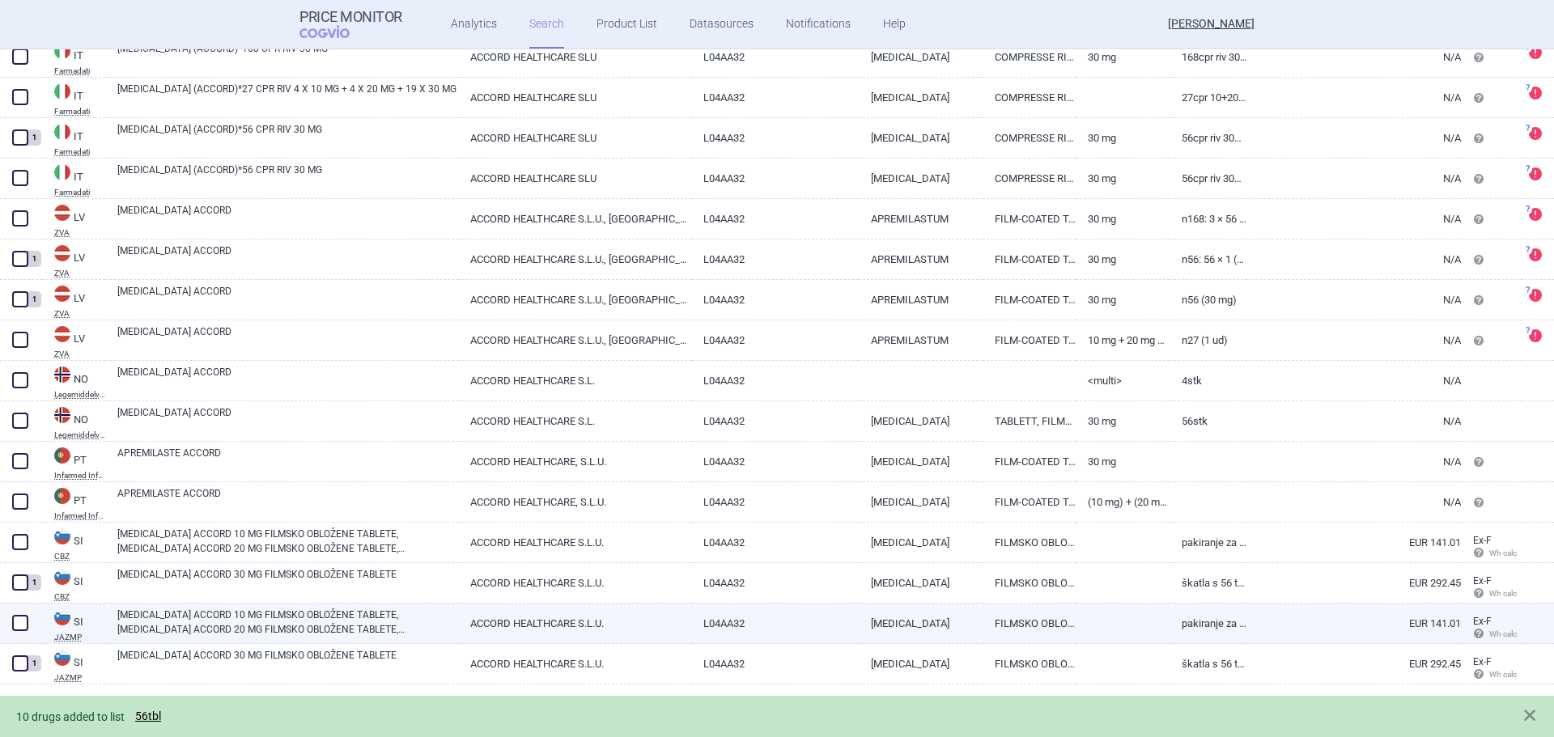
click at [346, 618] on link "APREMILAST ACCORD 10 MG FILMSKO OBLOŽENE TABLETE, APREMILAST ACCORD 20 MG FILMS…" at bounding box center [287, 622] width 341 height 29
select select "EUR"
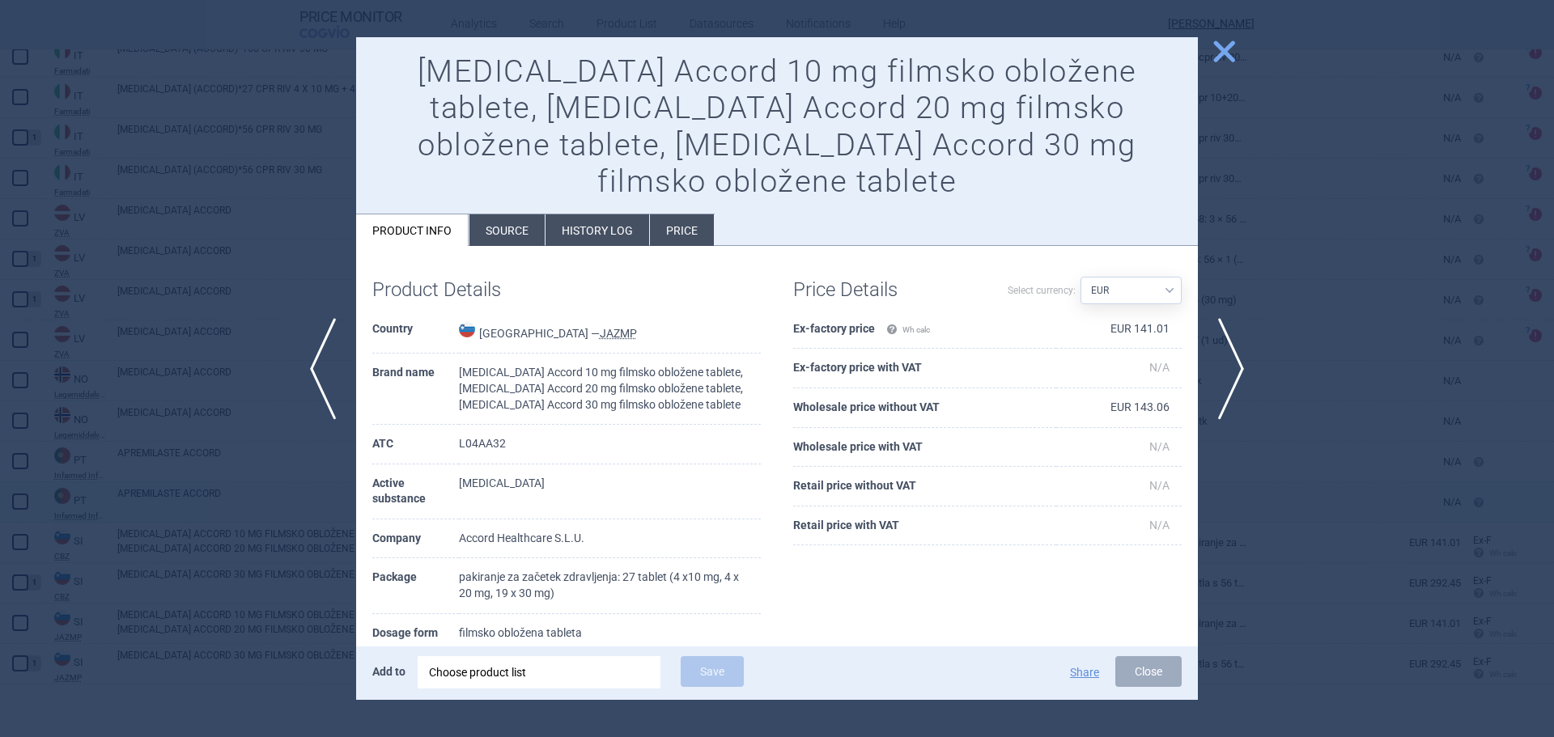
drag, startPoint x: 1335, startPoint y: 496, endPoint x: 984, endPoint y: 514, distance: 350.9
click at [1335, 494] on div at bounding box center [777, 368] width 1554 height 737
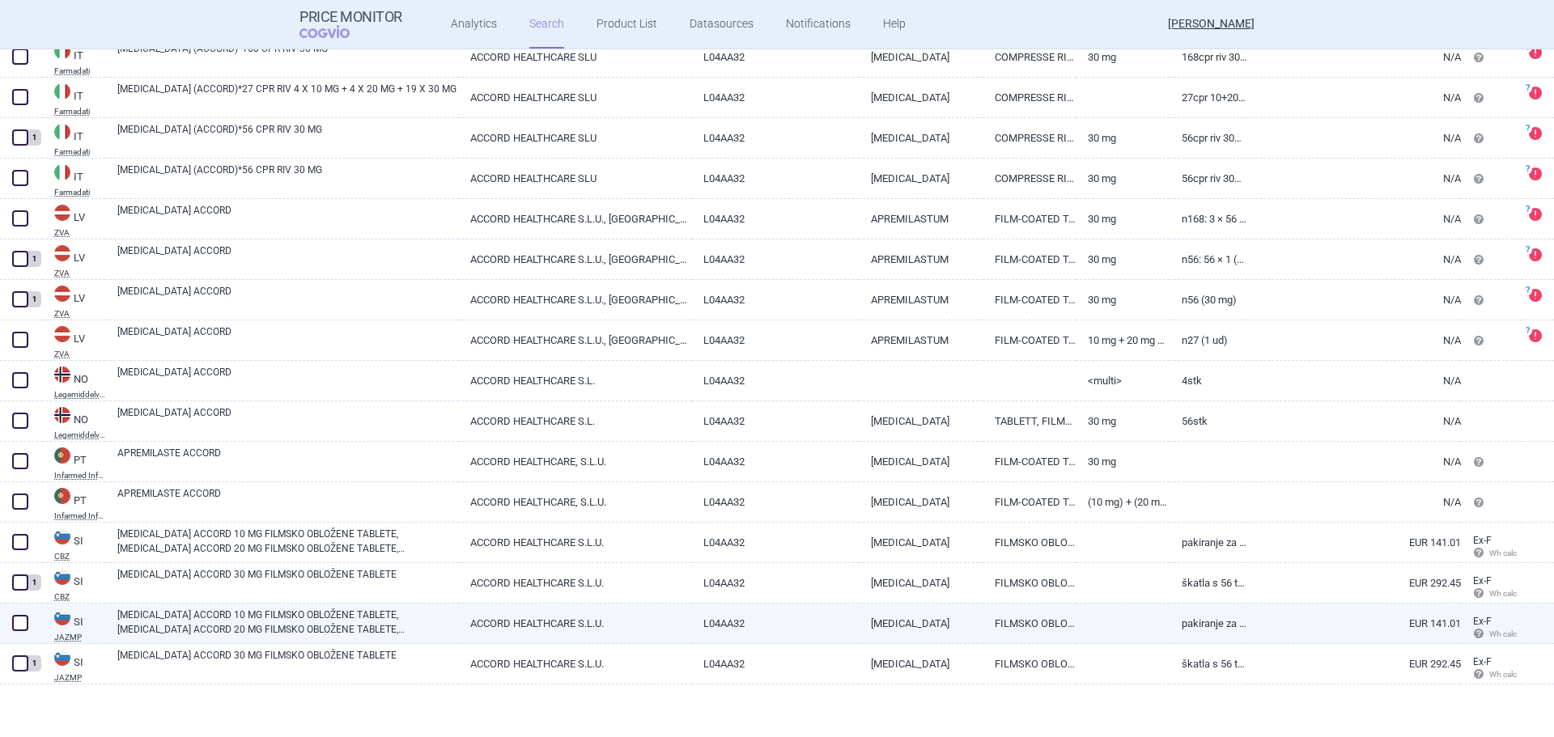
click at [24, 622] on span at bounding box center [20, 623] width 16 height 16
checkbox input "true"
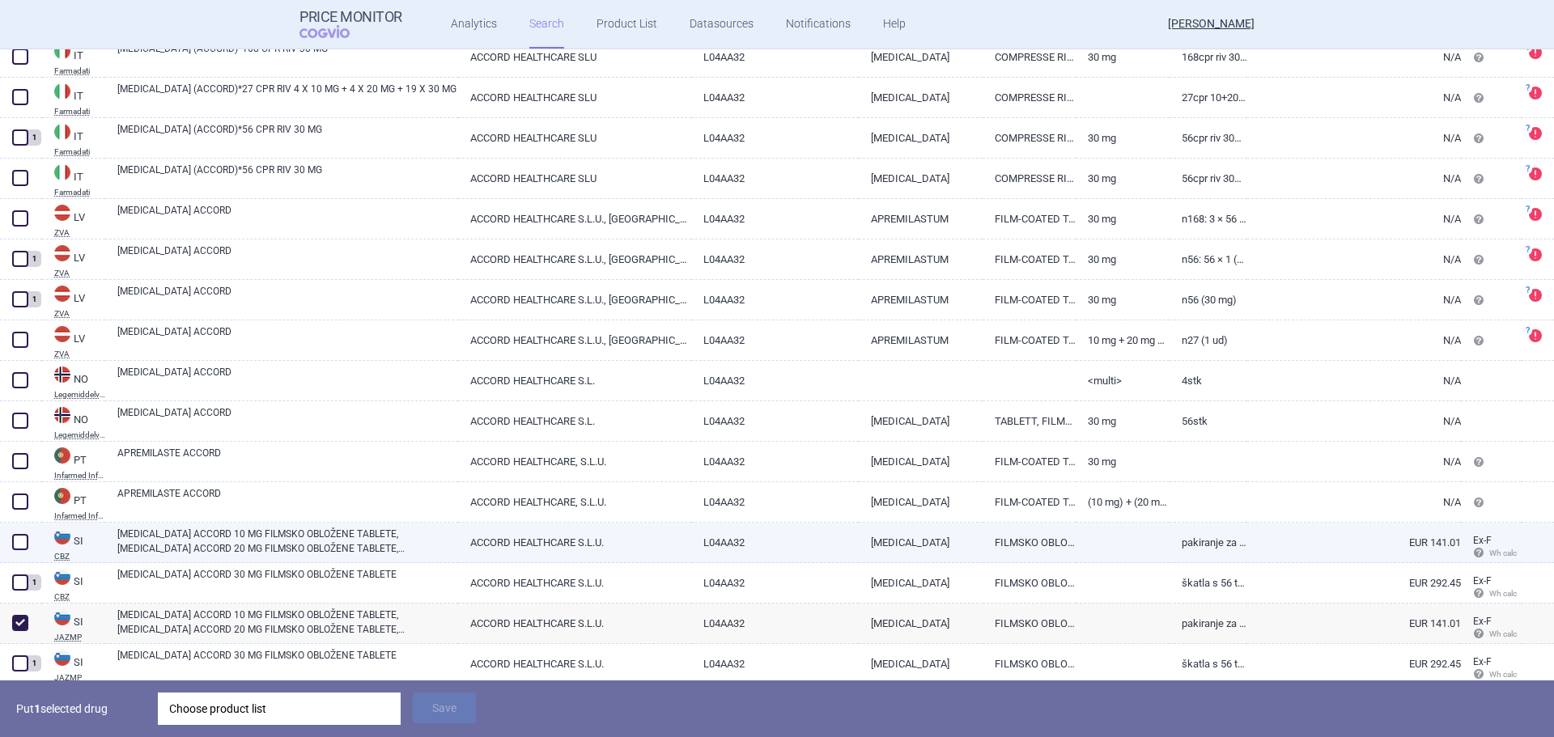
click at [24, 544] on span at bounding box center [20, 542] width 16 height 16
checkbox input "true"
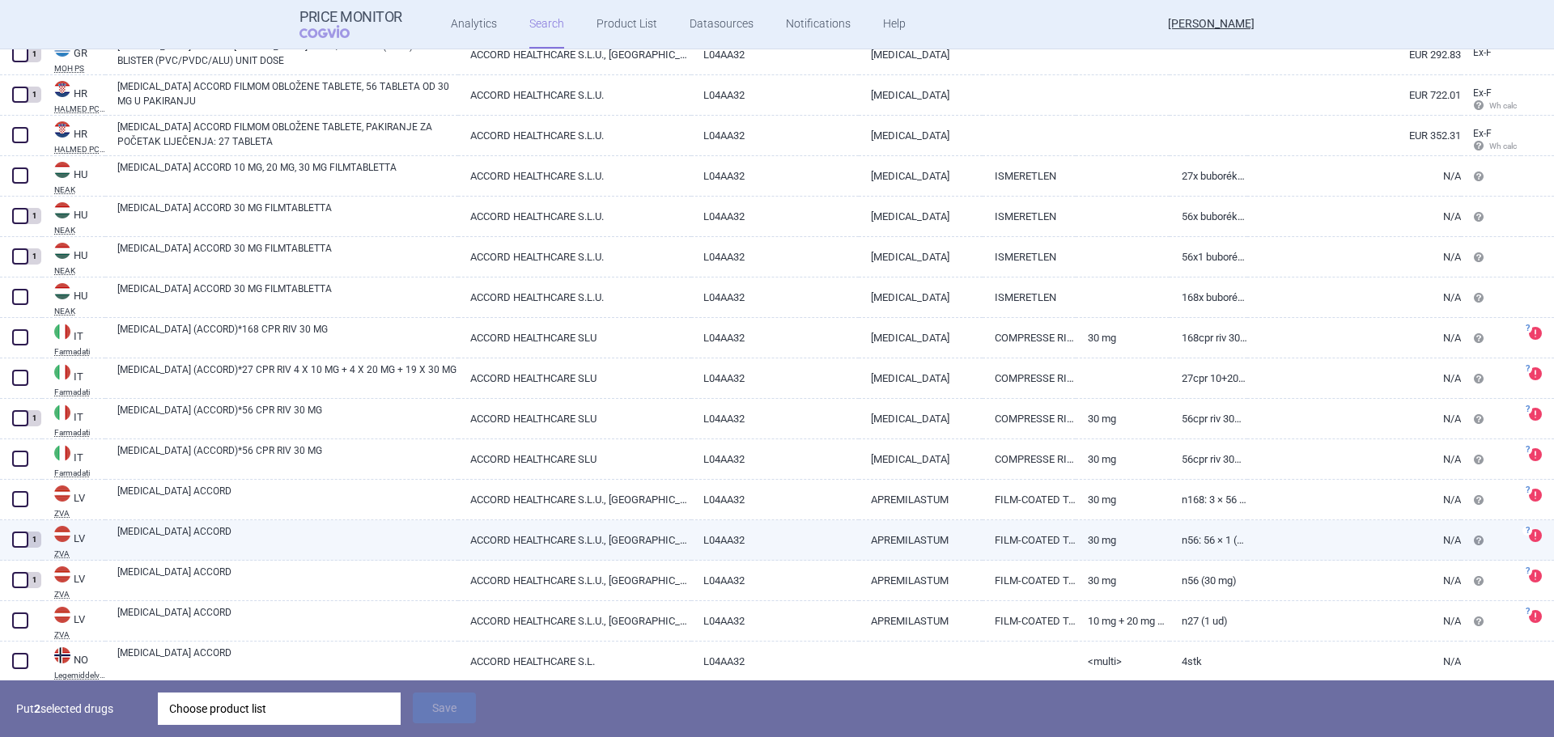
scroll to position [473, 0]
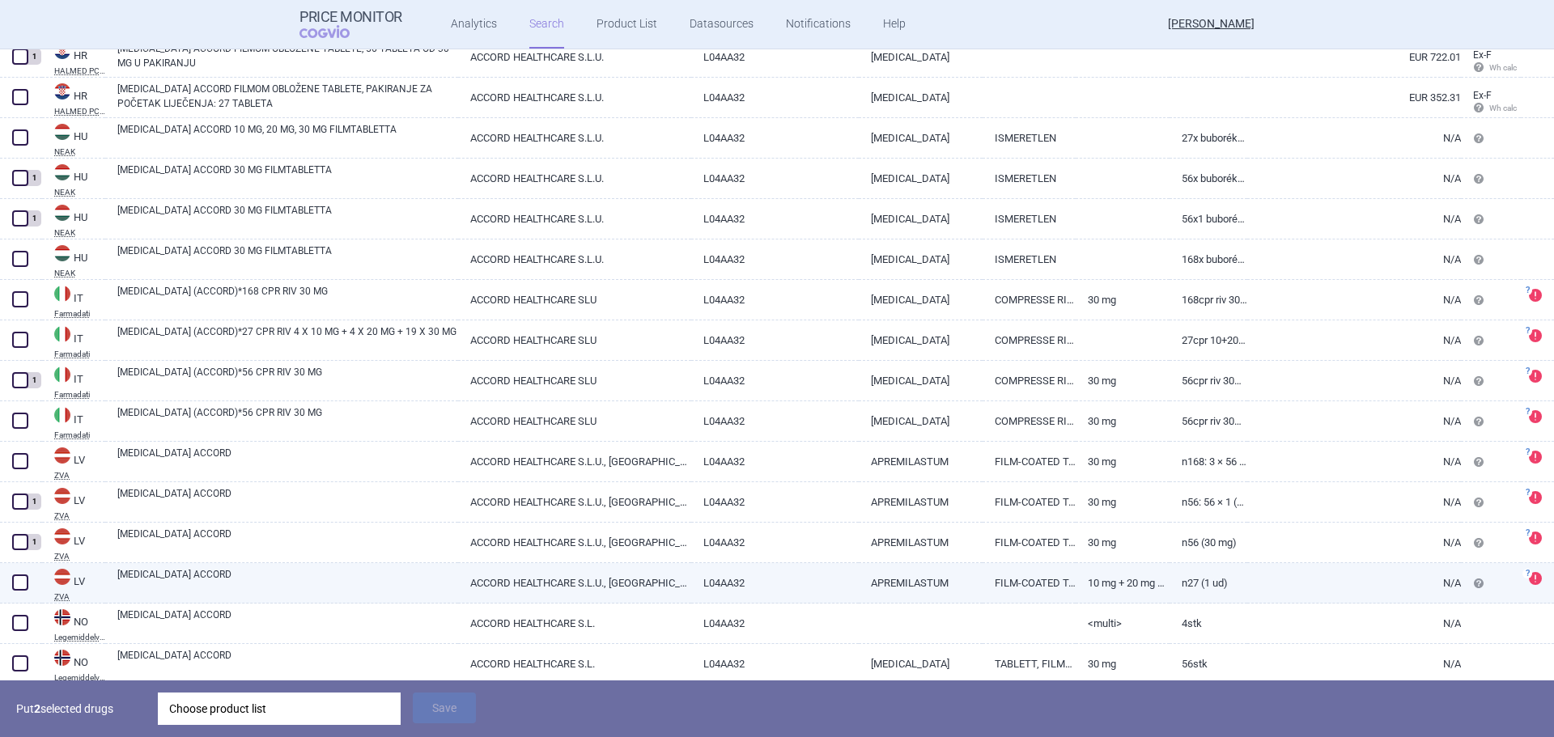
click at [125, 579] on link "[MEDICAL_DATA] ACCORD" at bounding box center [287, 581] width 341 height 29
select select "EUR"
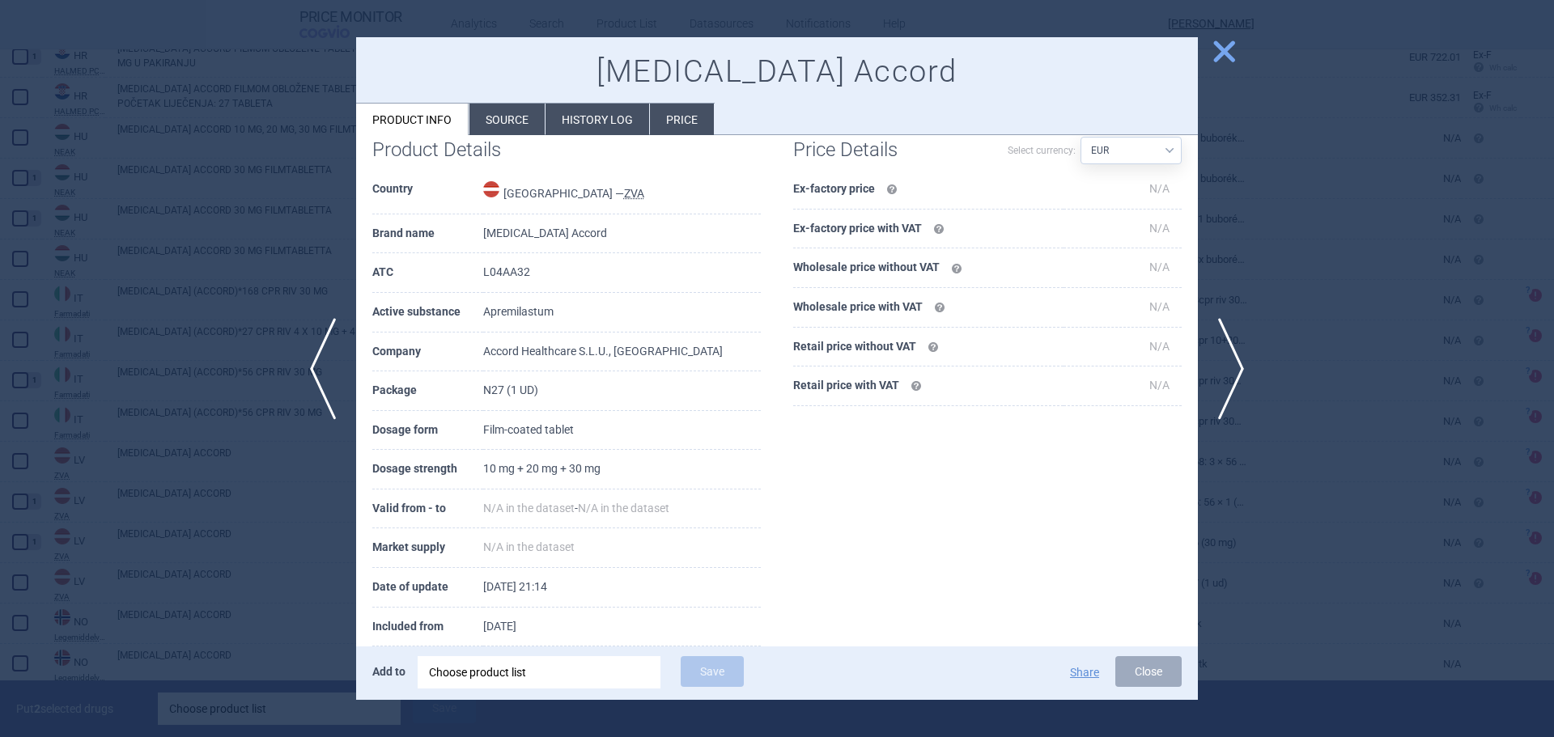
scroll to position [147, 0]
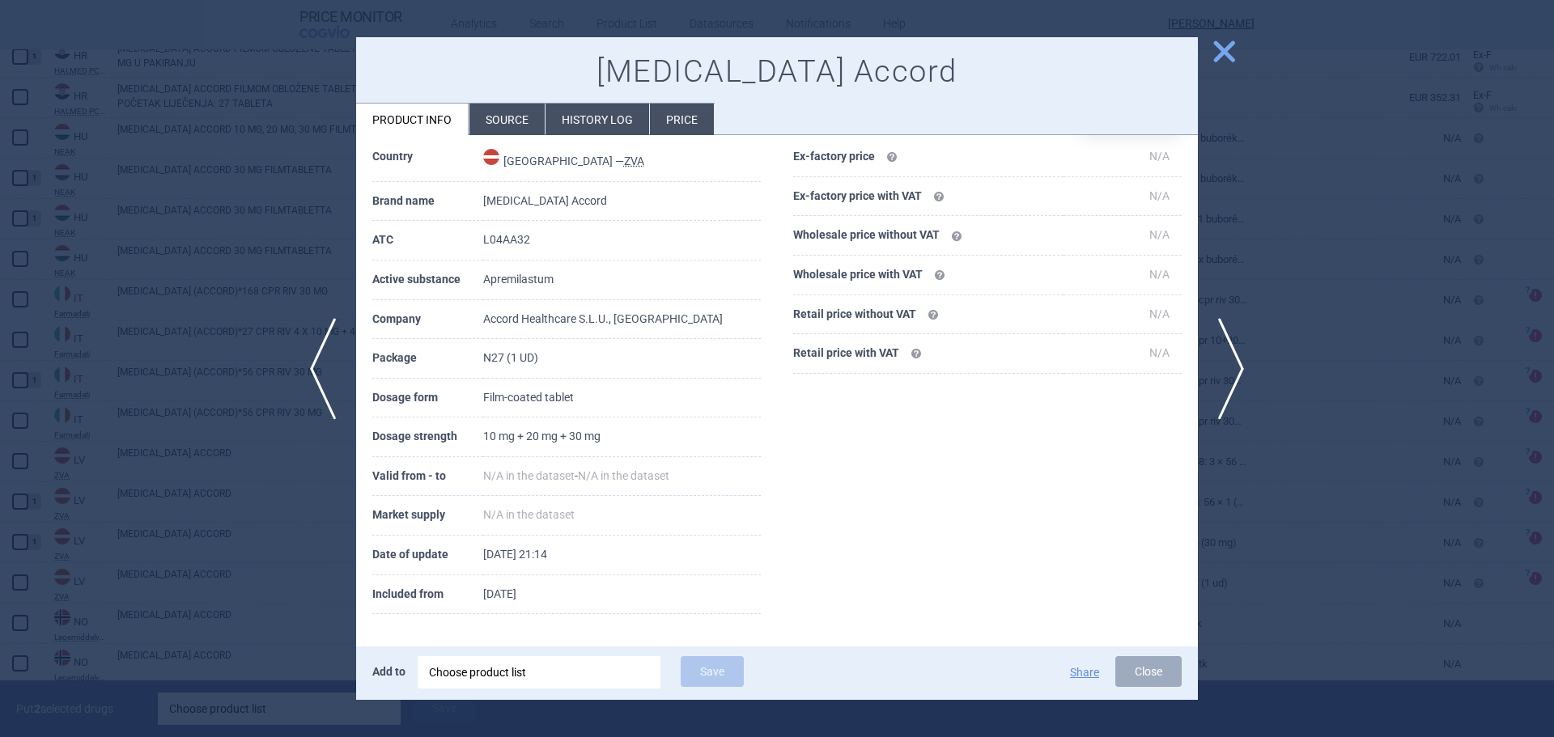
click at [1313, 533] on div at bounding box center [777, 368] width 1554 height 737
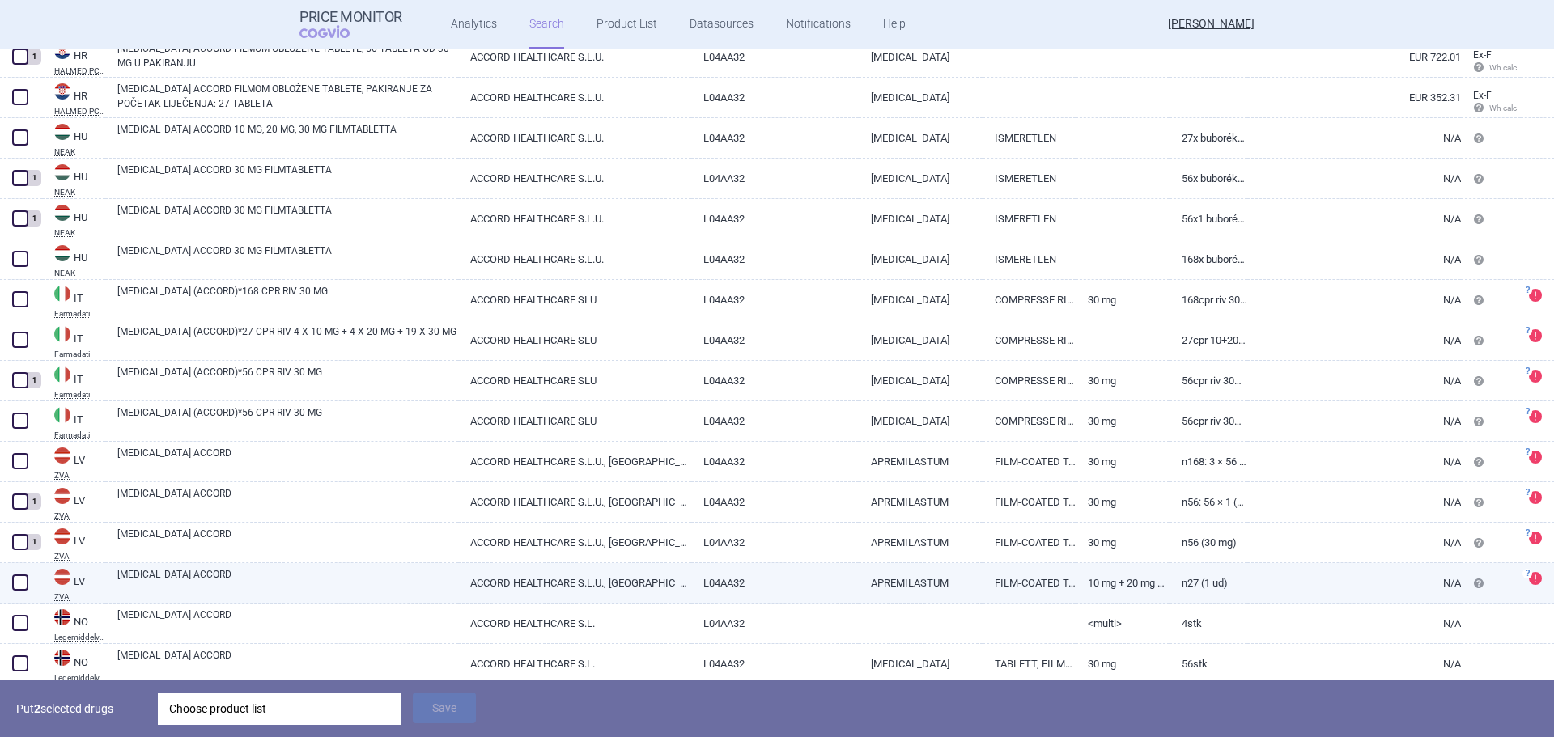
click at [19, 581] on span at bounding box center [20, 583] width 16 height 16
checkbox input "true"
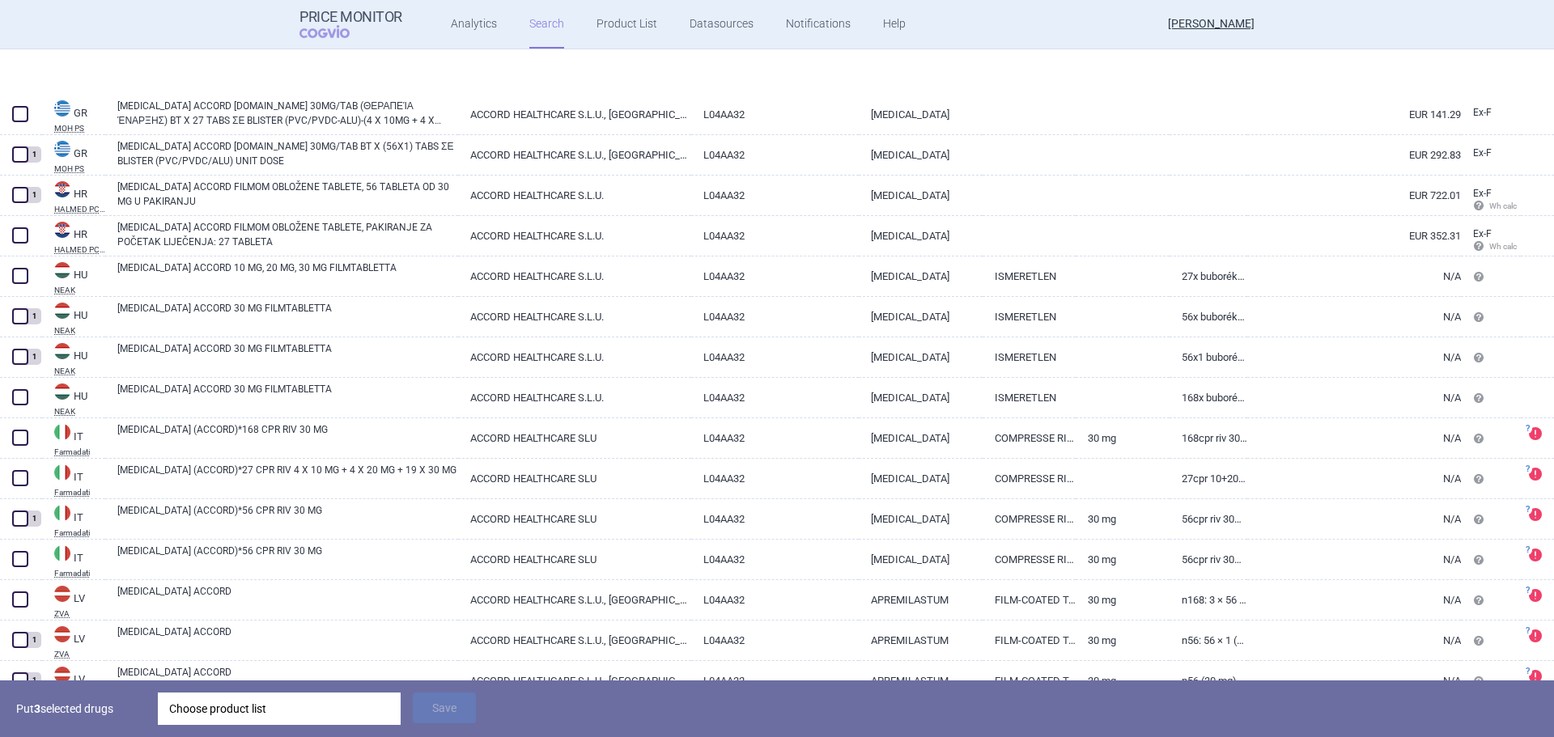
select select "atc"
select select "mah"
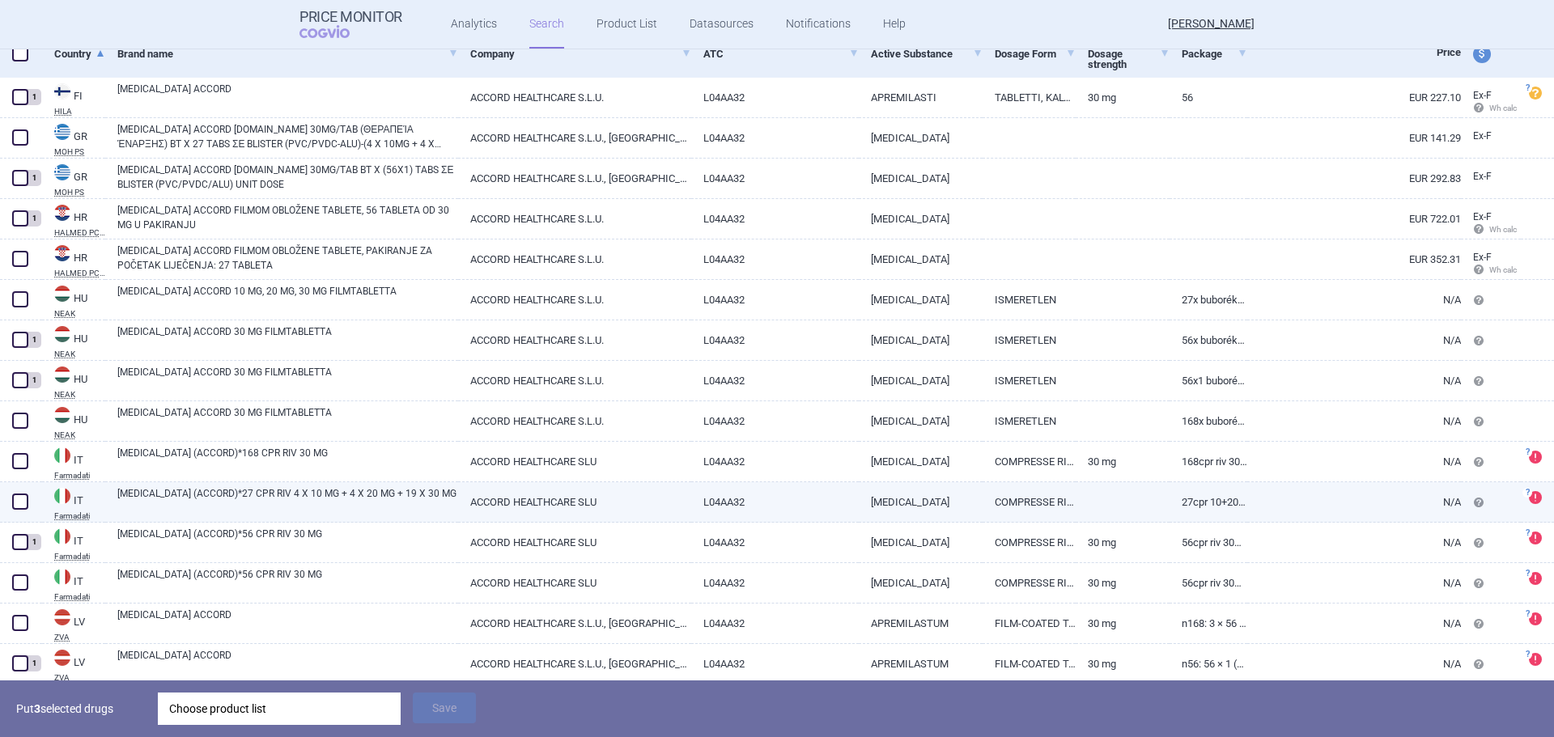
click at [19, 507] on span at bounding box center [20, 502] width 16 height 16
checkbox input "true"
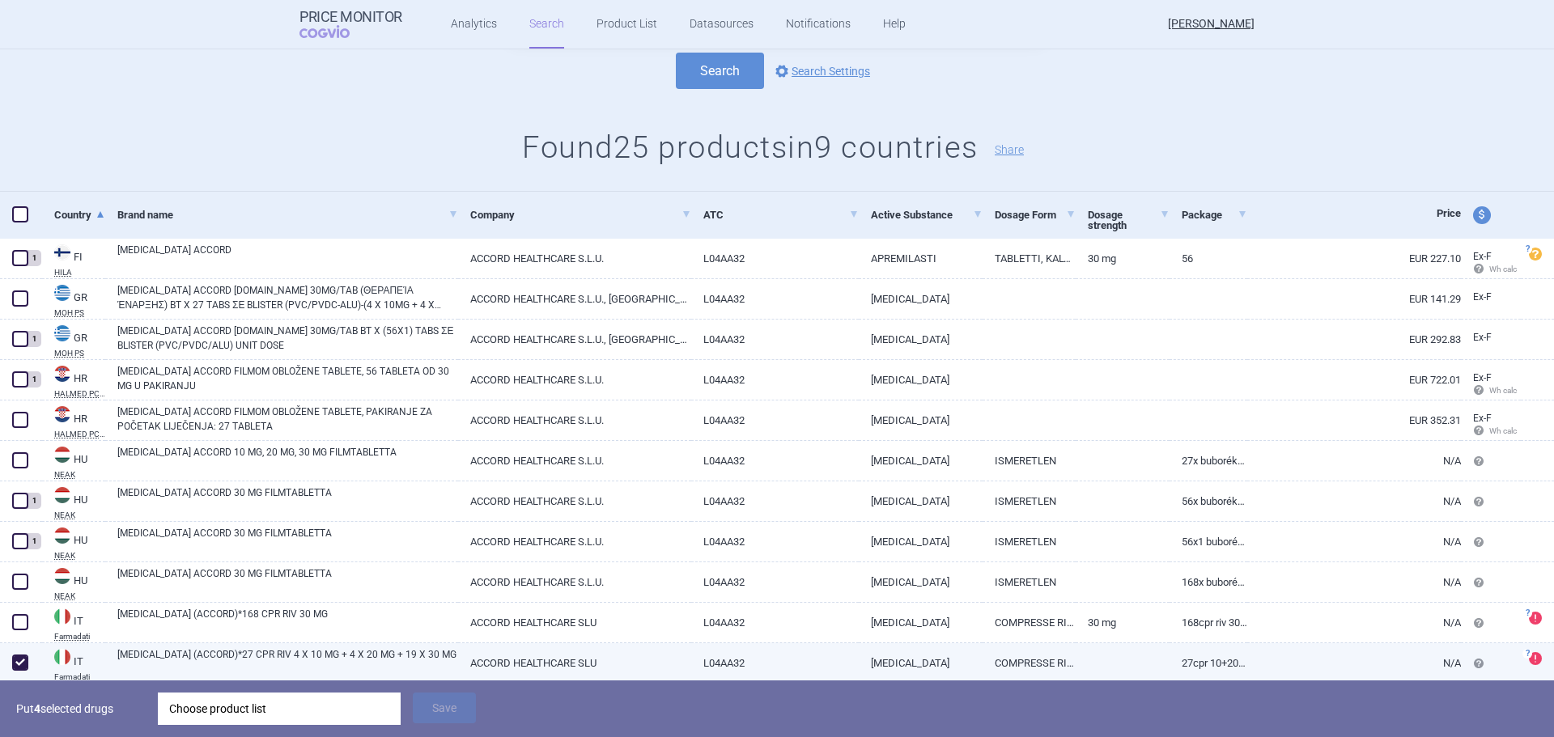
scroll to position [150, 0]
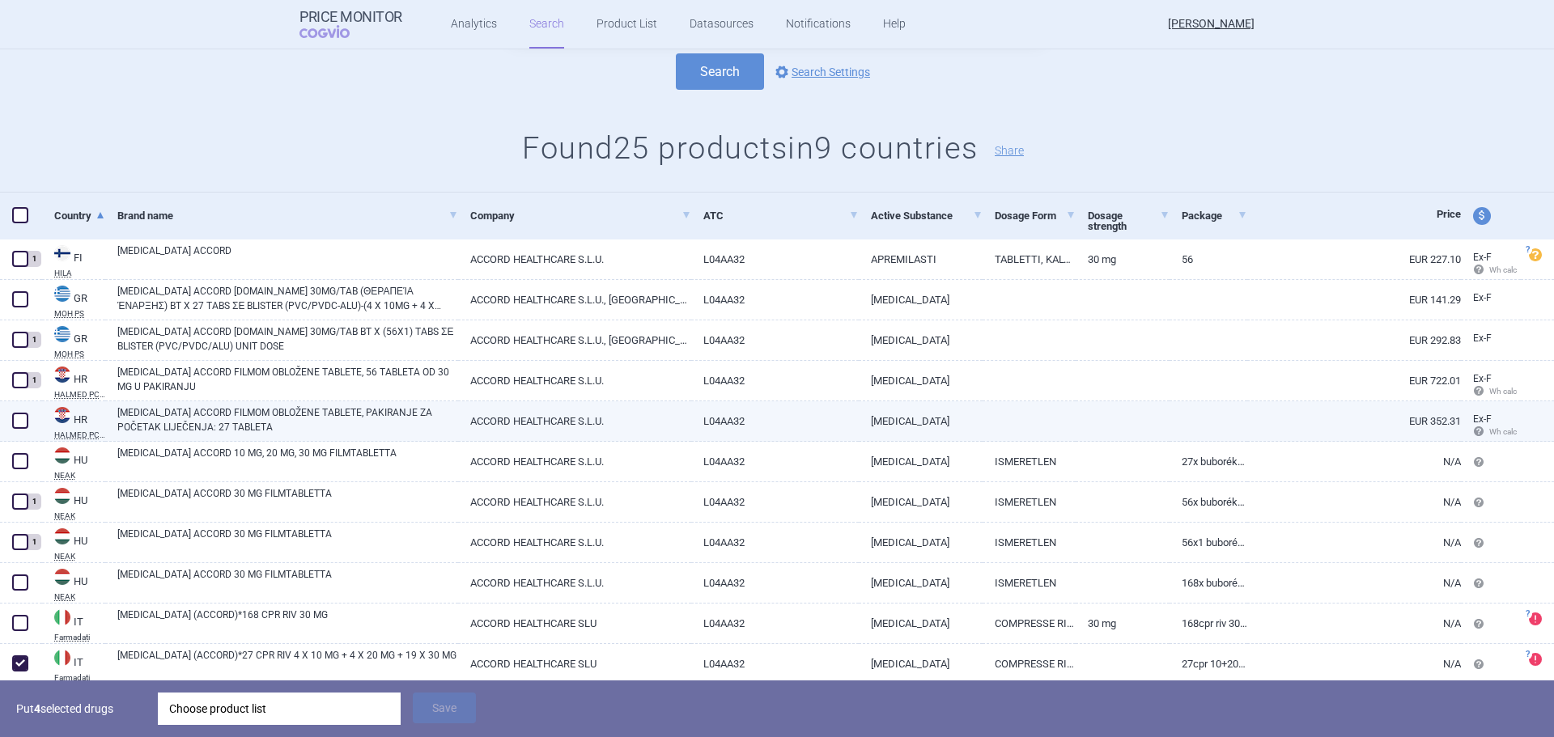
click at [15, 417] on span at bounding box center [20, 421] width 16 height 16
checkbox input "true"
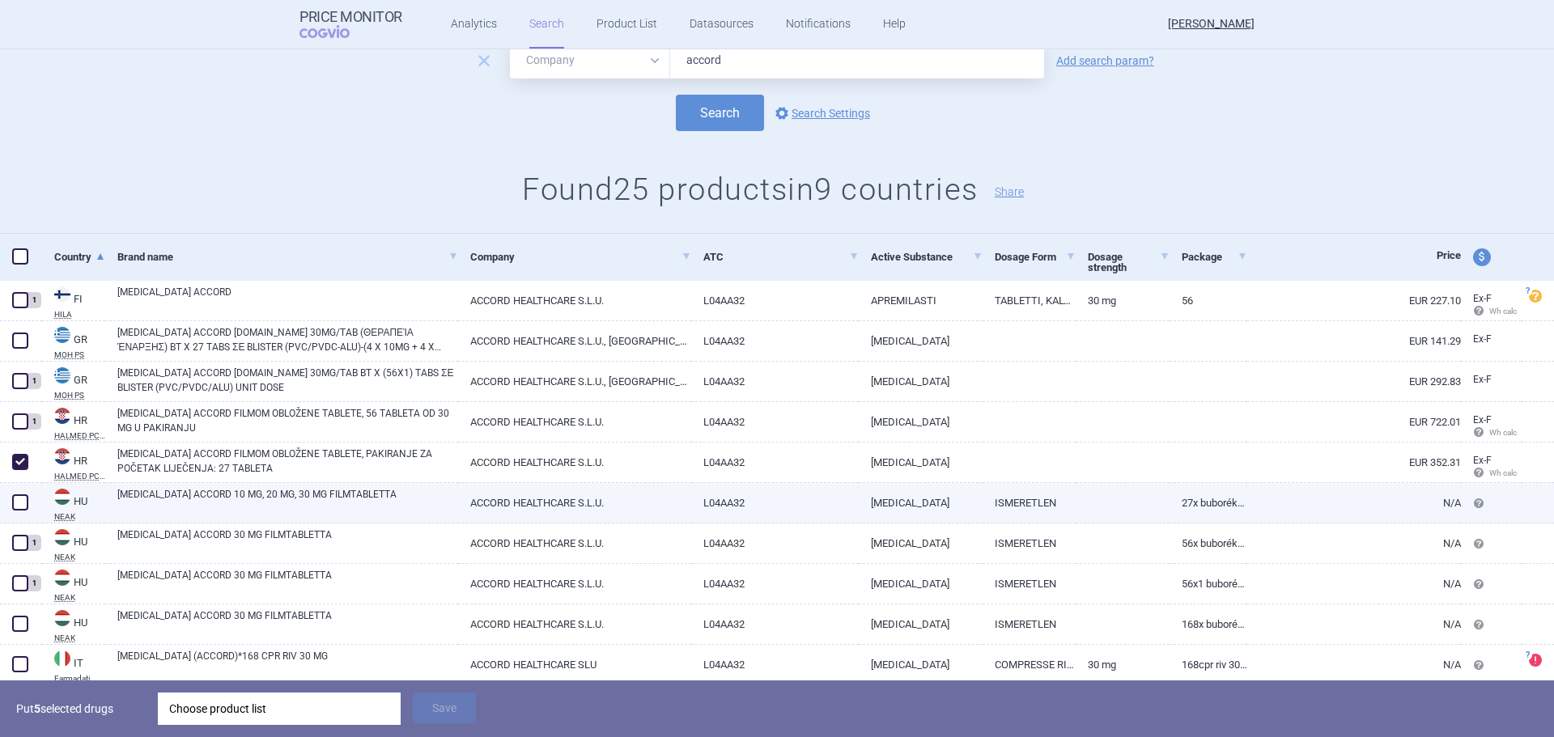
scroll to position [69, 0]
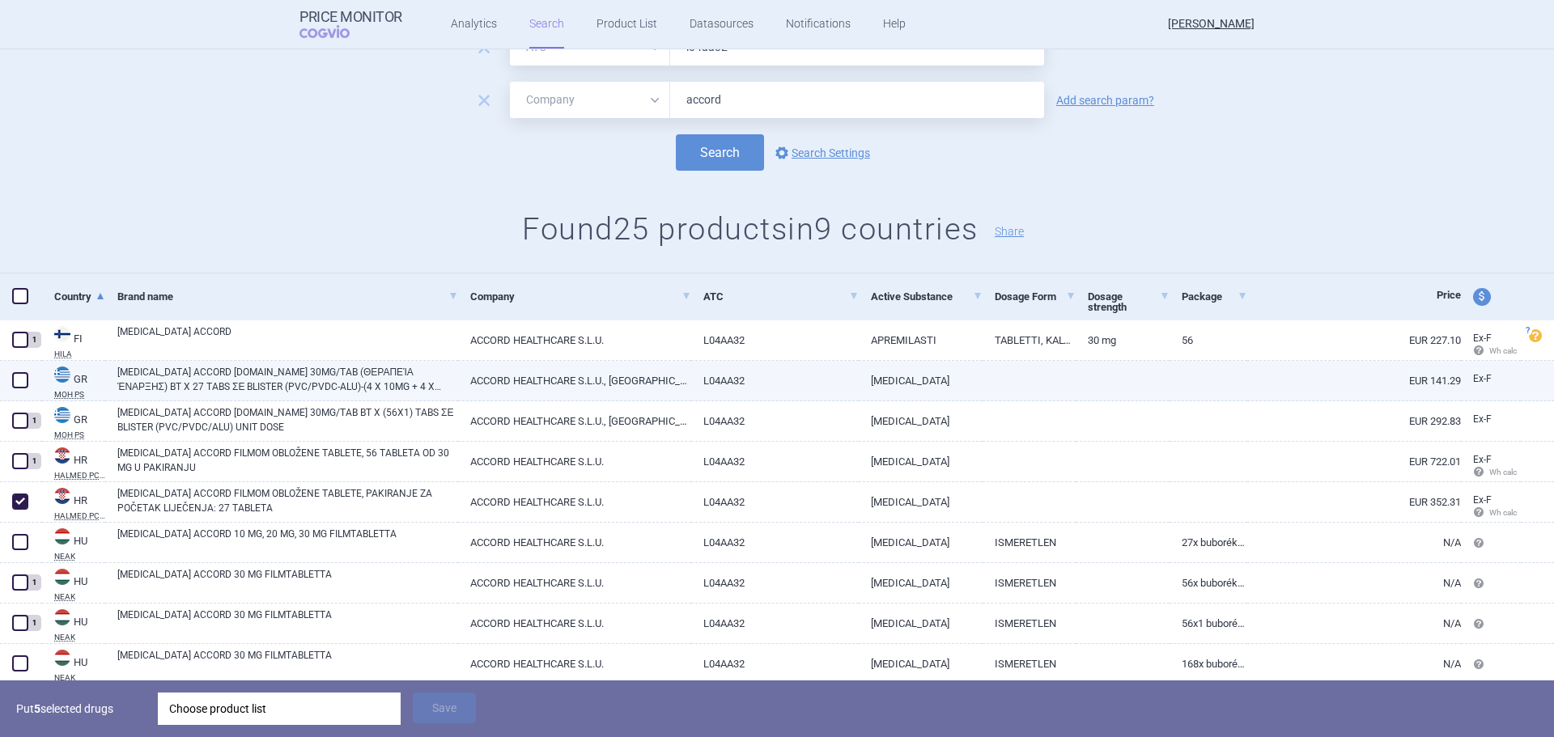
click at [25, 385] on span at bounding box center [20, 380] width 16 height 16
checkbox input "true"
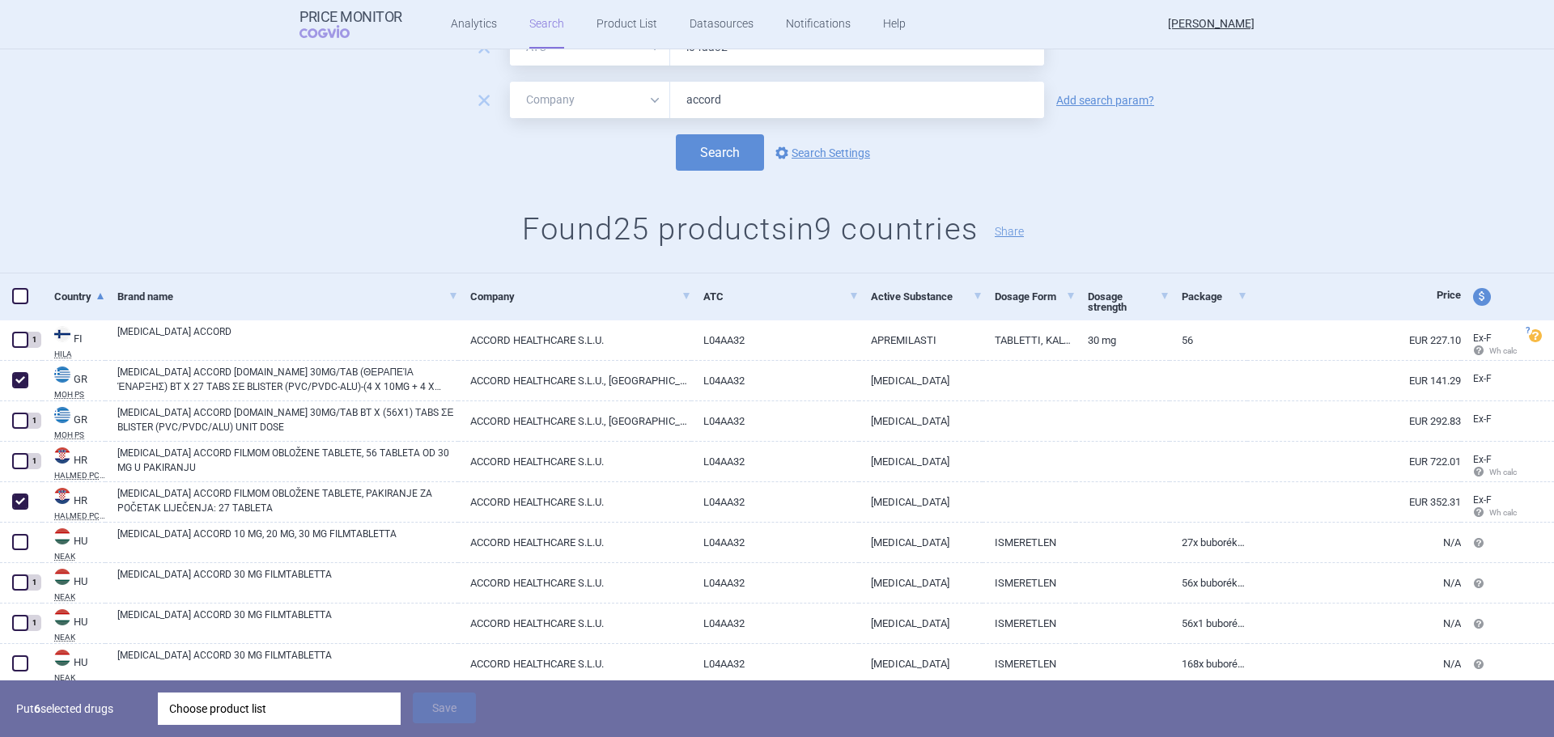
click at [278, 707] on div "Choose product list" at bounding box center [279, 709] width 220 height 32
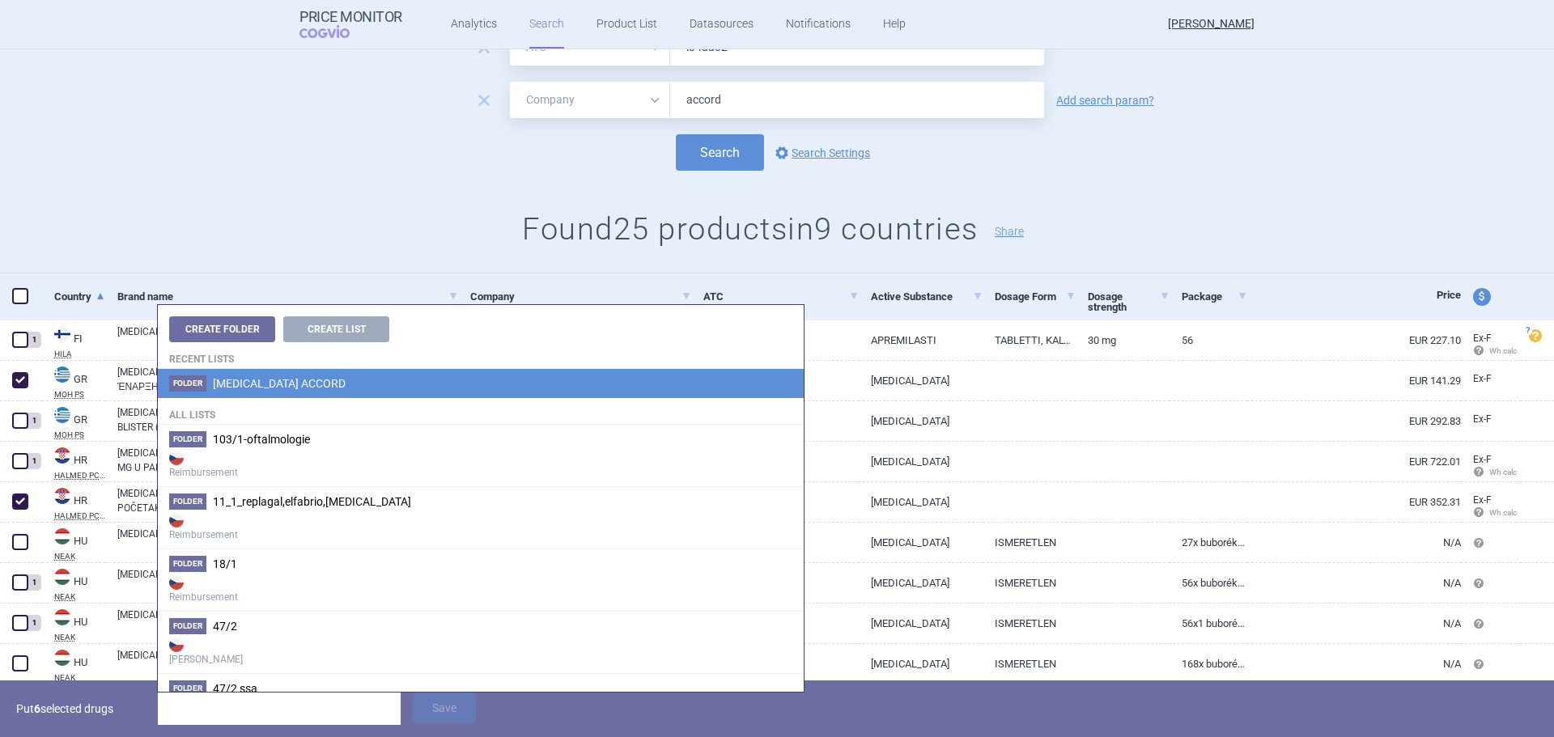
click at [300, 380] on span "[MEDICAL_DATA] ACCORD" at bounding box center [279, 383] width 133 height 13
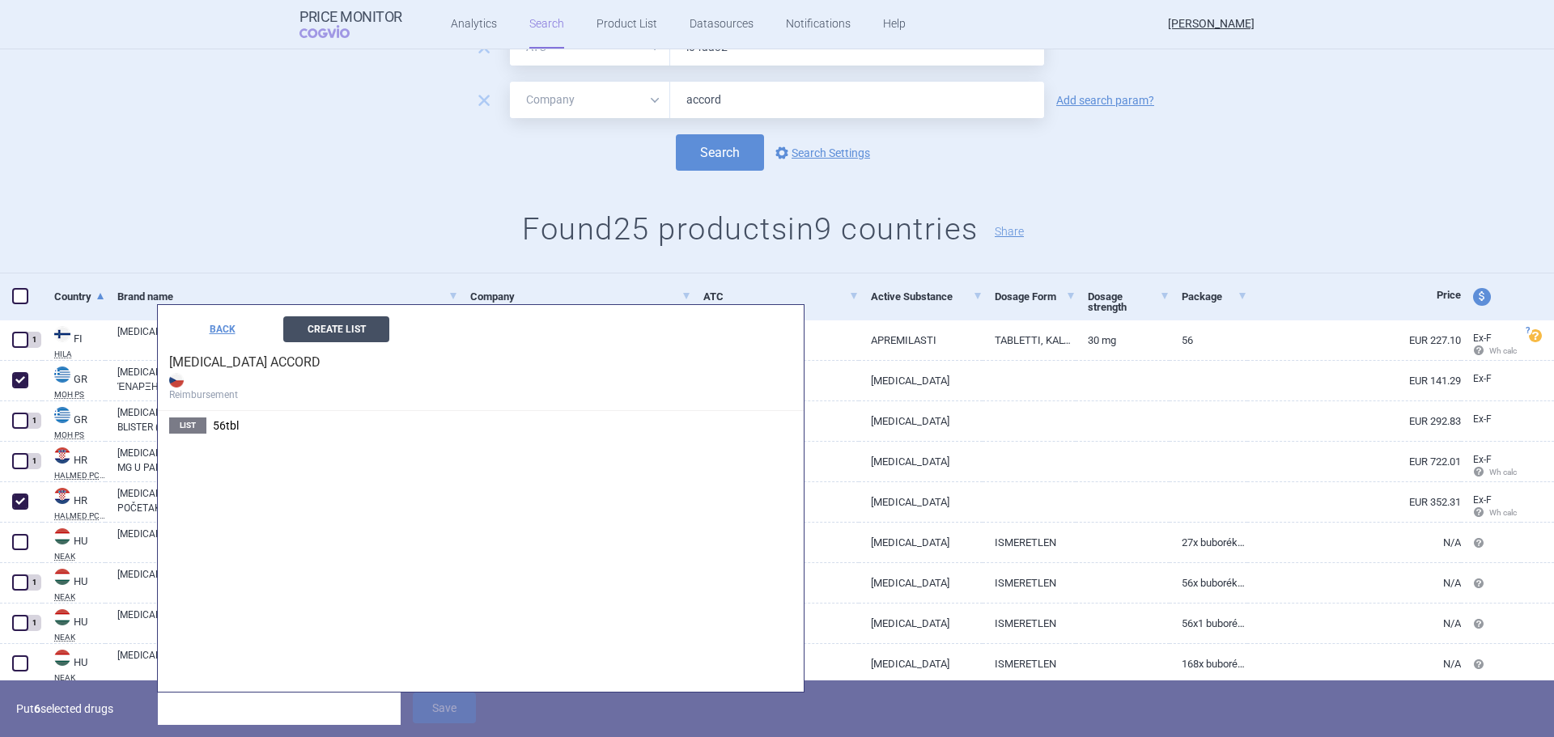
click at [328, 321] on button "Create List" at bounding box center [336, 329] width 106 height 26
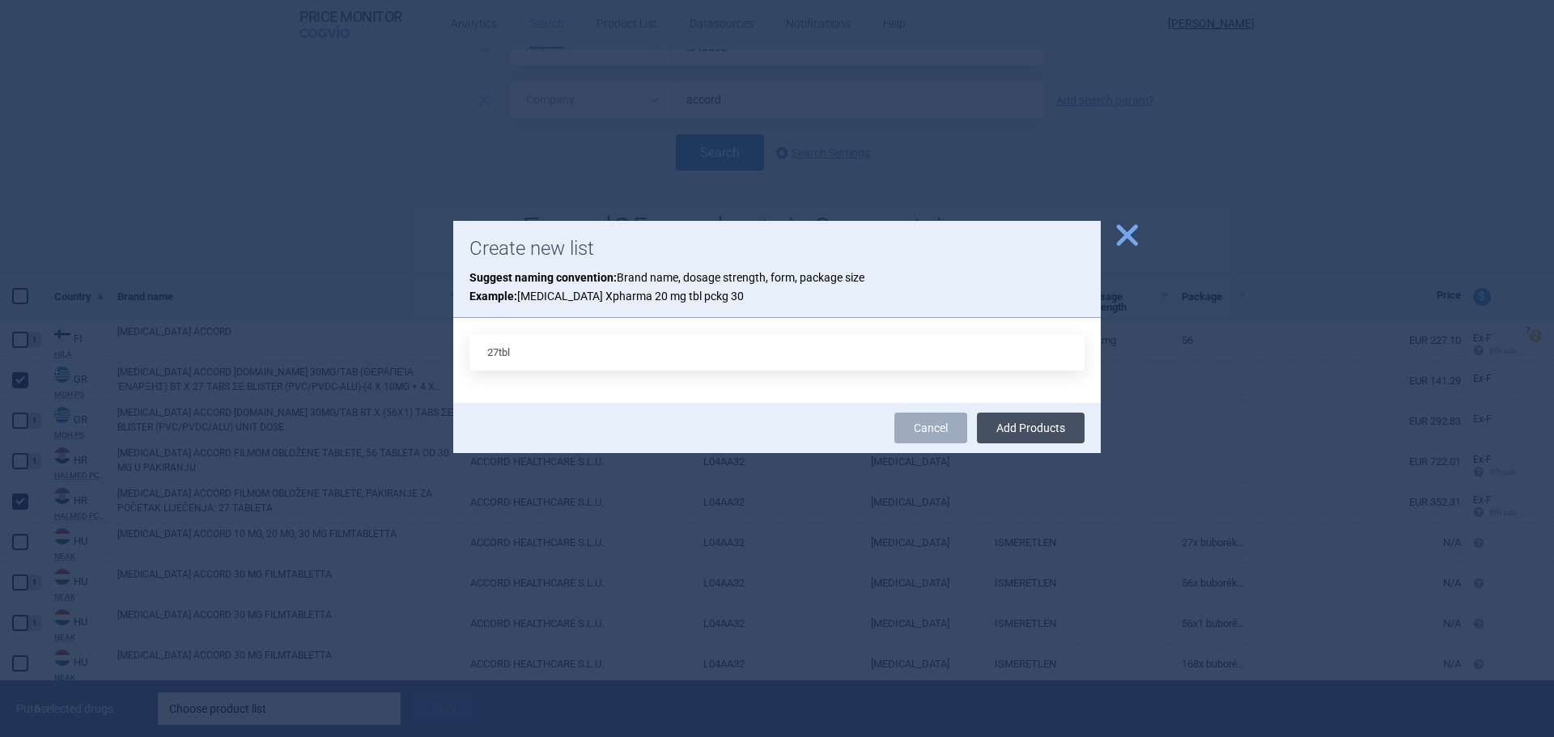
type input "27tbl"
click at [1023, 433] on button "Add Products" at bounding box center [1031, 428] width 108 height 31
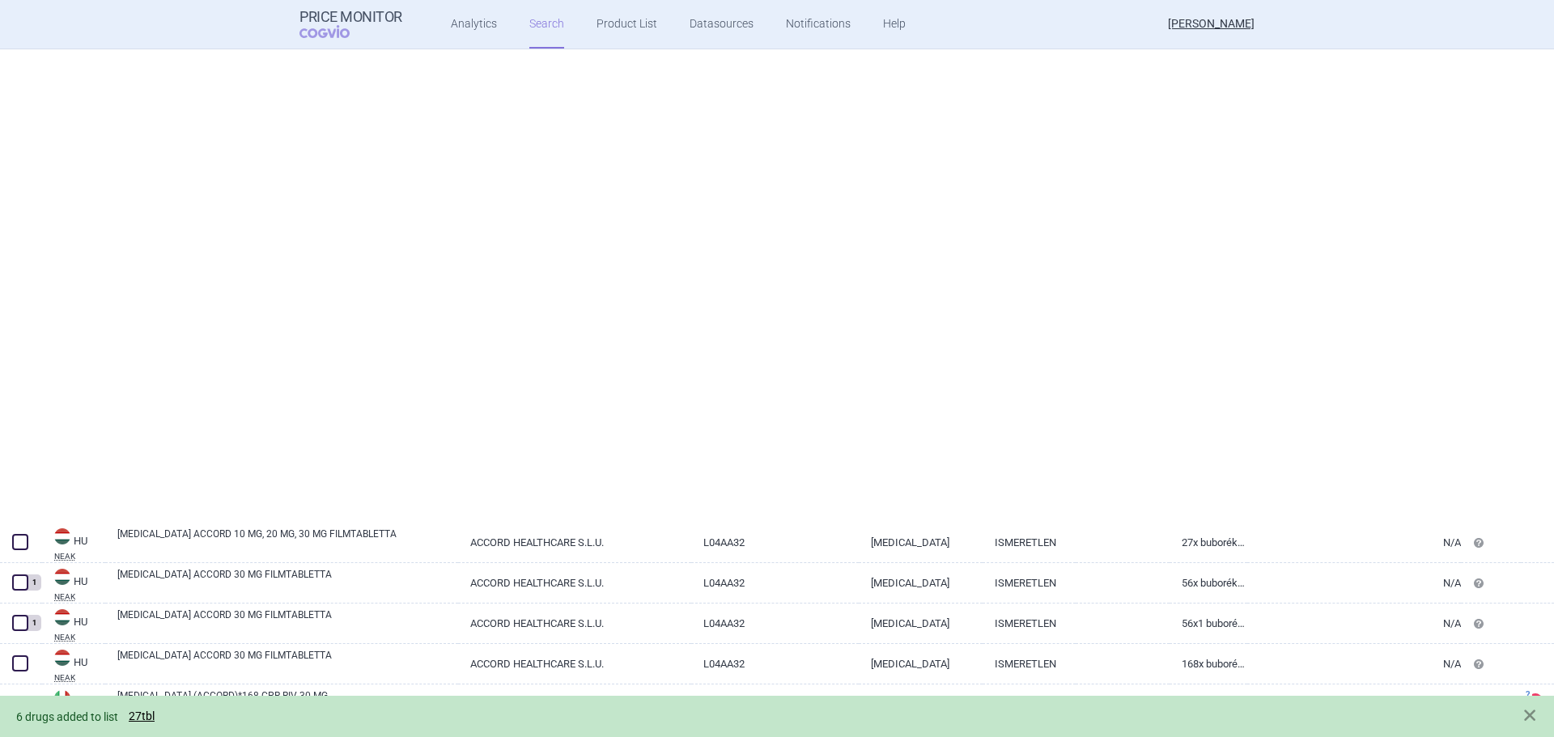
select select "atc"
select select "mah"
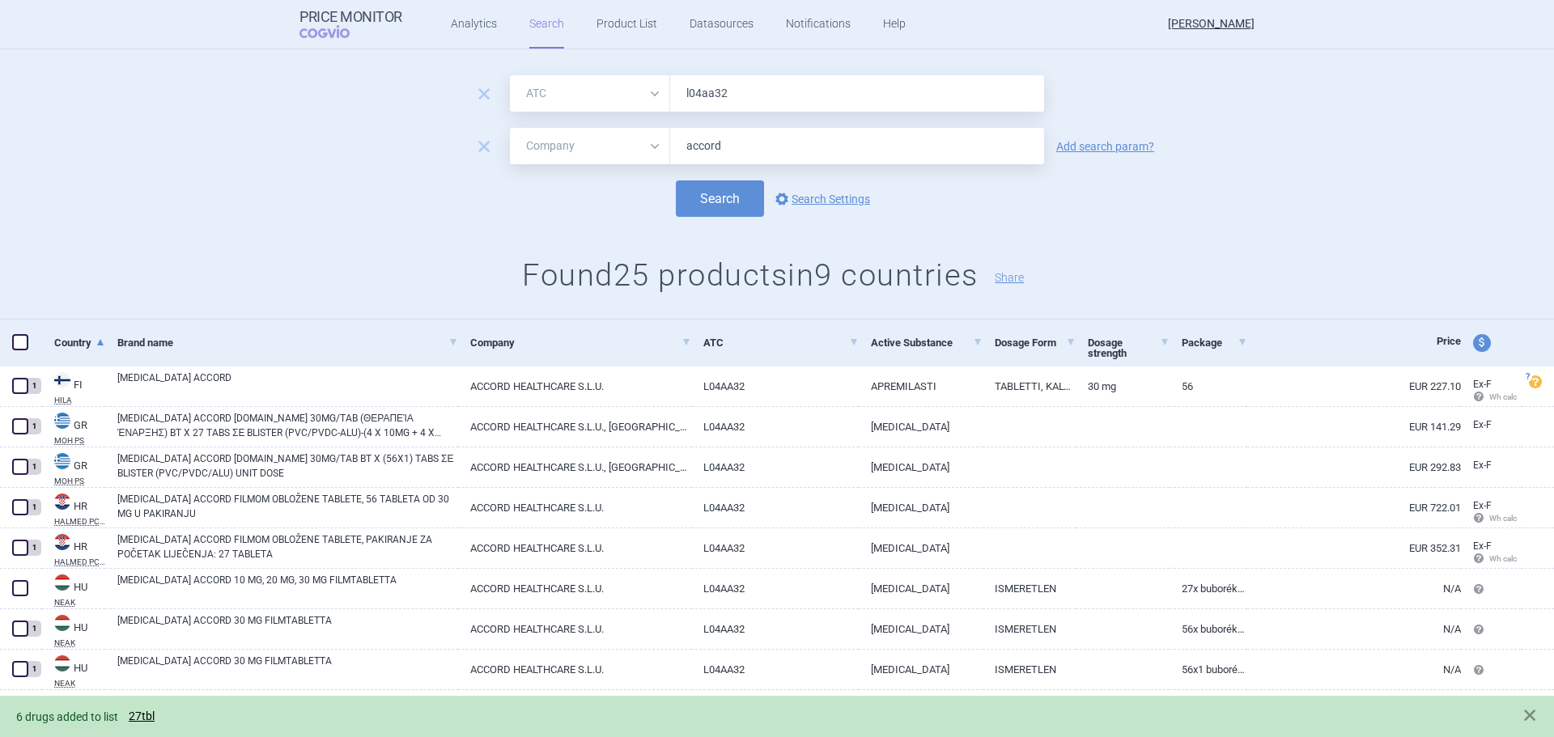
scroll to position [0, 0]
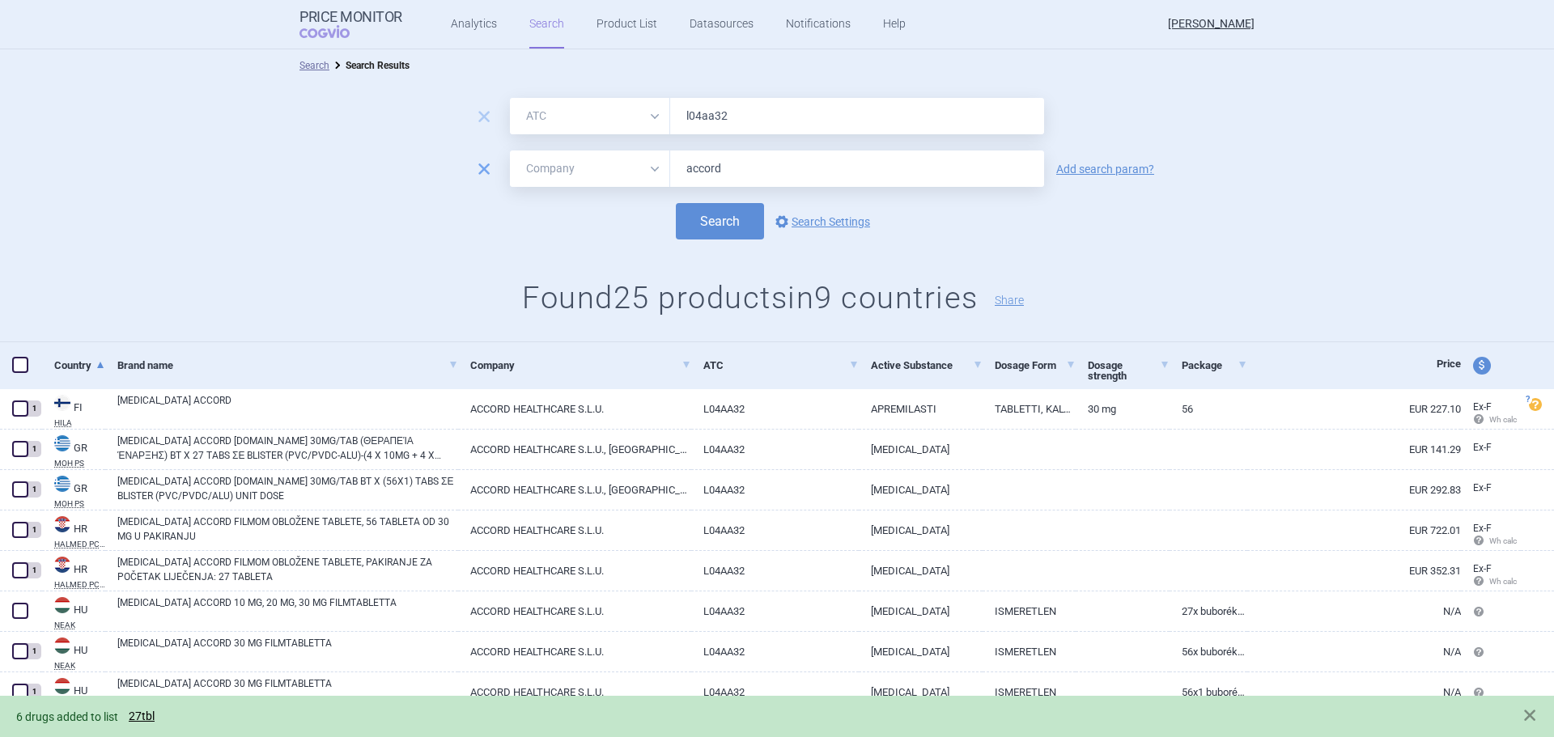
click at [481, 163] on span "remove" at bounding box center [484, 169] width 23 height 23
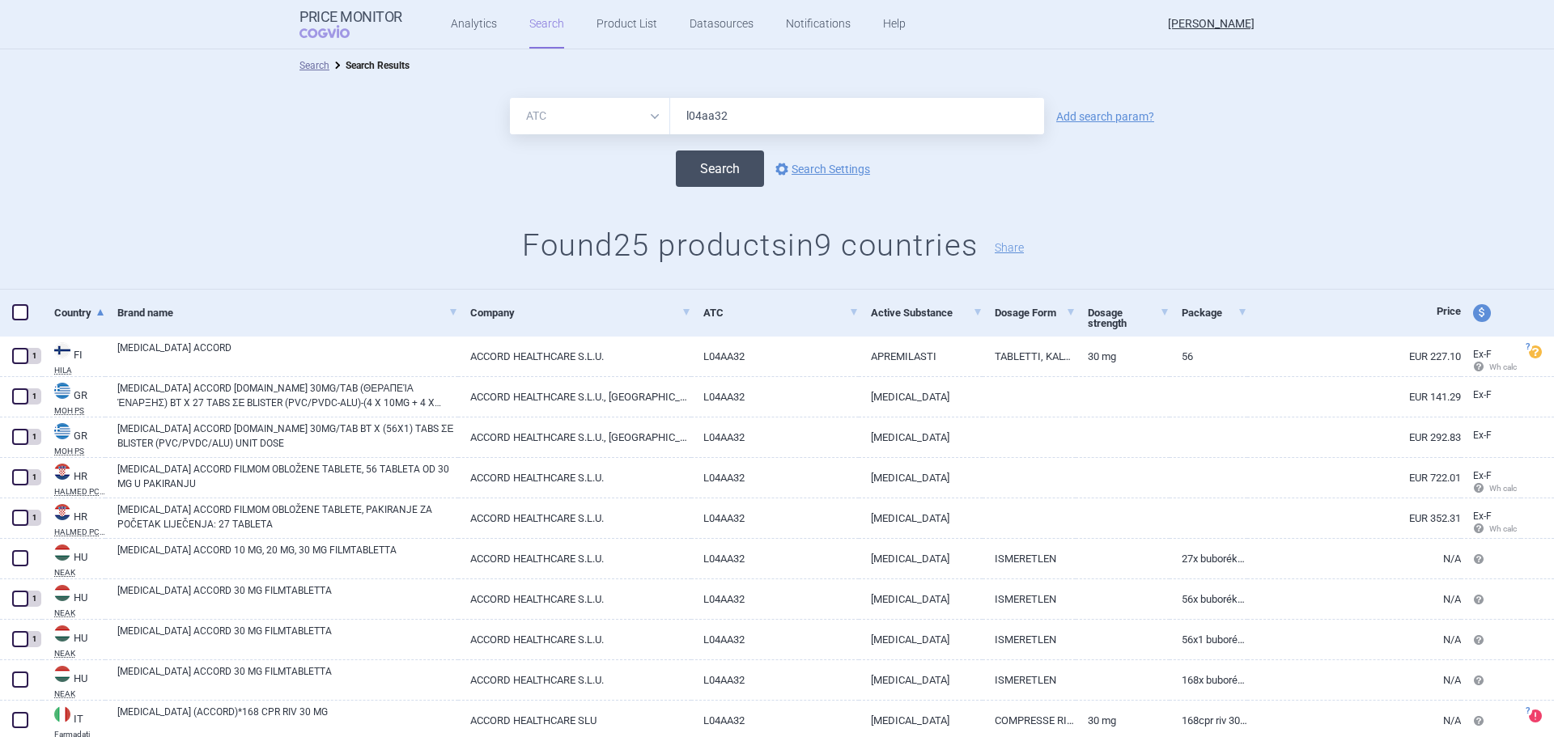
click at [709, 172] on button "Search" at bounding box center [720, 169] width 88 height 36
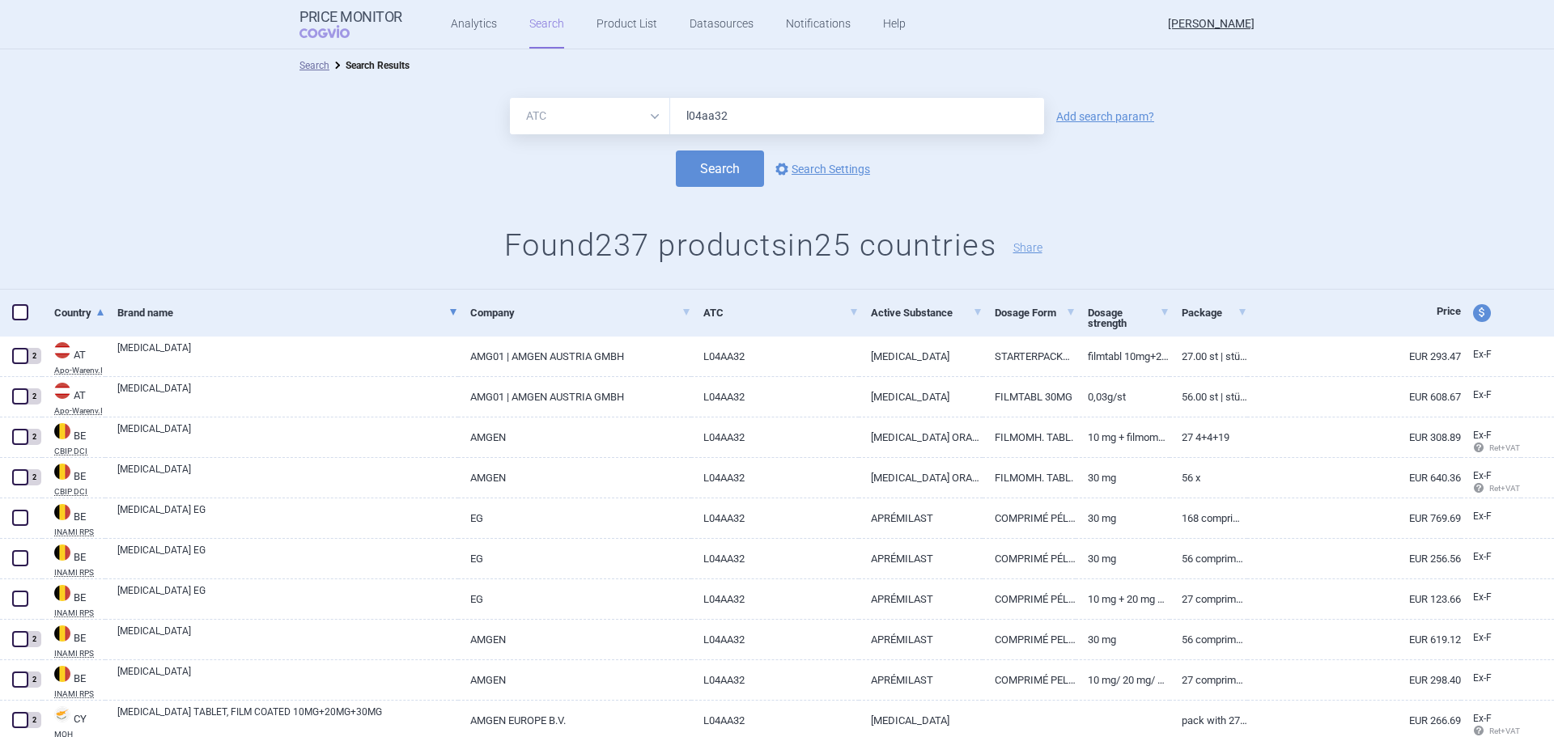
click at [450, 311] on span at bounding box center [453, 312] width 6 height 6
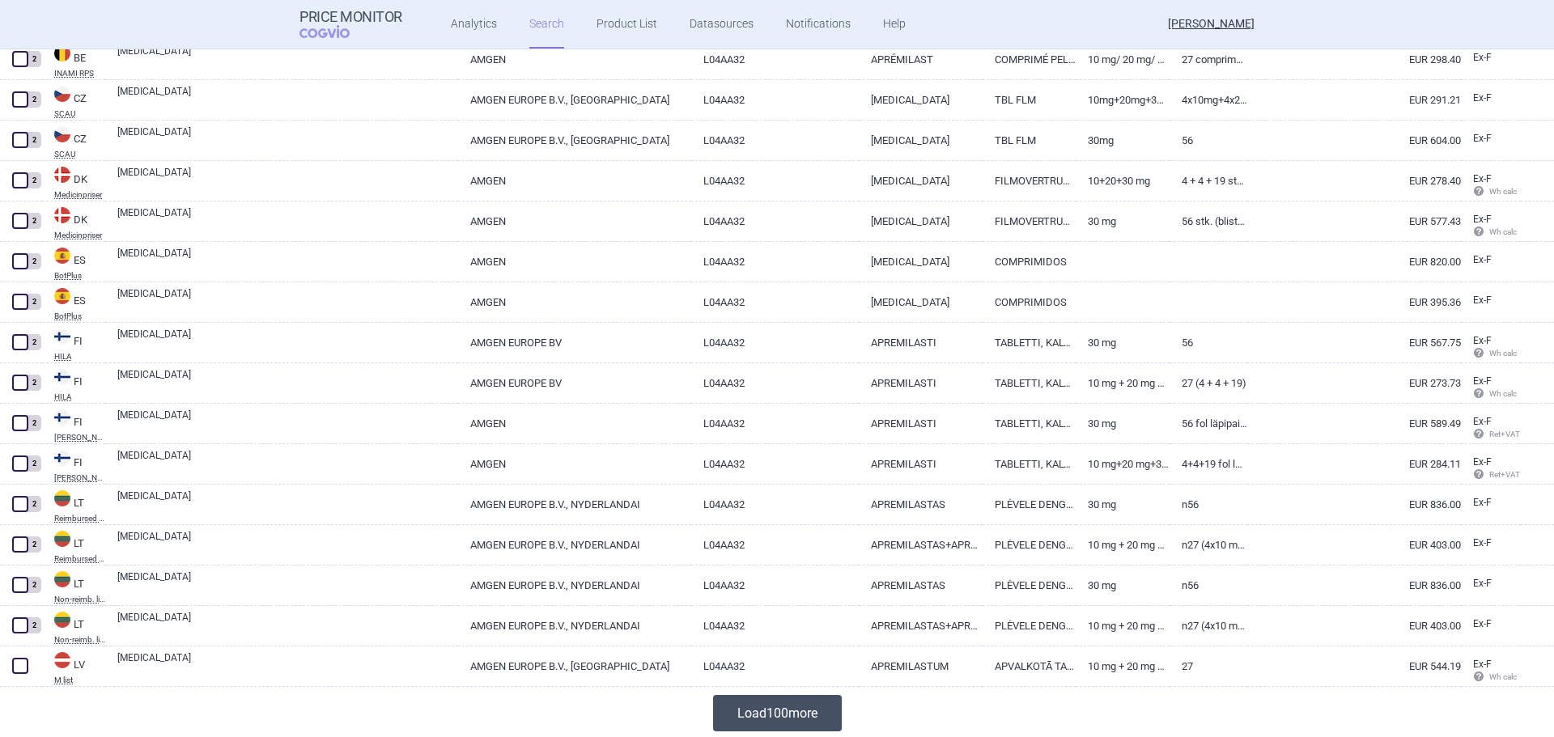
scroll to position [3699, 0]
click at [760, 718] on button "Load 100 more" at bounding box center [777, 711] width 129 height 36
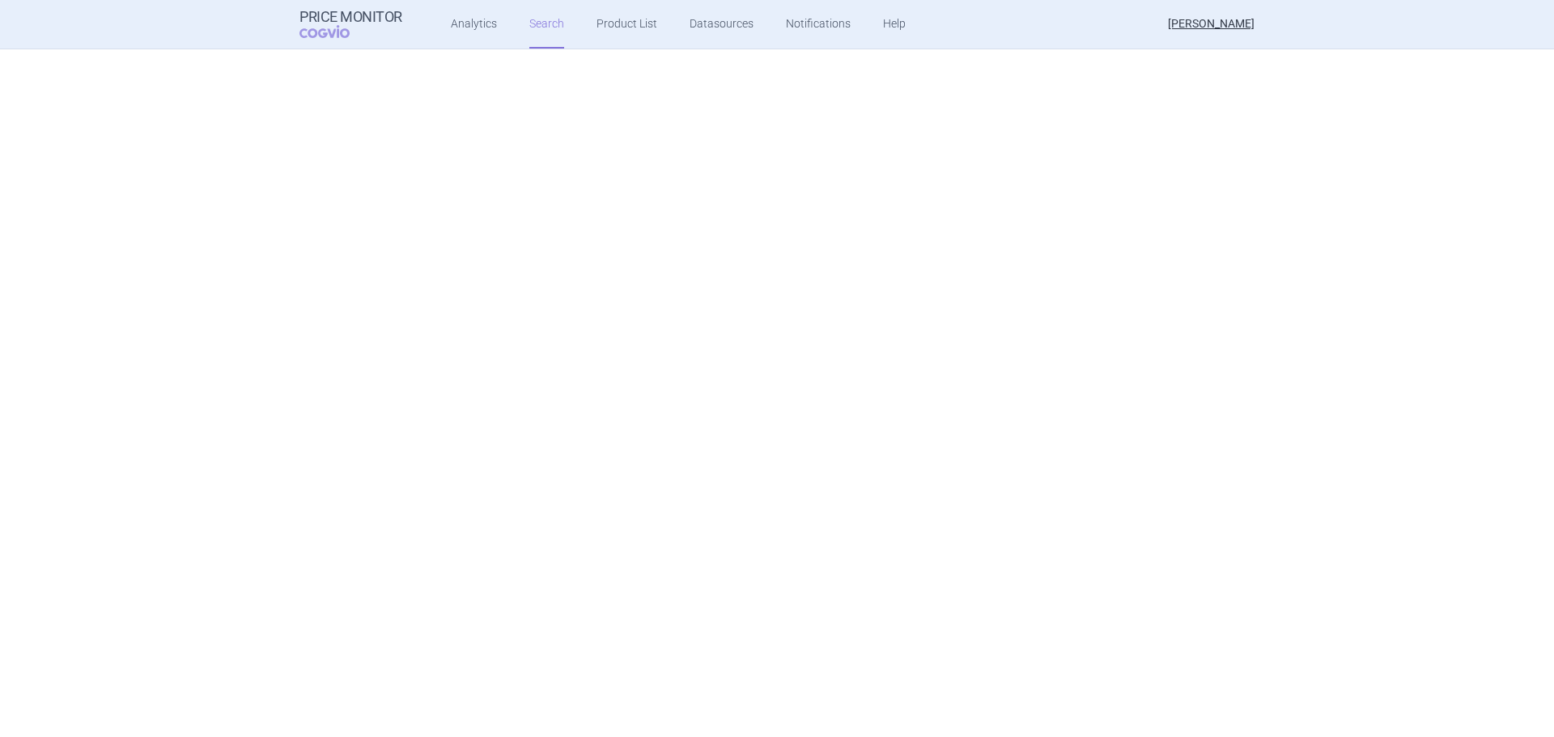
scroll to position [0, 0]
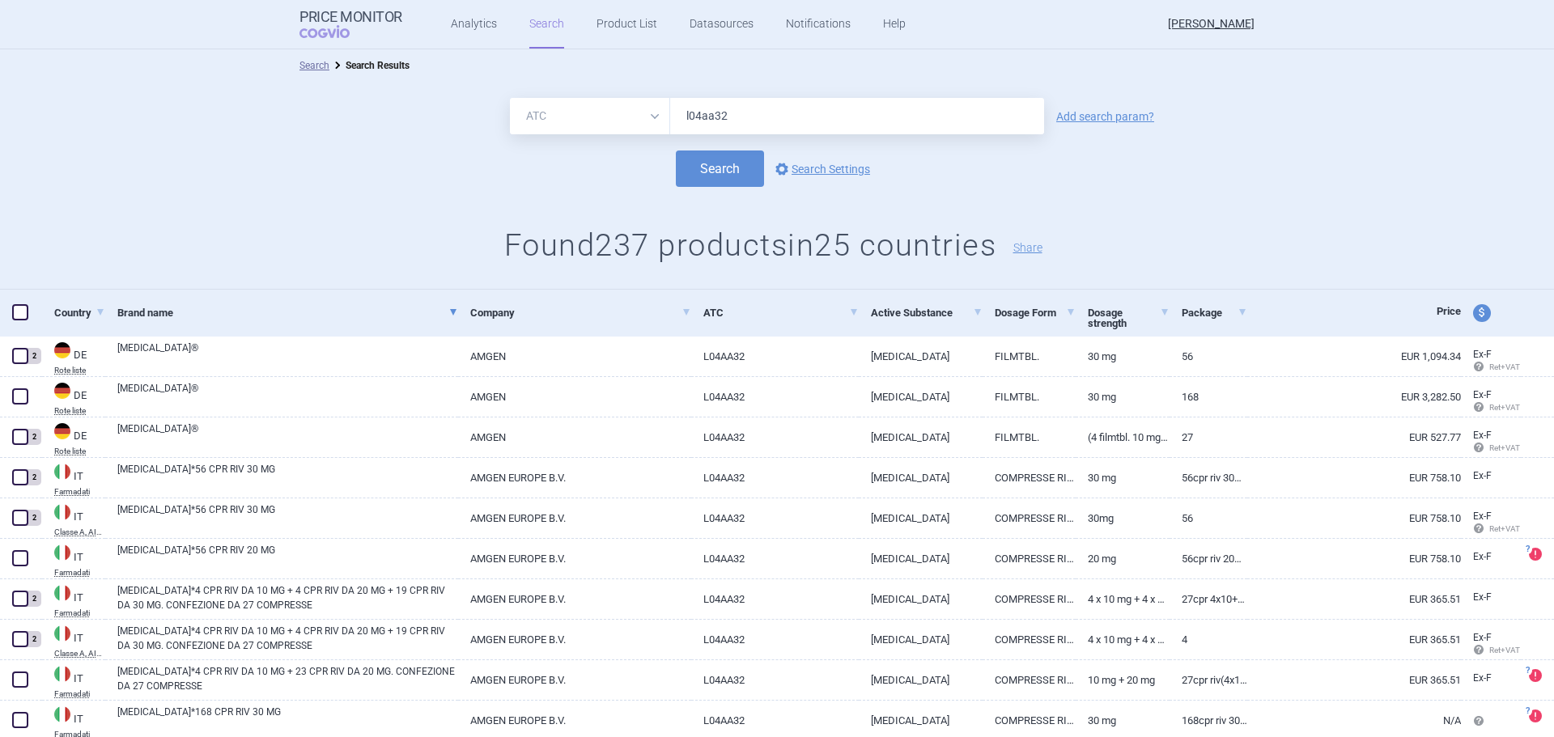
drag, startPoint x: 601, startPoint y: 104, endPoint x: 601, endPoint y: 126, distance: 22.7
click at [601, 104] on select "All Brand Name ATC Company Active Substance Country Newer than" at bounding box center [590, 116] width 160 height 36
select select "all"
click at [510, 98] on select "All Brand Name ATC Company Active Substance Country Newer than" at bounding box center [590, 116] width 160 height 36
drag, startPoint x: 799, startPoint y: 117, endPoint x: 583, endPoint y: 110, distance: 216.2
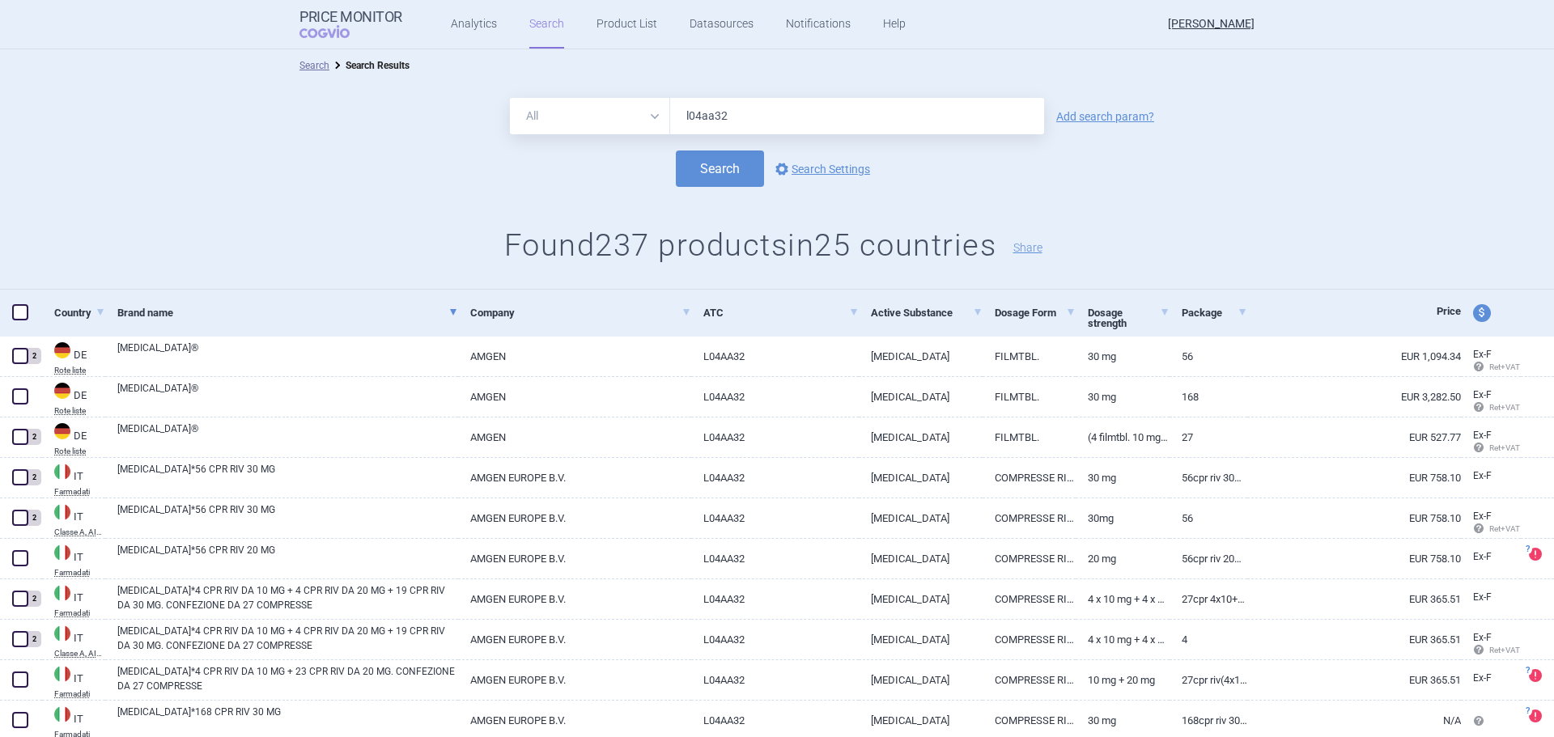
click at [583, 110] on div "All Brand Name ATC Company Active Substance Country Newer than l04aa32" at bounding box center [777, 116] width 534 height 36
type input "apremilast accord"
click at [713, 190] on div "All Brand Name ATC Company Active Substance Country Newer than apremilast accor…" at bounding box center [777, 186] width 1554 height 208
click at [702, 170] on button "Search" at bounding box center [720, 169] width 88 height 36
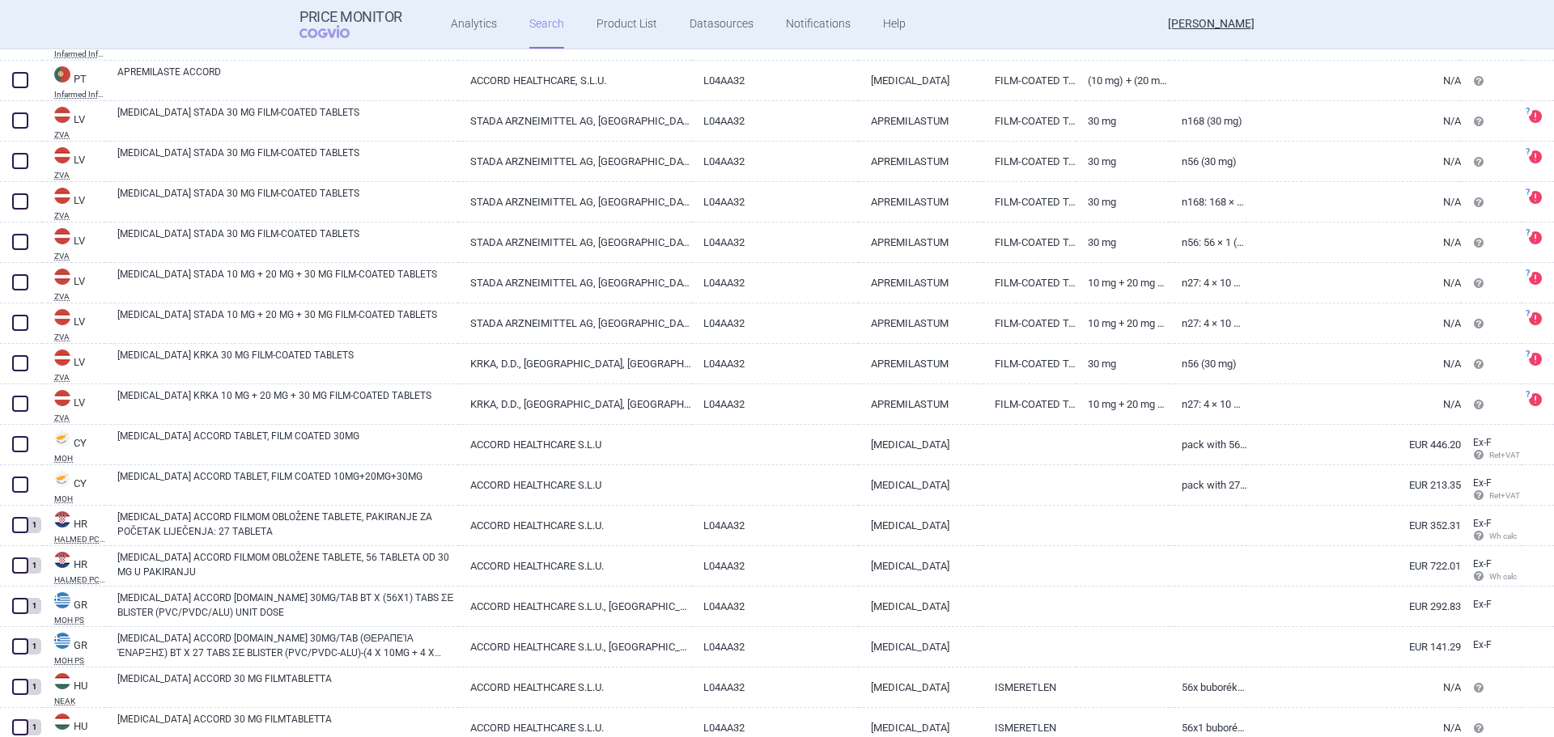
scroll to position [728, 0]
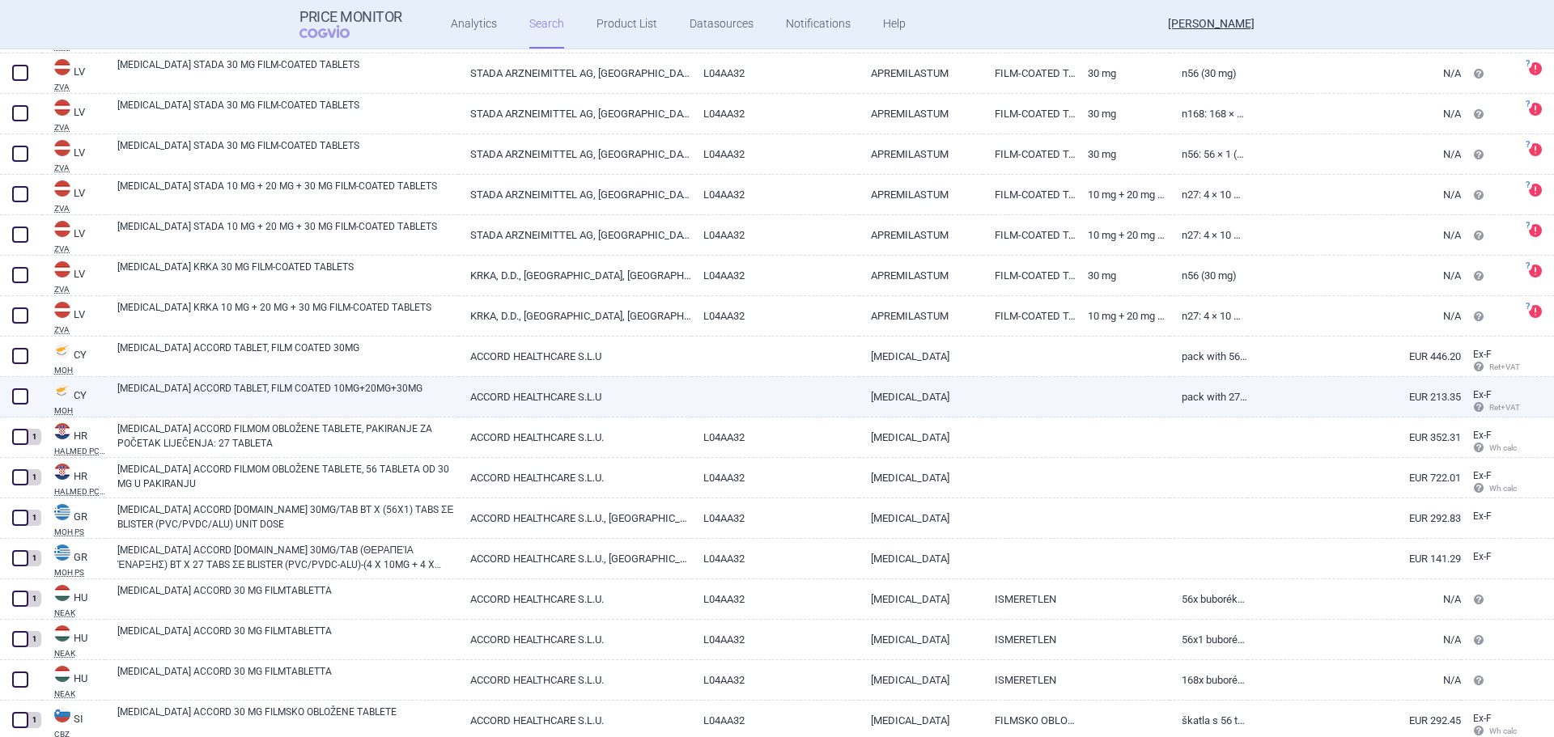
click at [206, 400] on link "APREMILAST ACCORD TABLET, FILM COATED 10MG+20MG+30MG" at bounding box center [287, 395] width 341 height 29
select select "EUR"
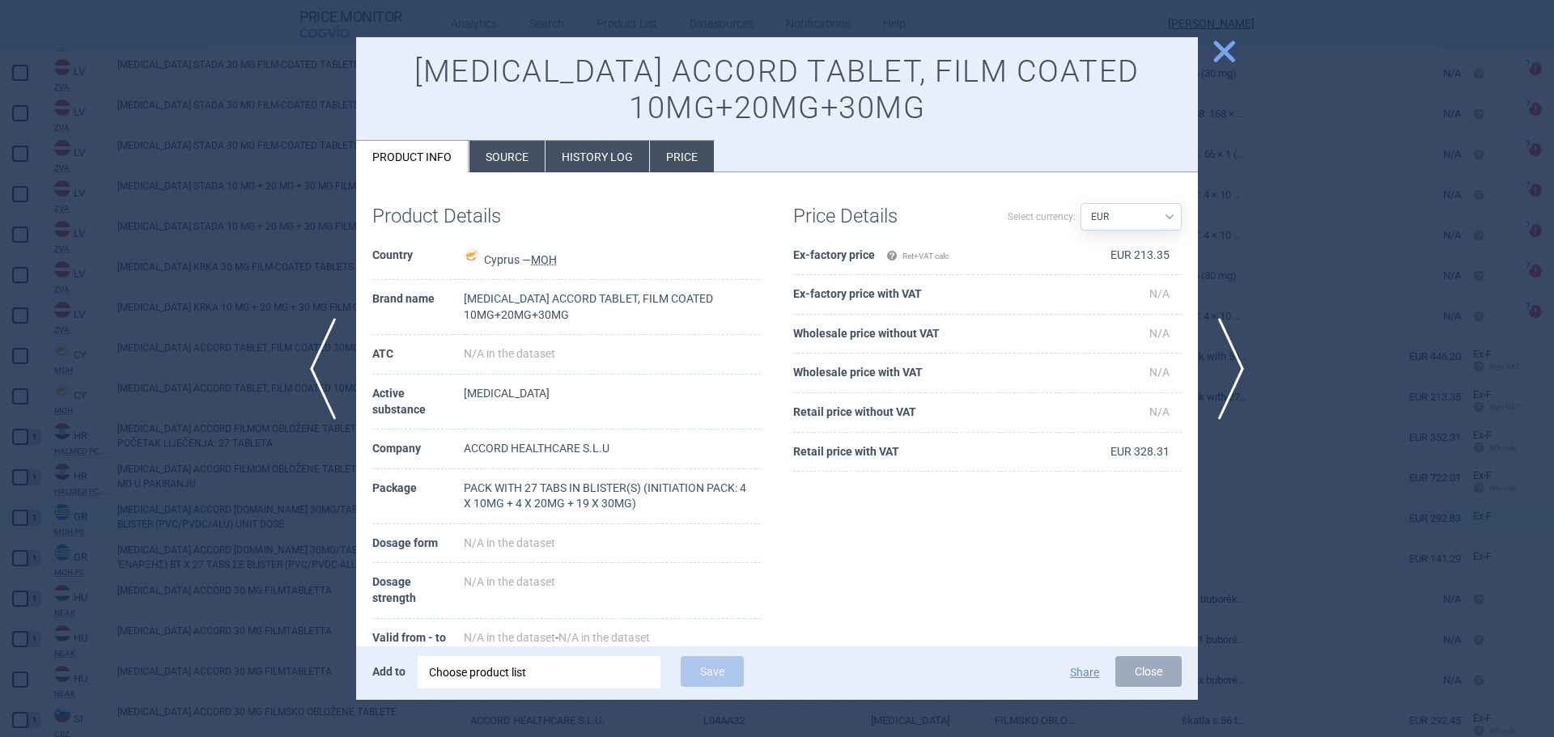
drag, startPoint x: 1303, startPoint y: 618, endPoint x: 1043, endPoint y: 531, distance: 274.1
click at [1297, 613] on div at bounding box center [777, 368] width 1554 height 737
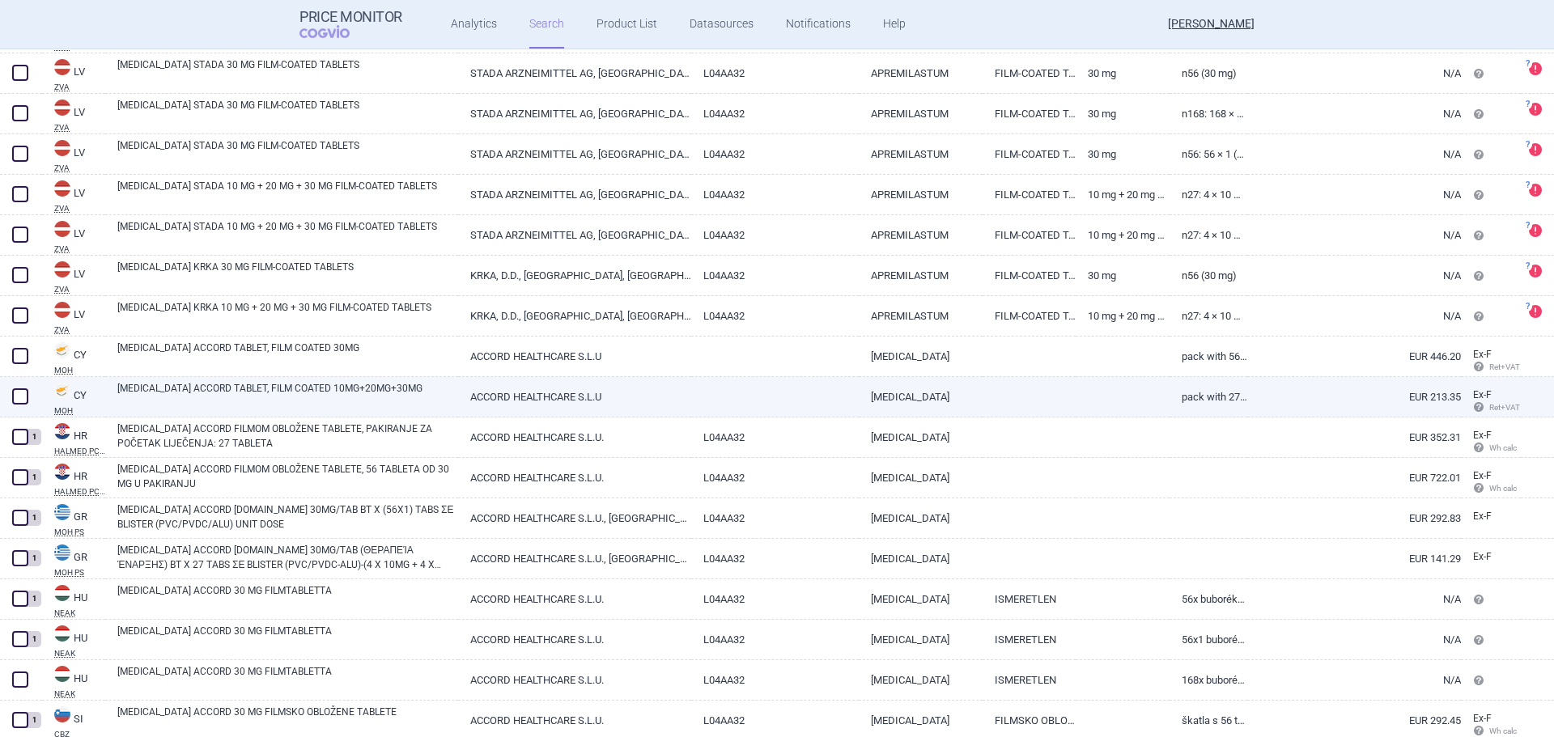
click at [18, 396] on span at bounding box center [20, 396] width 16 height 16
checkbox input "true"
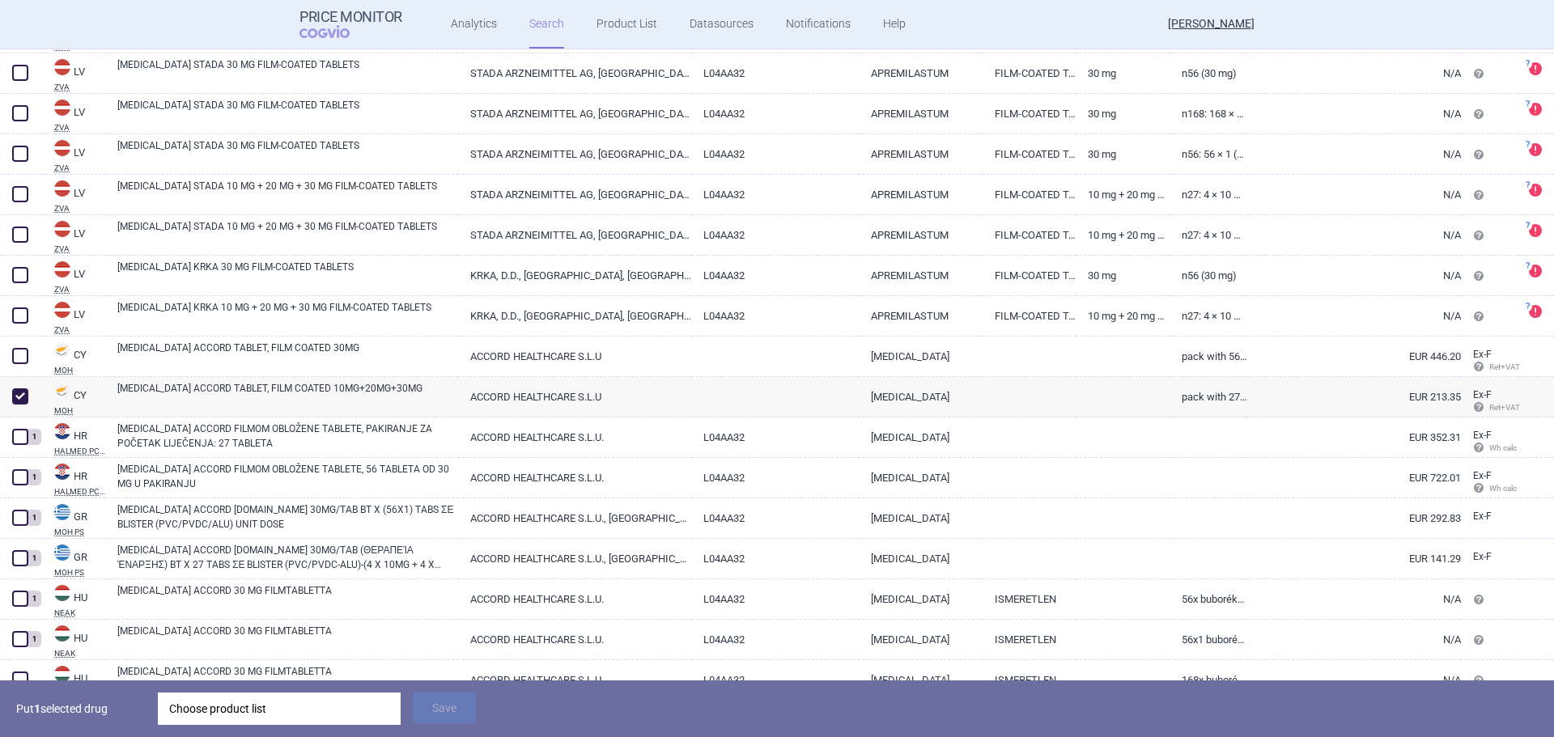
click at [253, 713] on div "Choose product list" at bounding box center [279, 709] width 220 height 32
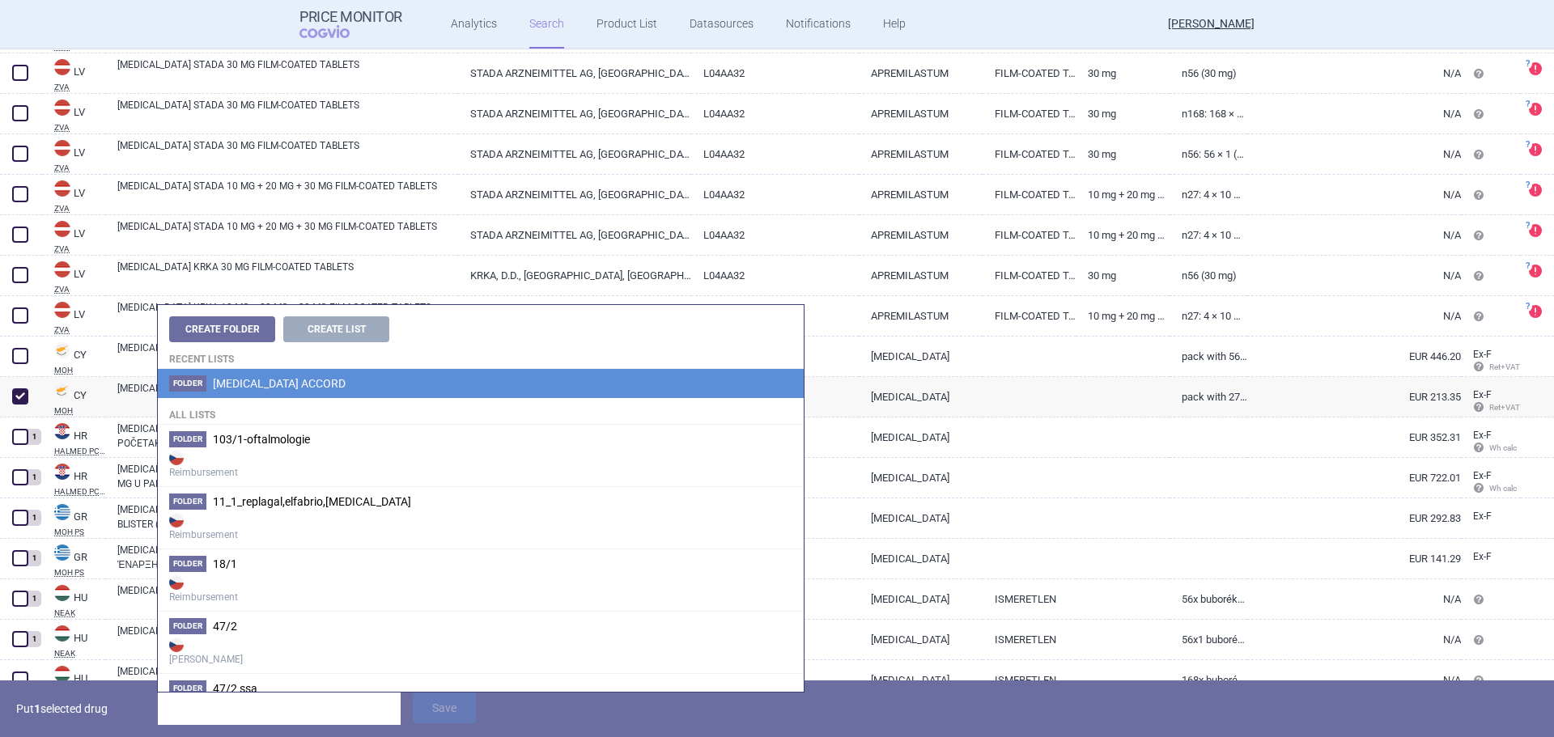
click at [314, 382] on span "[MEDICAL_DATA] ACCORD" at bounding box center [279, 383] width 133 height 13
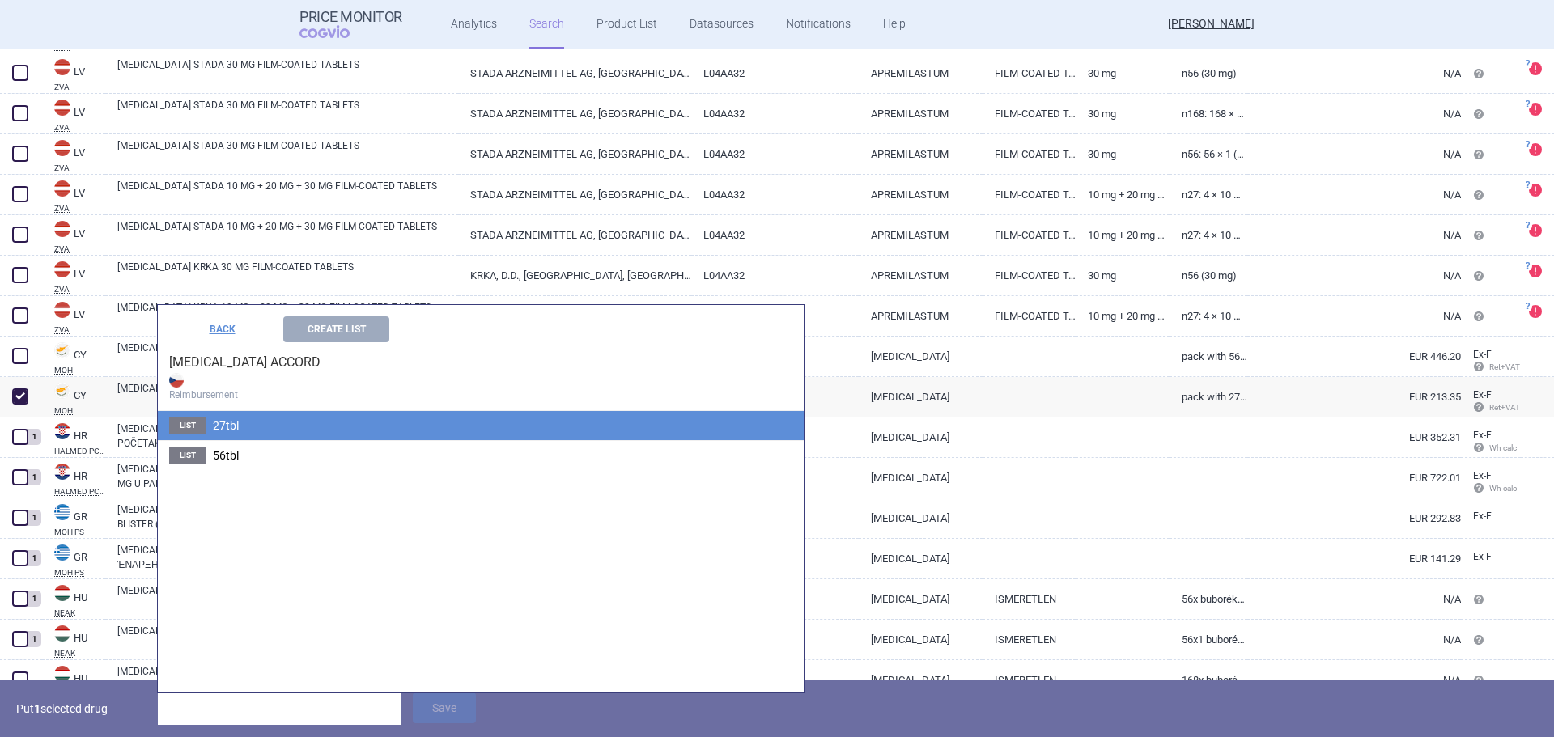
click at [282, 418] on li "List 27tbl" at bounding box center [481, 425] width 646 height 29
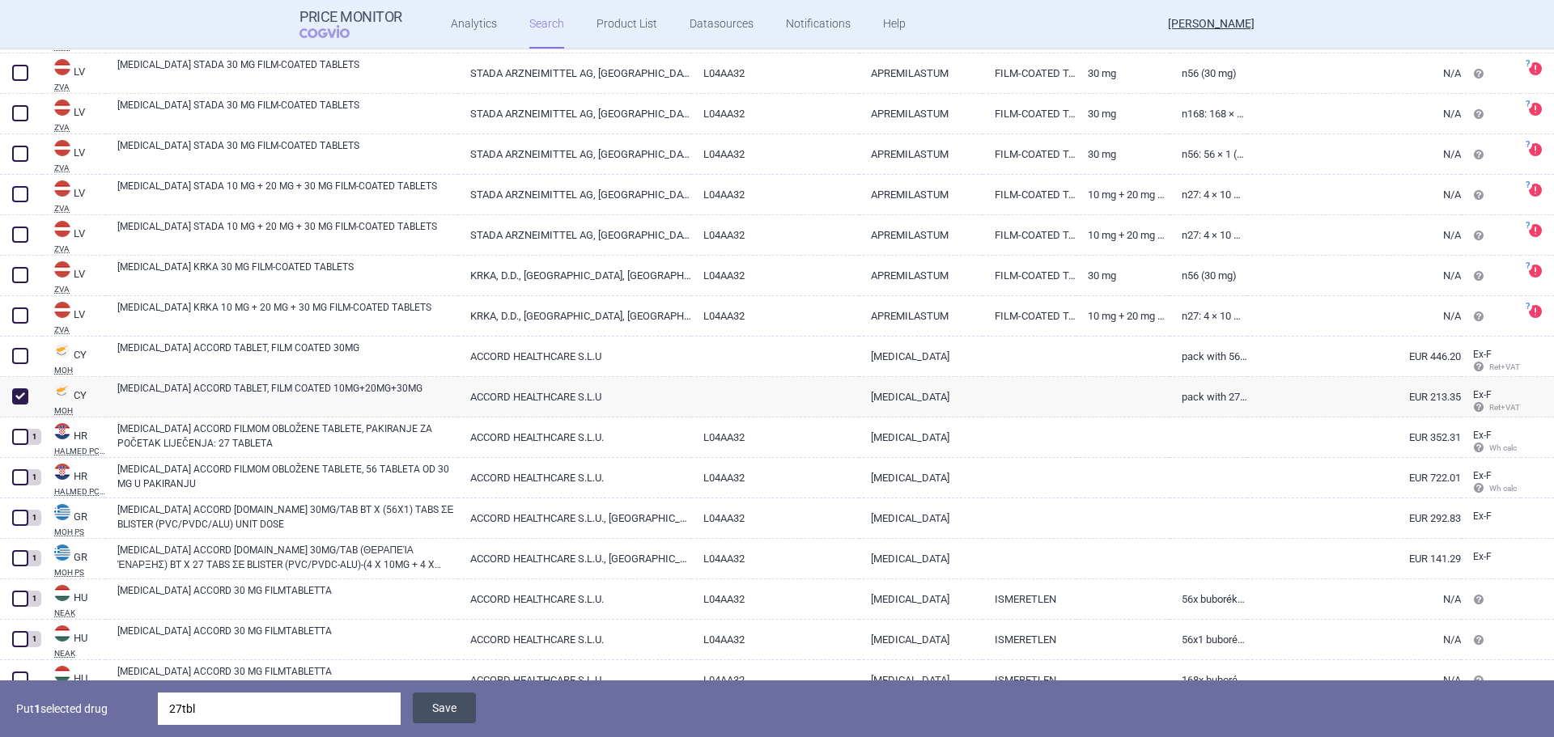
click at [456, 704] on button "Save" at bounding box center [444, 708] width 63 height 31
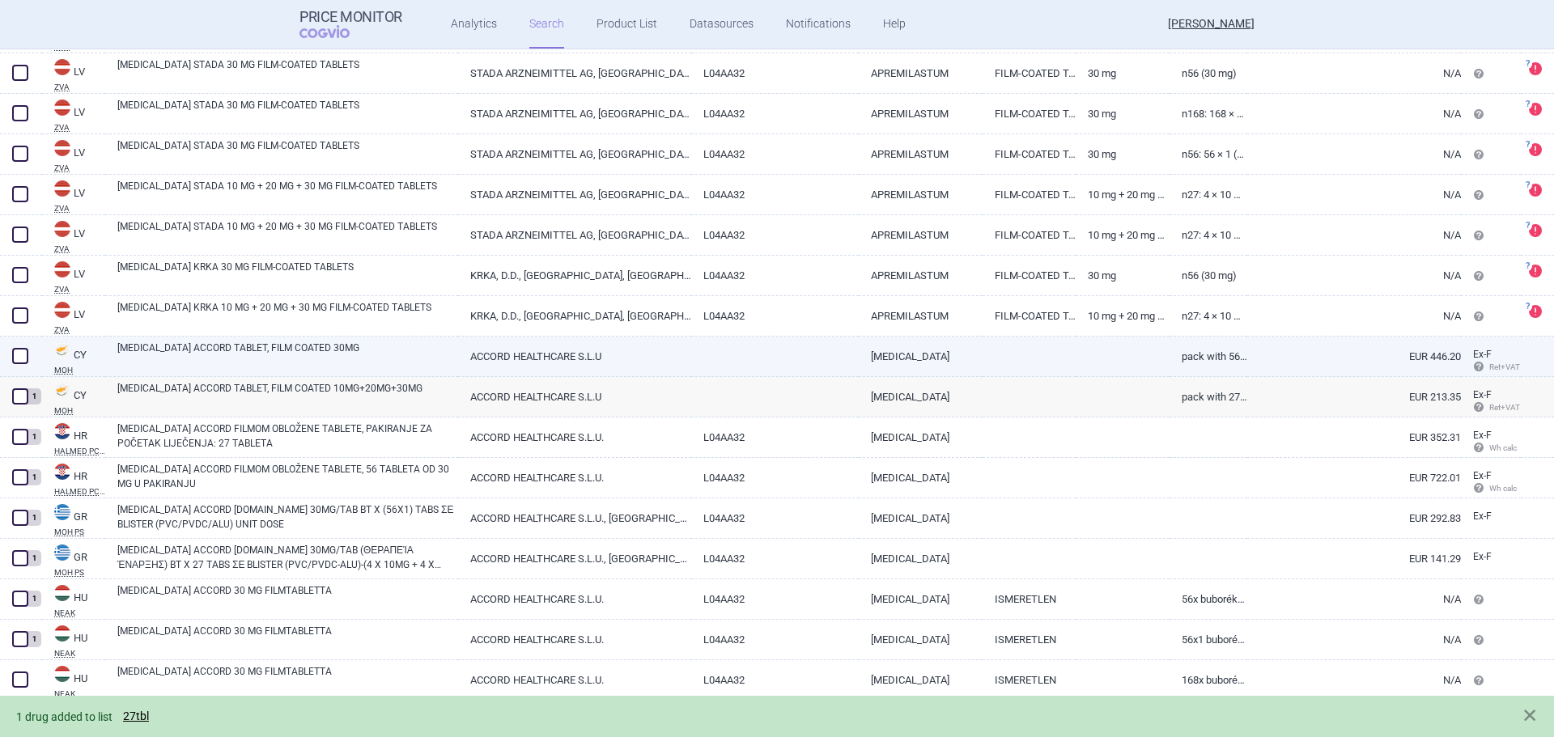
click at [27, 359] on span at bounding box center [20, 356] width 16 height 16
checkbox input "true"
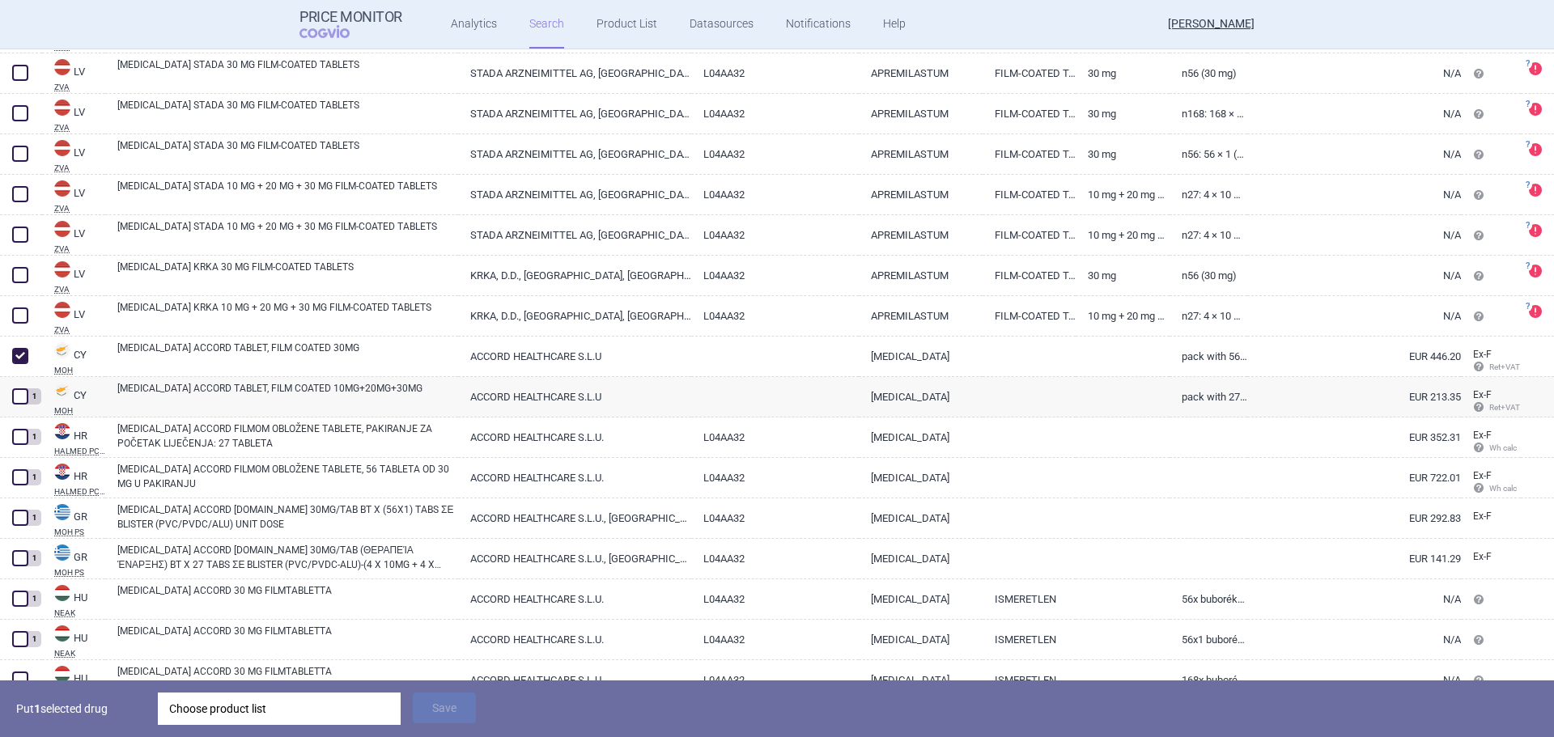
click at [212, 716] on div "Choose product list" at bounding box center [279, 709] width 220 height 32
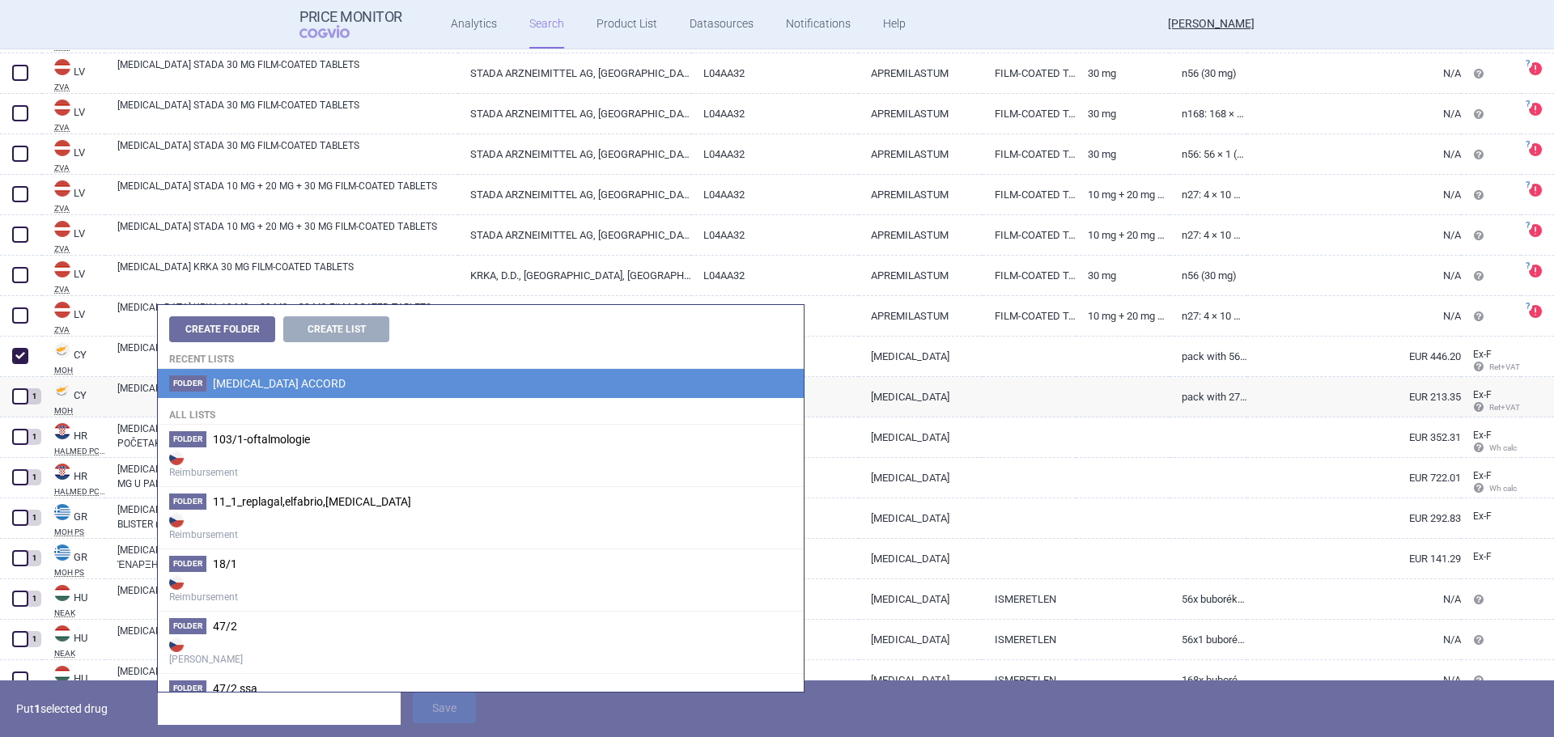
click at [274, 375] on li "Folder APREMILAST ACCORD" at bounding box center [481, 383] width 646 height 29
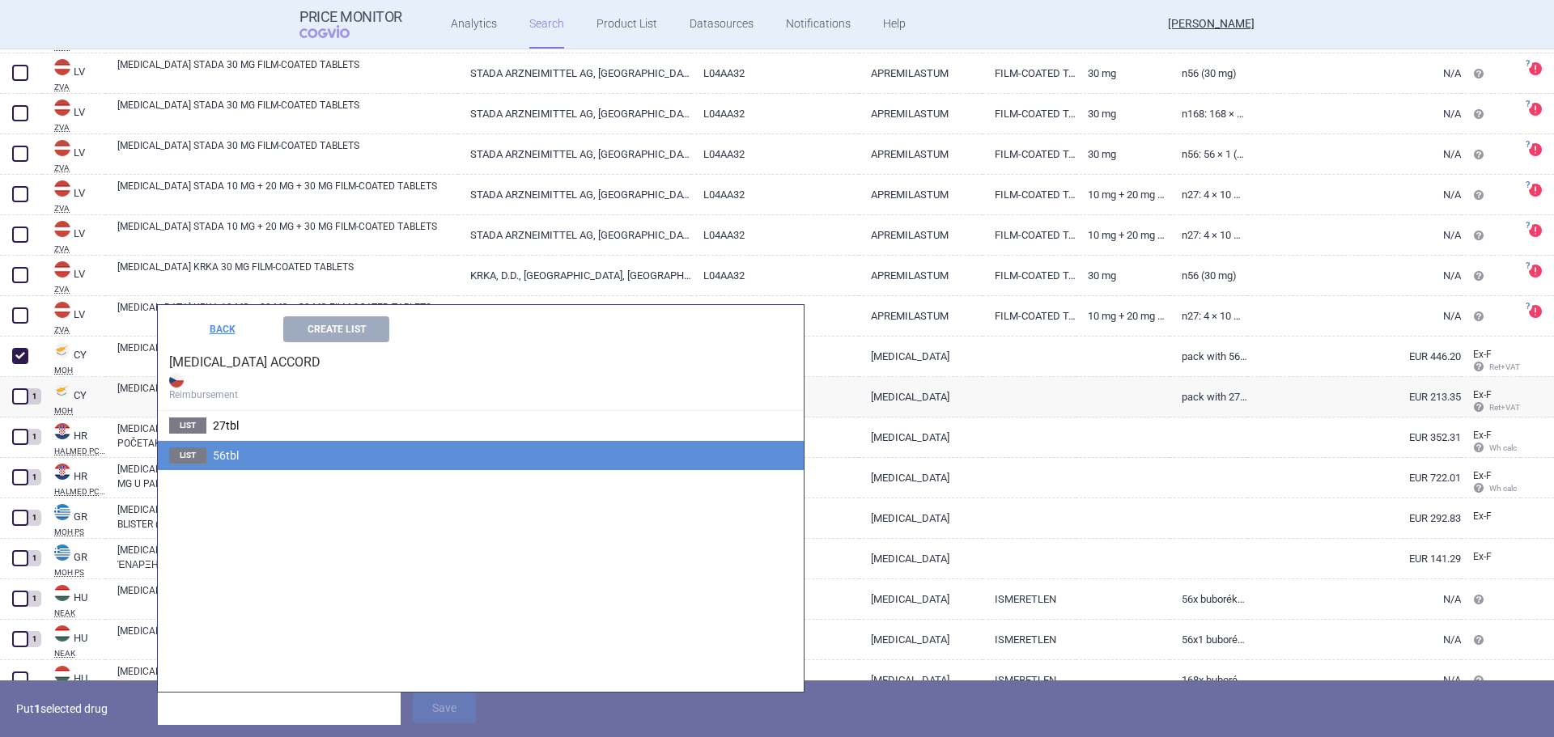
click at [262, 448] on li "List 56tbl" at bounding box center [481, 455] width 646 height 30
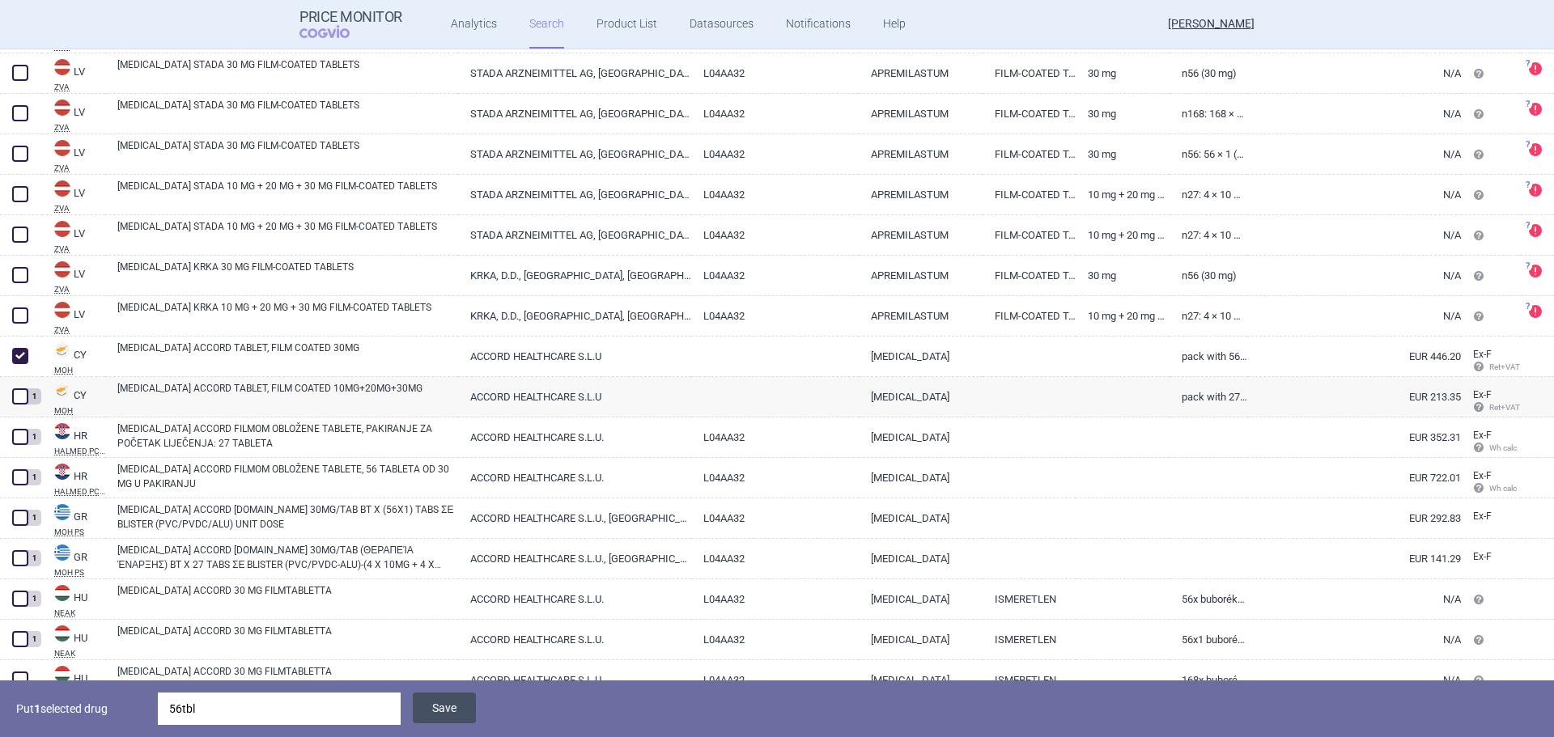
click at [455, 703] on button "Save" at bounding box center [444, 708] width 63 height 31
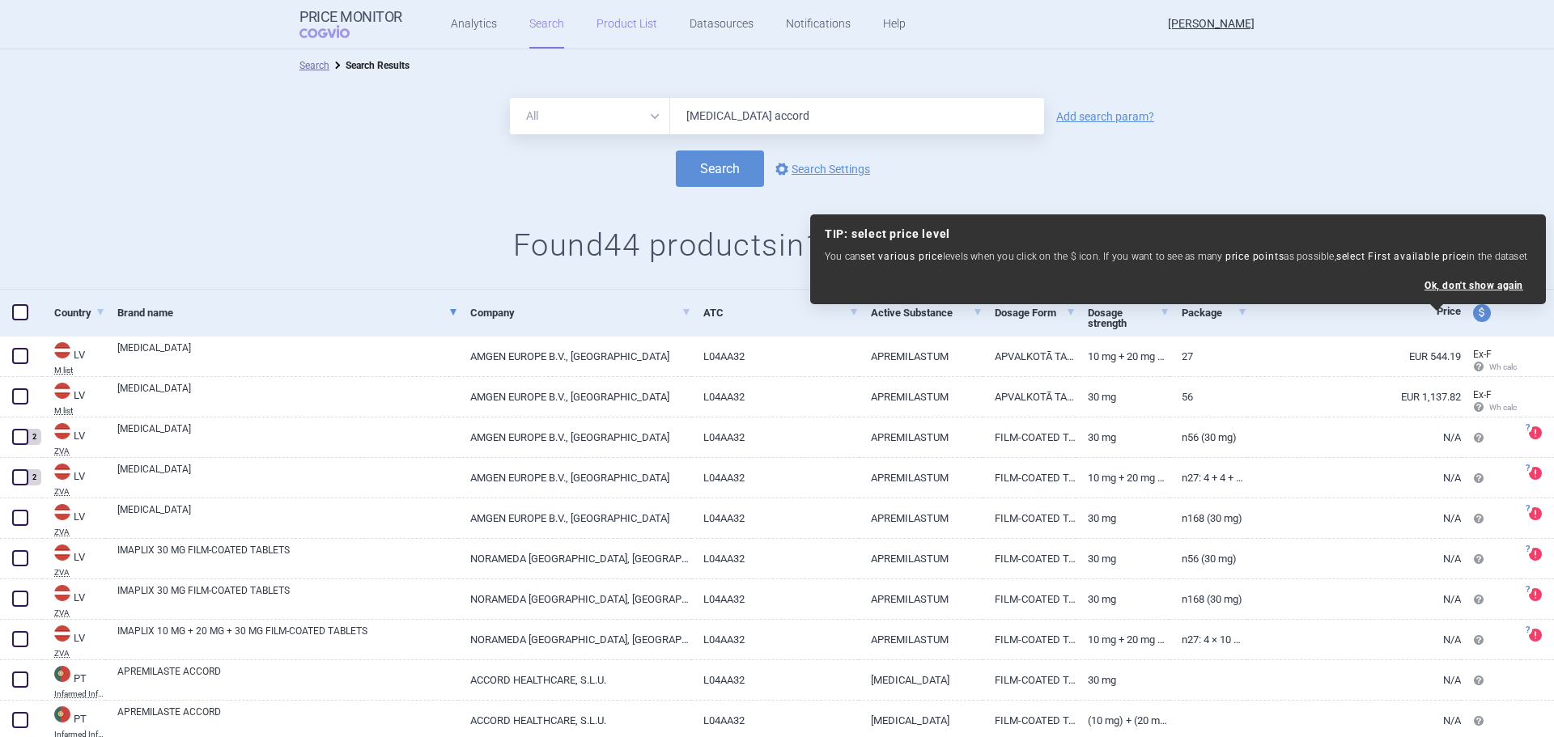
click at [618, 15] on link "Product List" at bounding box center [626, 24] width 61 height 49
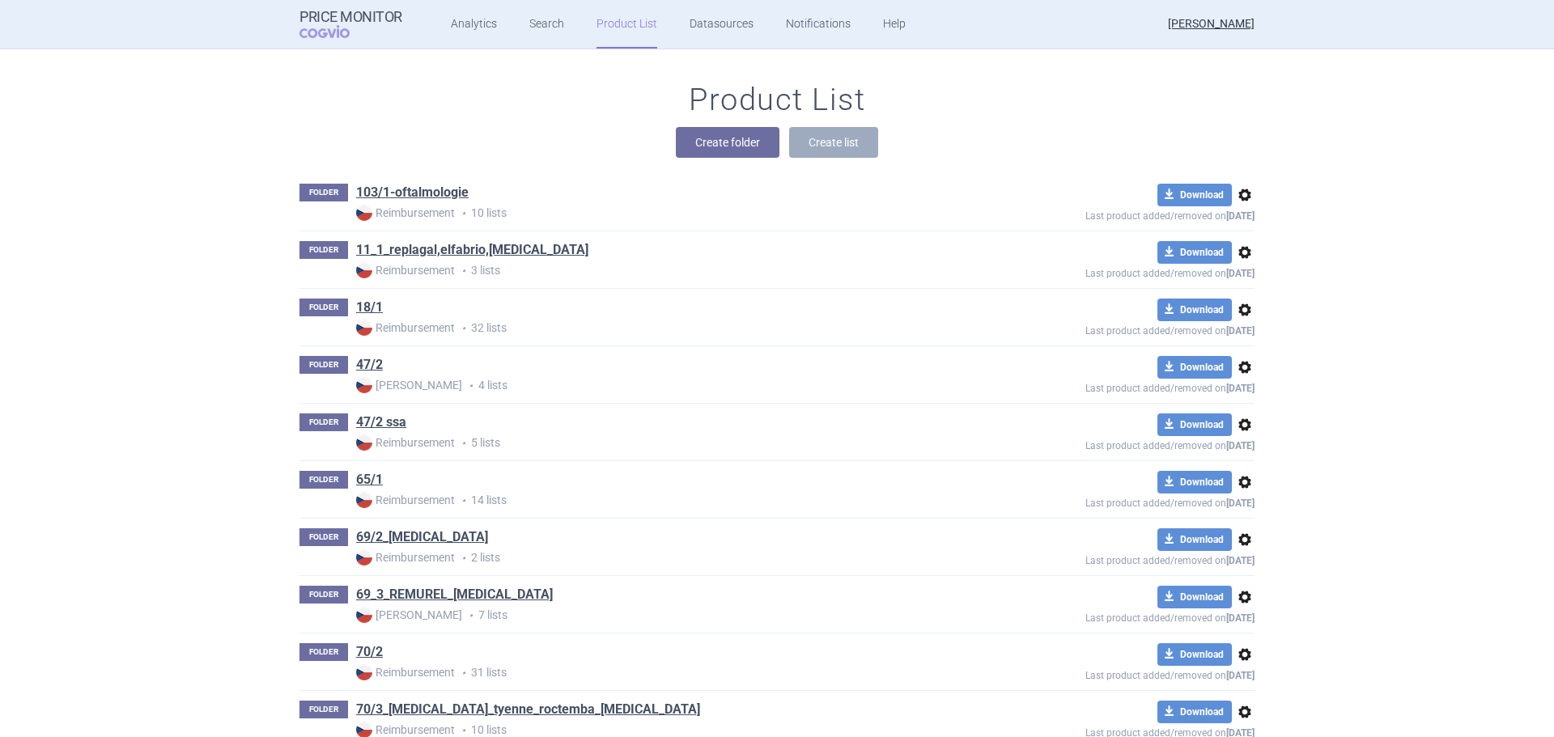
scroll to position [1267, 0]
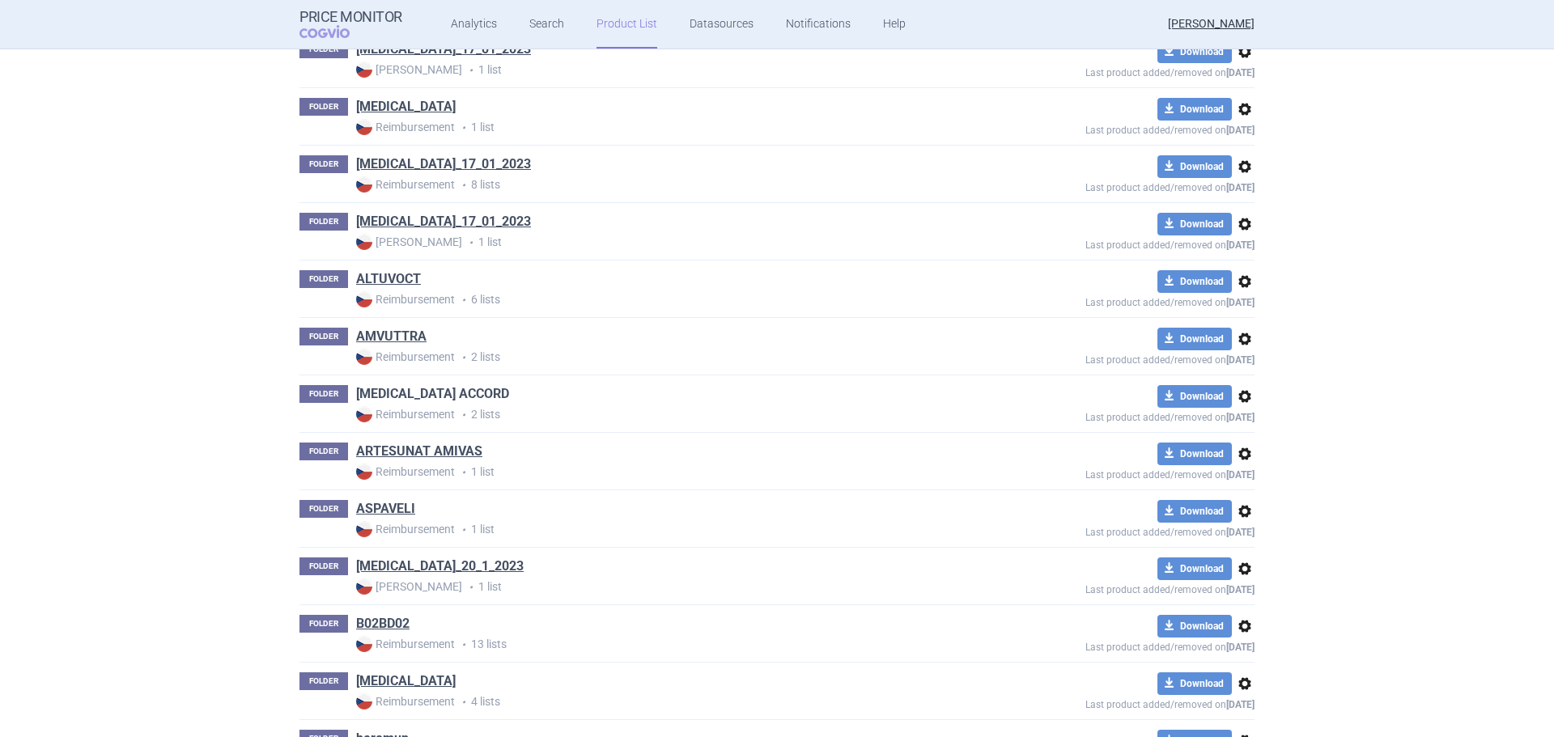
click at [441, 394] on link "[MEDICAL_DATA] ACCORD" at bounding box center [432, 394] width 153 height 18
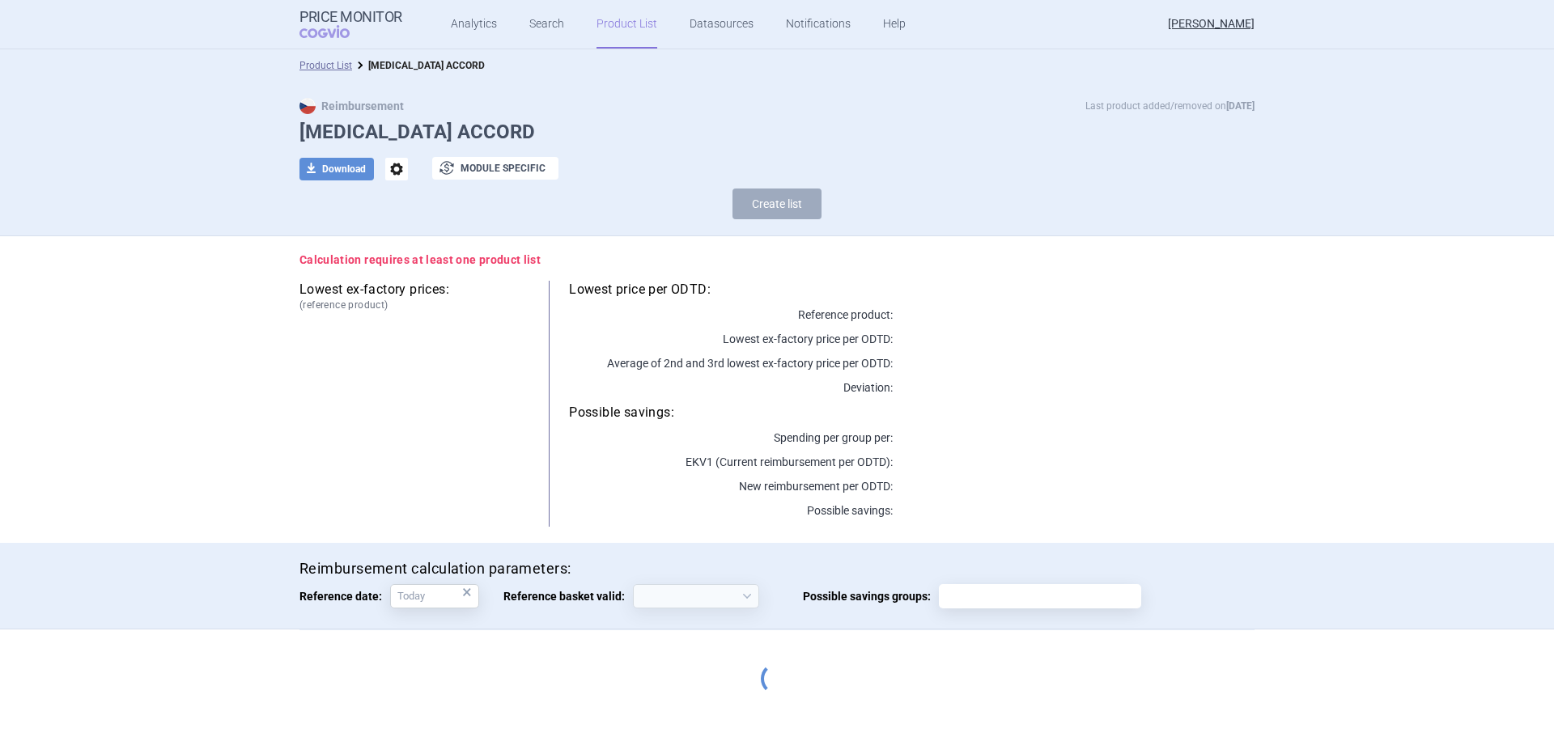
select select "2020-02-01"
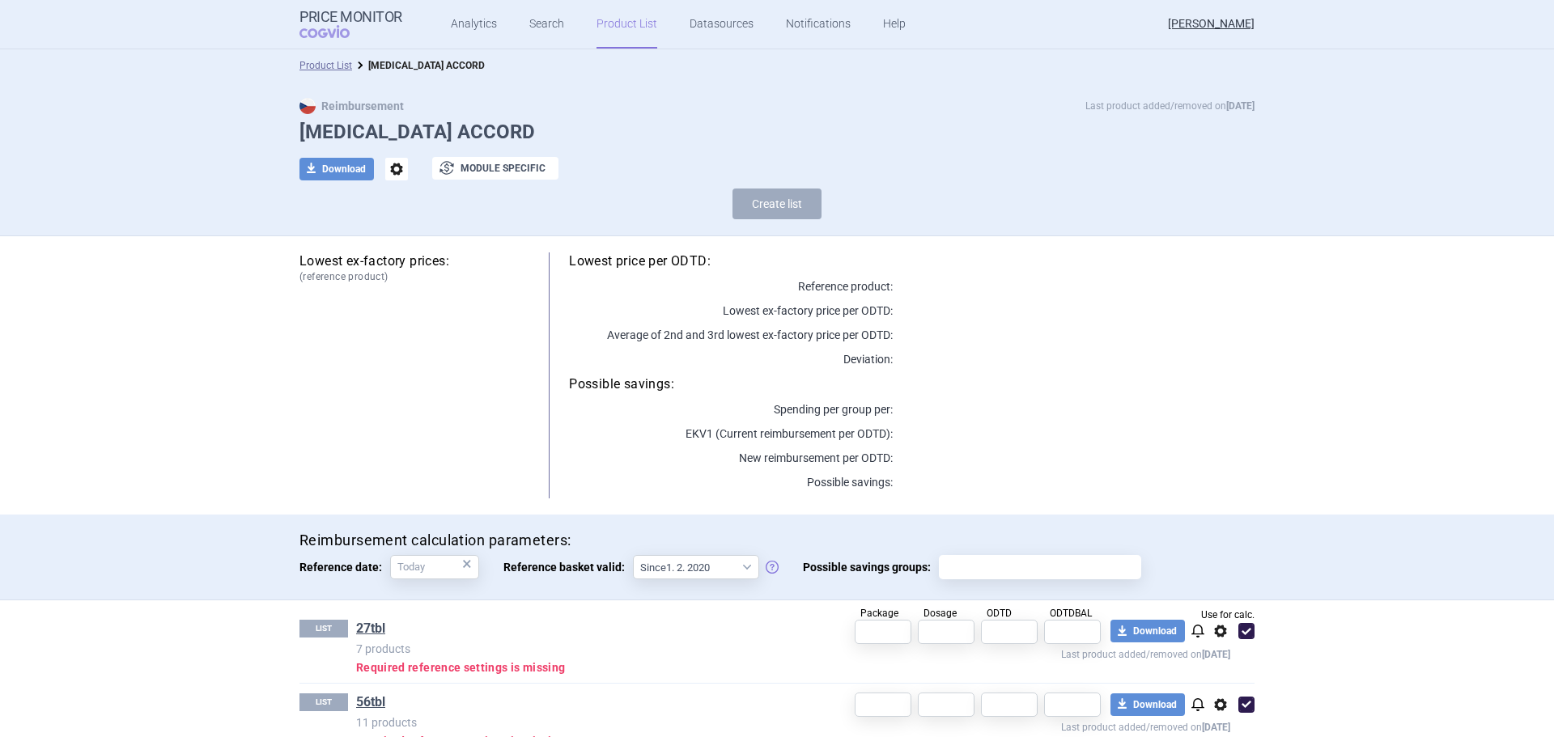
scroll to position [36, 0]
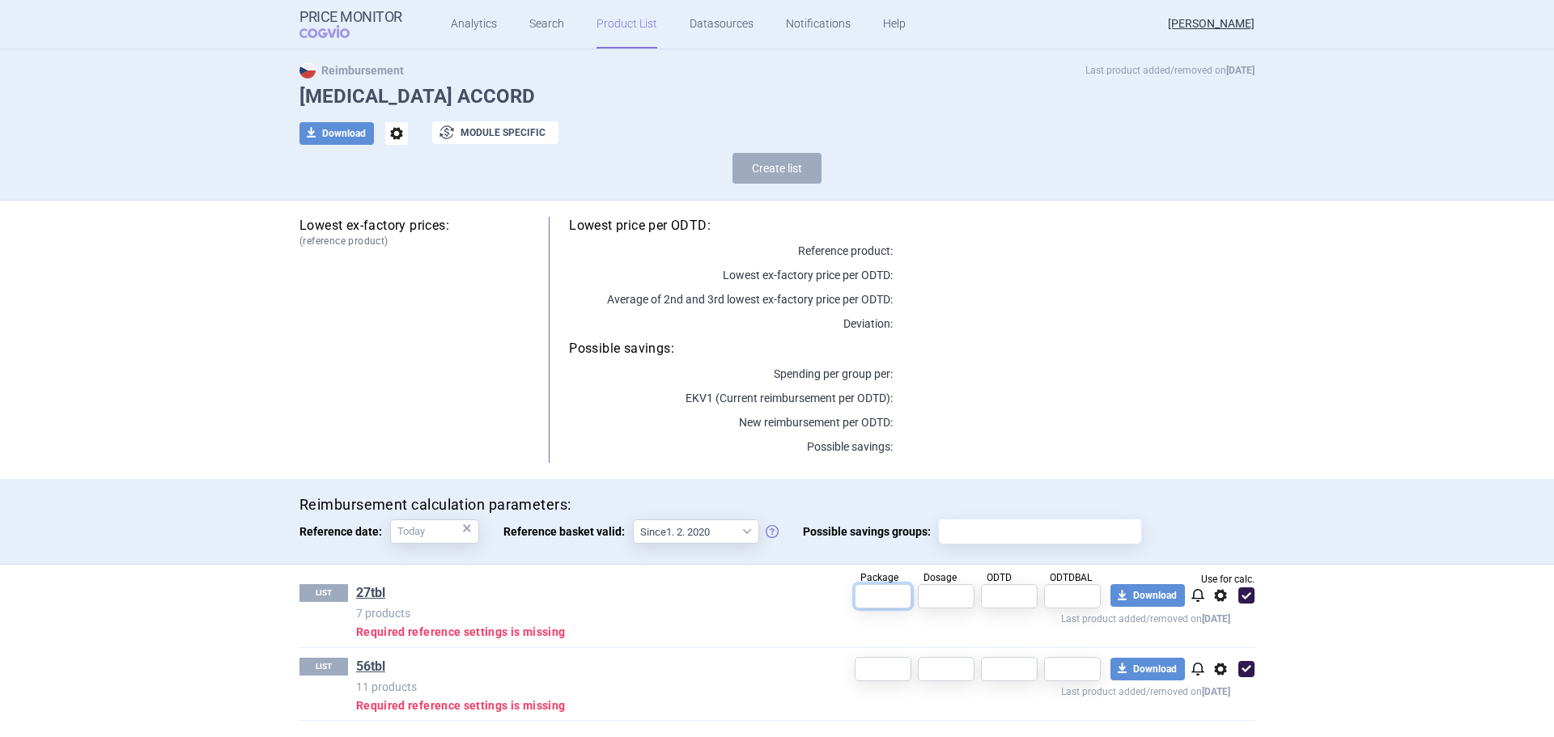
click at [871, 603] on input "text" at bounding box center [883, 596] width 57 height 24
type input "27"
click at [882, 664] on input "text" at bounding box center [883, 669] width 57 height 24
type input "56"
click at [1059, 588] on input "text" at bounding box center [1072, 596] width 57 height 24
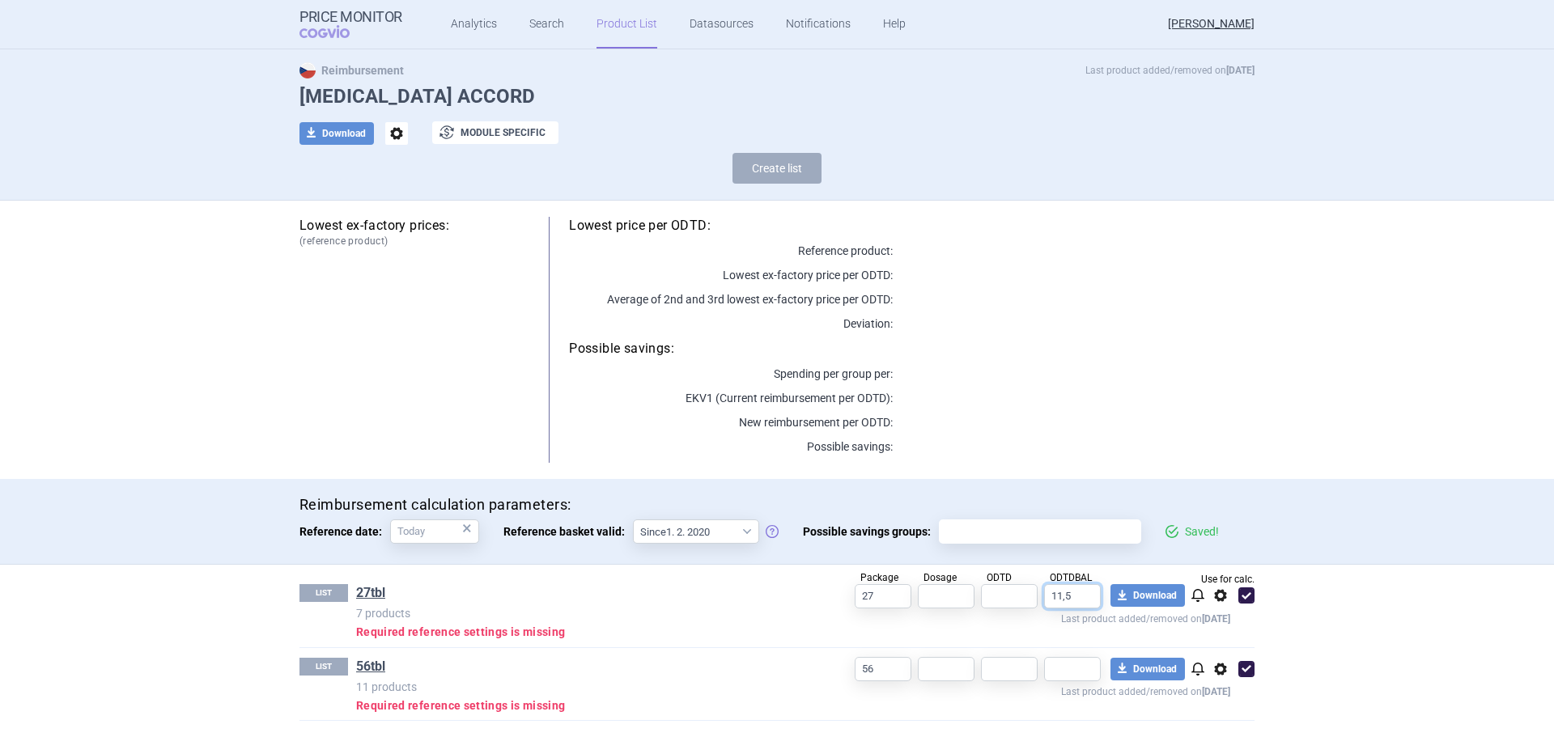
type input "11,5"
click at [1079, 672] on input "text" at bounding box center [1072, 669] width 57 height 24
type input "28"
click at [987, 667] on input "text" at bounding box center [1009, 669] width 57 height 24
type input "60"
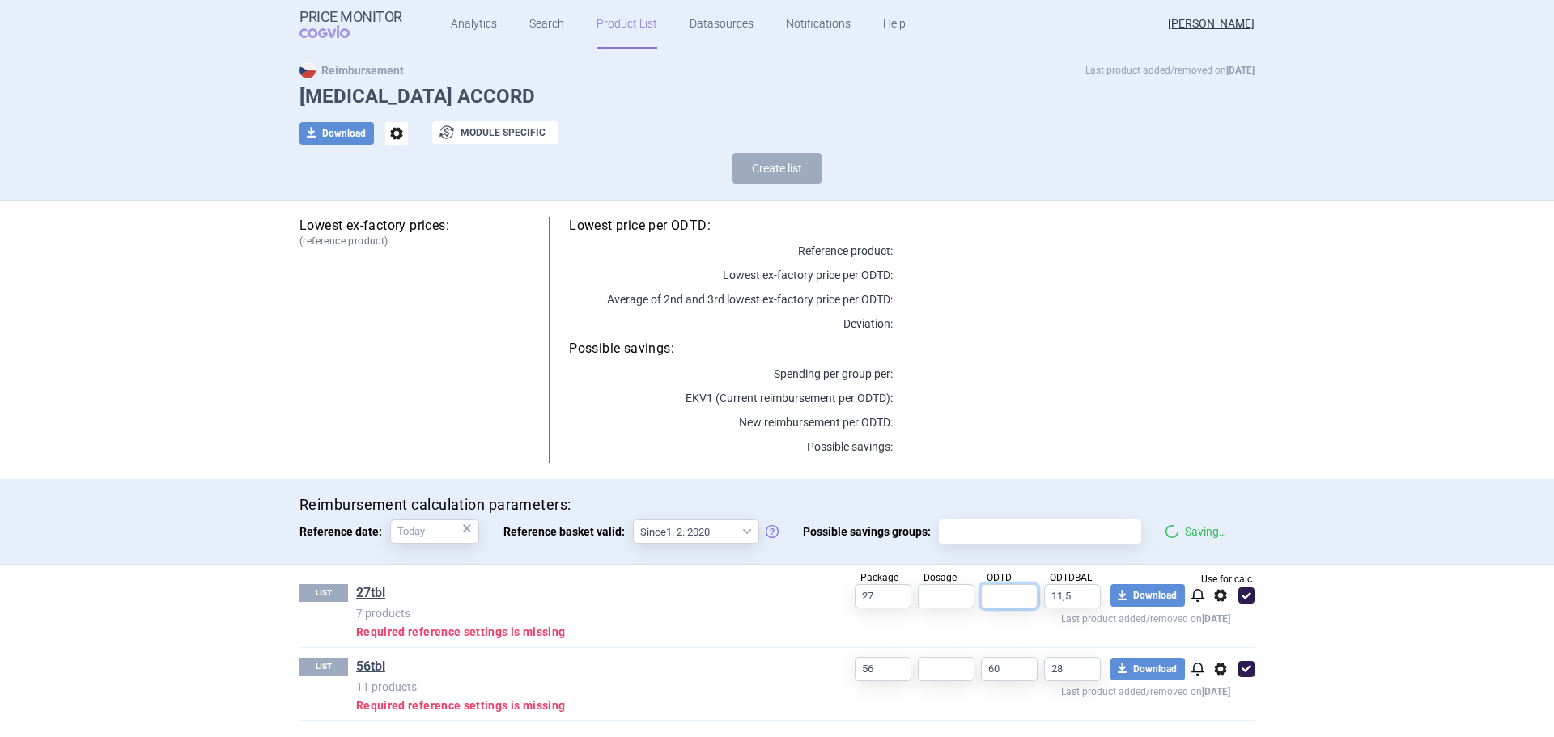
click at [1009, 585] on input "text" at bounding box center [1009, 596] width 57 height 24
type input "60"
click at [940, 601] on input "text" at bounding box center [946, 596] width 57 height 24
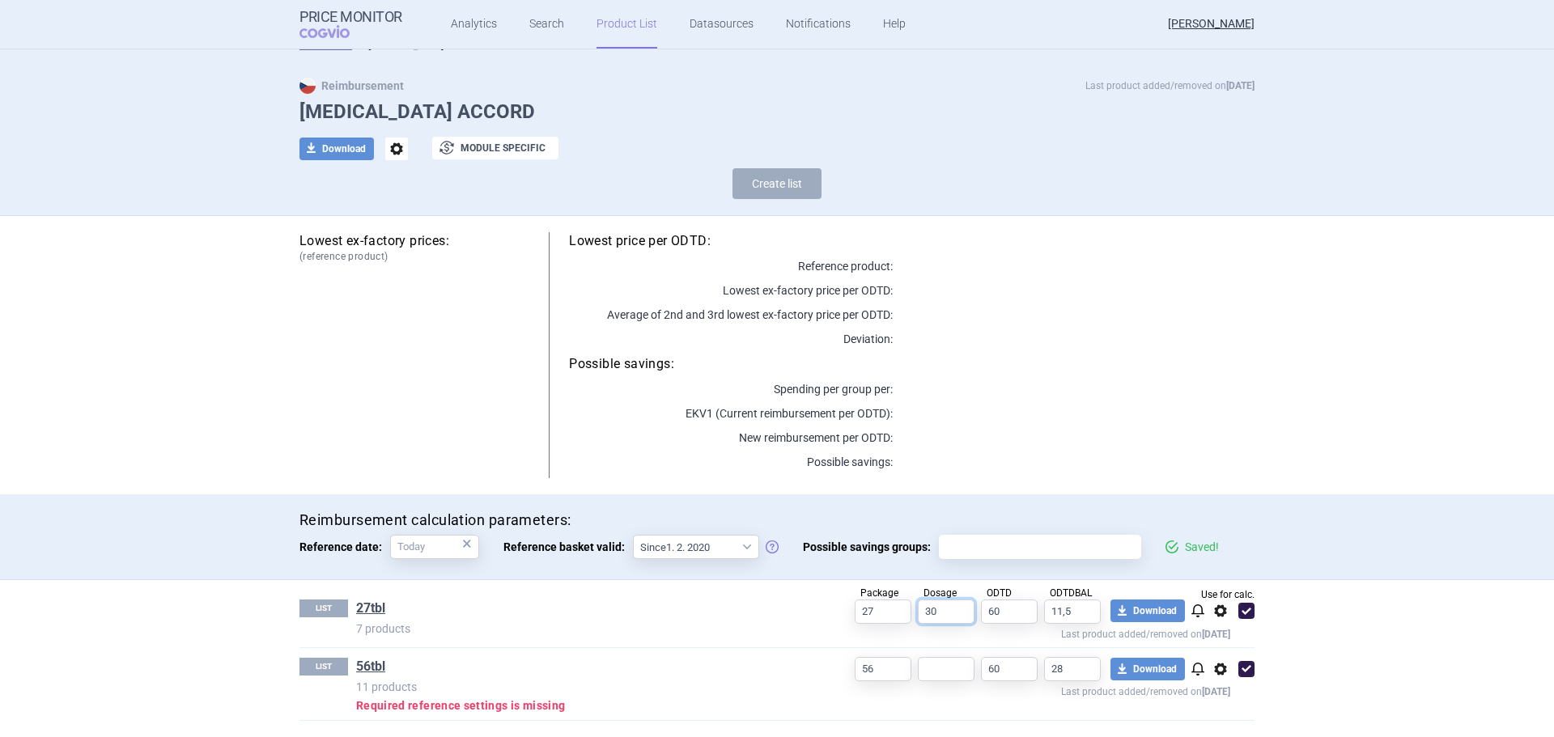
type input "30"
click at [949, 665] on input "text" at bounding box center [946, 669] width 57 height 24
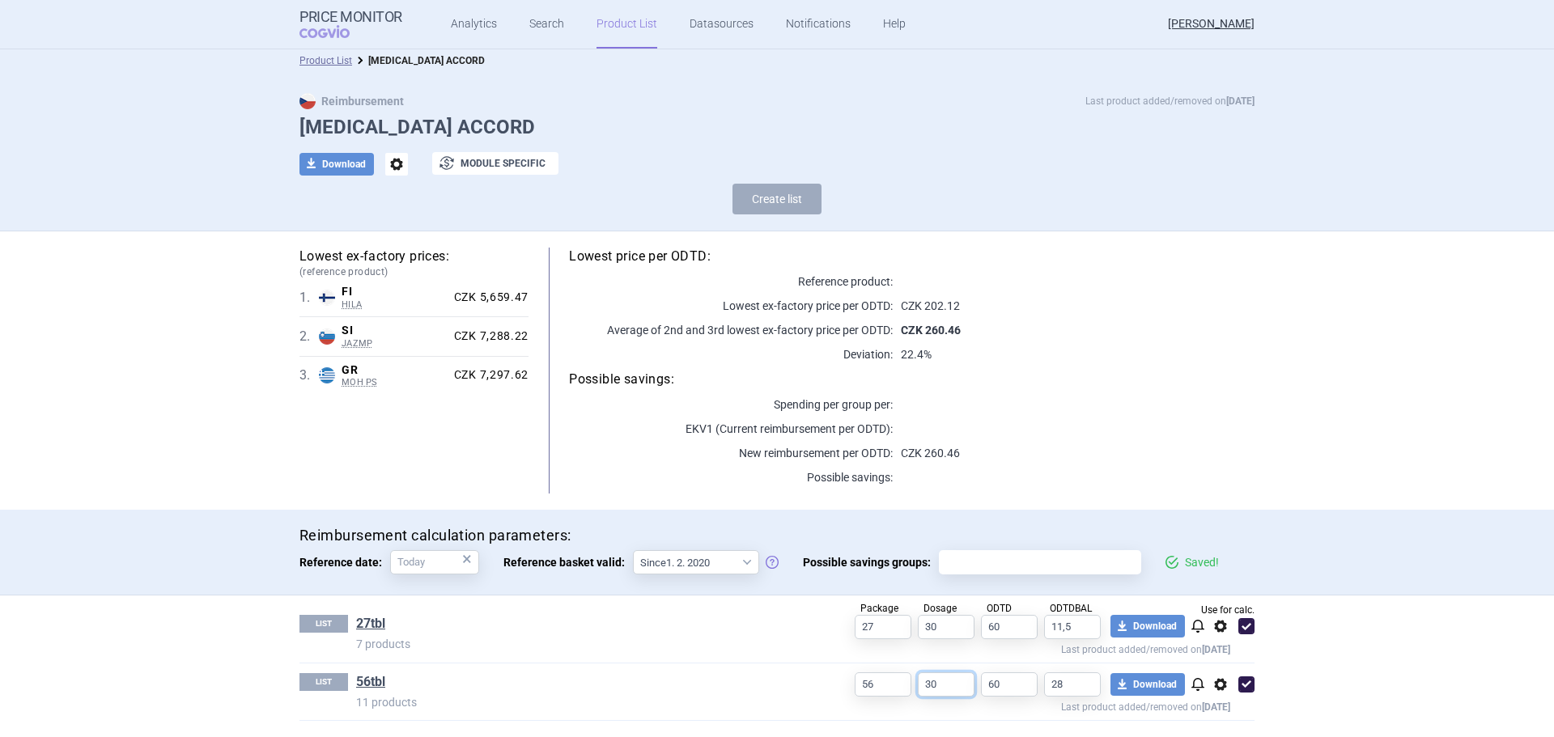
scroll to position [5, 0]
type input "30"
click at [1242, 620] on span at bounding box center [1246, 626] width 16 height 16
checkbox input "false"
